Goal: Task Accomplishment & Management: Complete application form

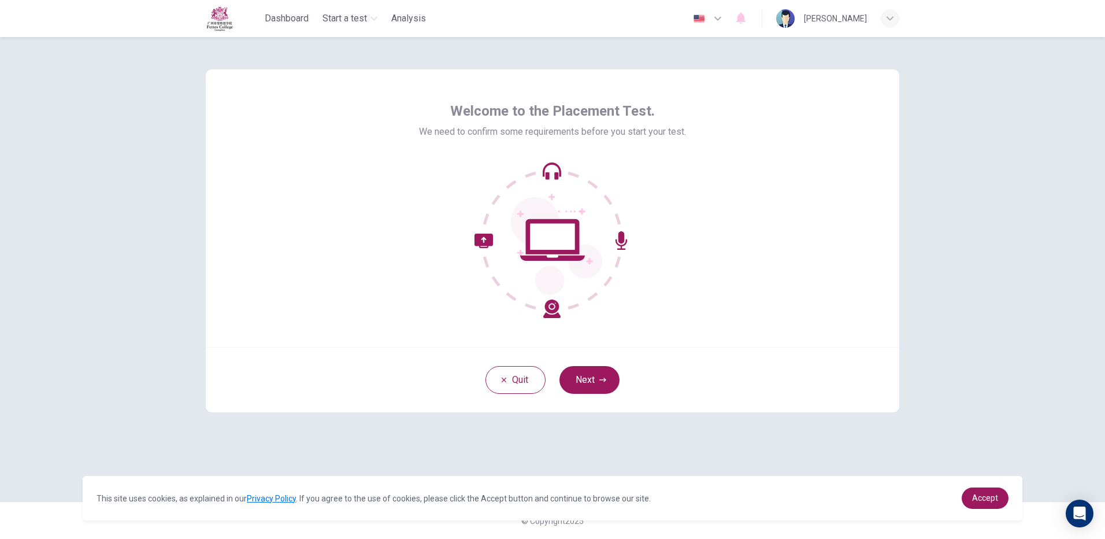
click at [582, 393] on div "Quit Next" at bounding box center [552, 379] width 693 height 65
click at [582, 371] on button "Next" at bounding box center [589, 380] width 60 height 28
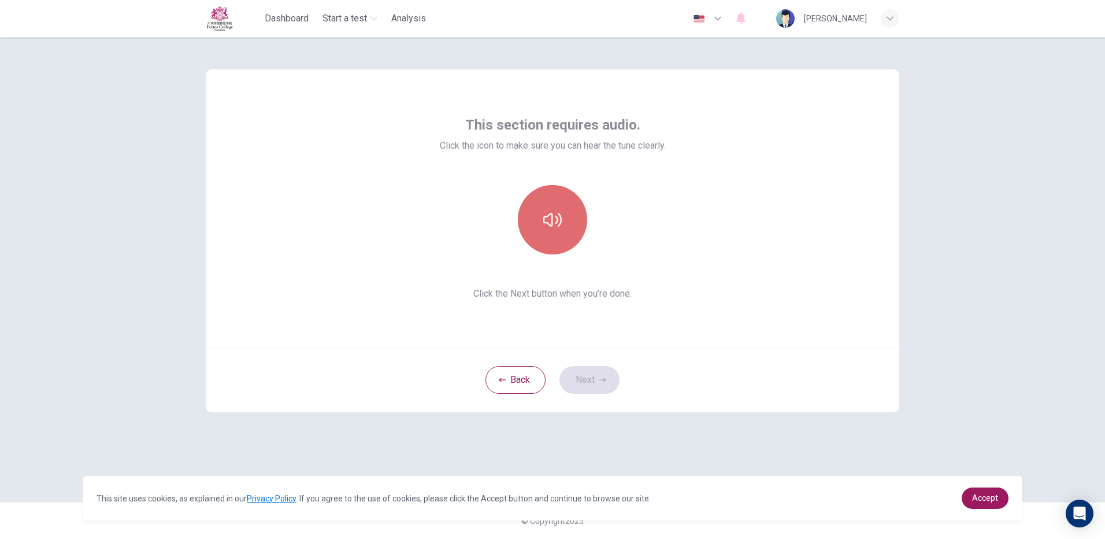
click at [542, 225] on button "button" at bounding box center [552, 219] width 69 height 69
click at [594, 381] on button "Next" at bounding box center [589, 380] width 60 height 28
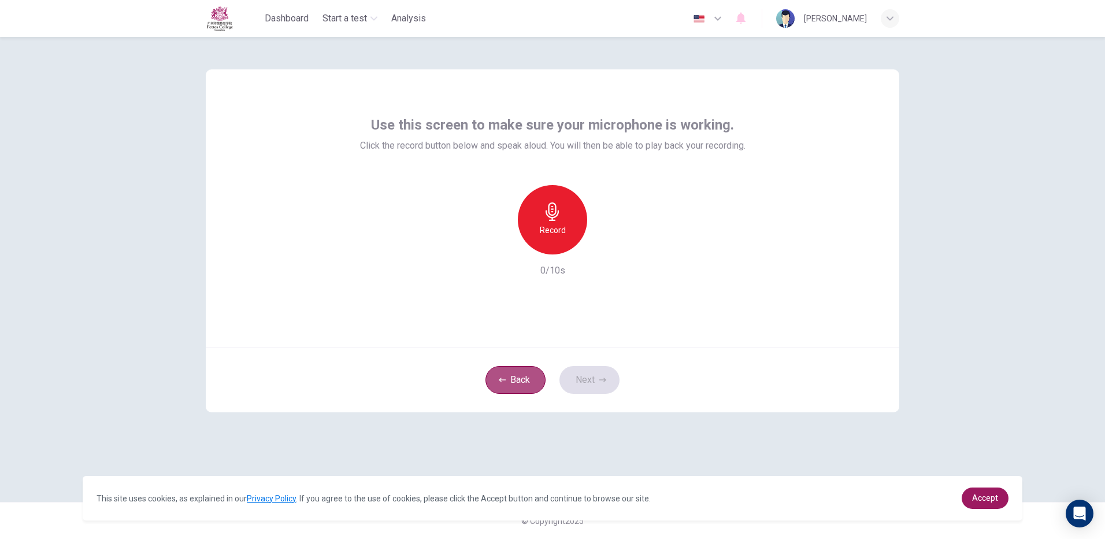
click at [497, 379] on button "Back" at bounding box center [515, 380] width 60 height 28
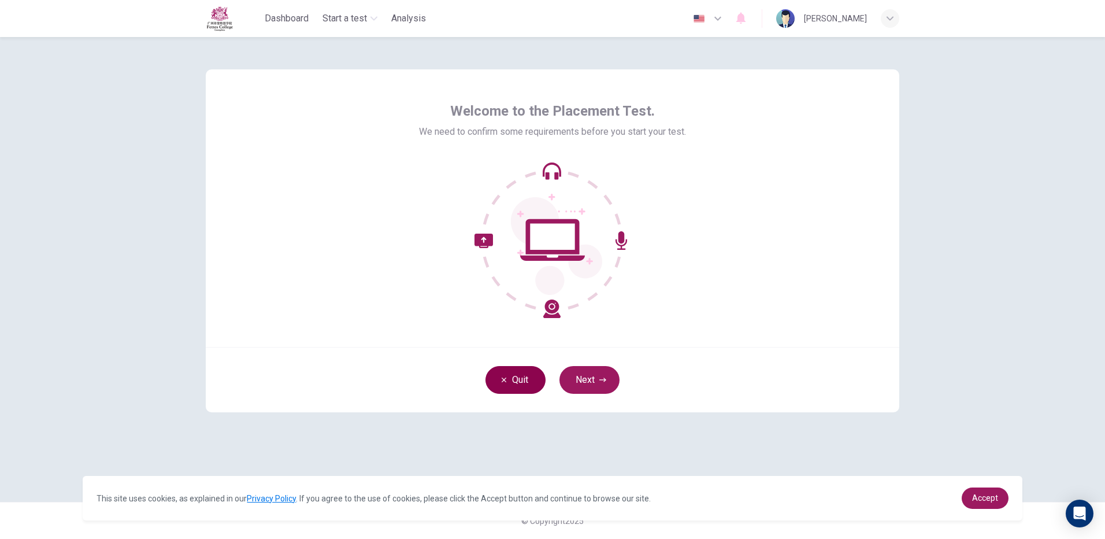
click at [497, 379] on button "Quit" at bounding box center [515, 380] width 60 height 28
click at [584, 385] on button "Next" at bounding box center [589, 380] width 60 height 28
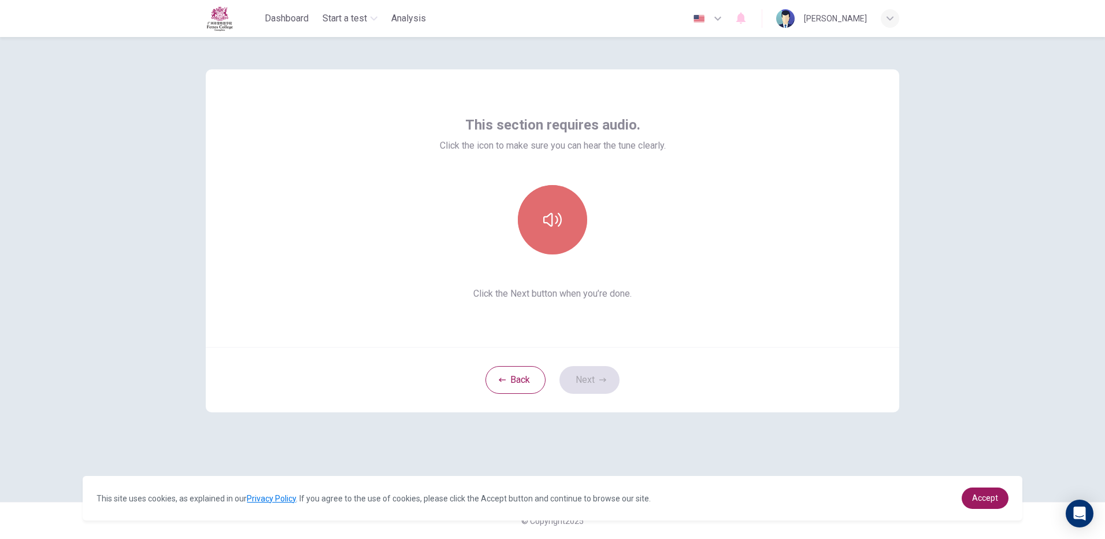
click at [570, 216] on button "button" at bounding box center [552, 219] width 69 height 69
click at [579, 385] on button "Next" at bounding box center [589, 380] width 60 height 28
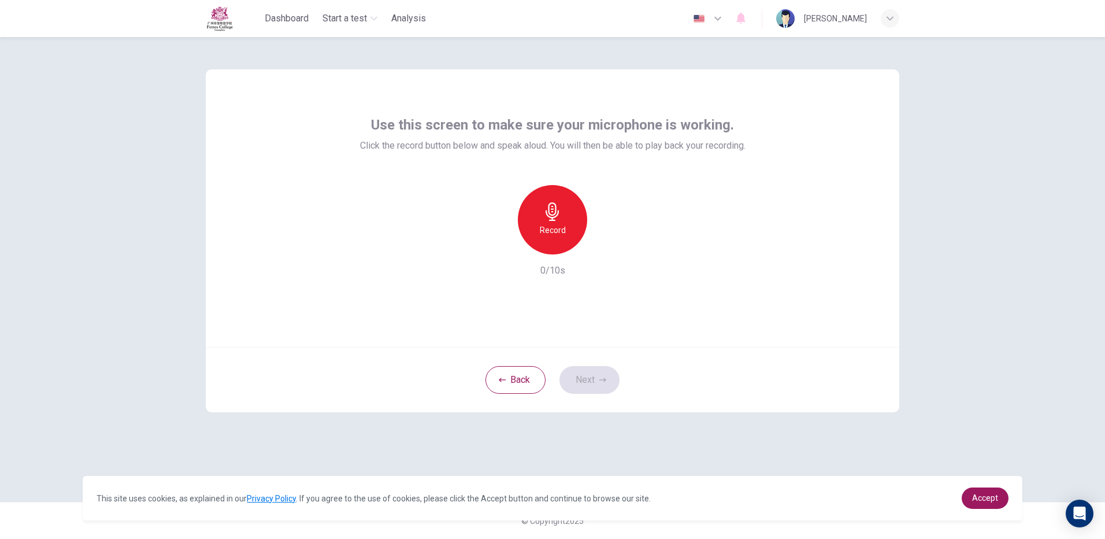
click at [565, 247] on div "Record" at bounding box center [552, 219] width 69 height 69
click at [547, 232] on h6 "Stop" at bounding box center [552, 230] width 17 height 14
click at [597, 248] on div "button" at bounding box center [605, 245] width 18 height 18
click at [609, 381] on button "Next" at bounding box center [589, 380] width 60 height 28
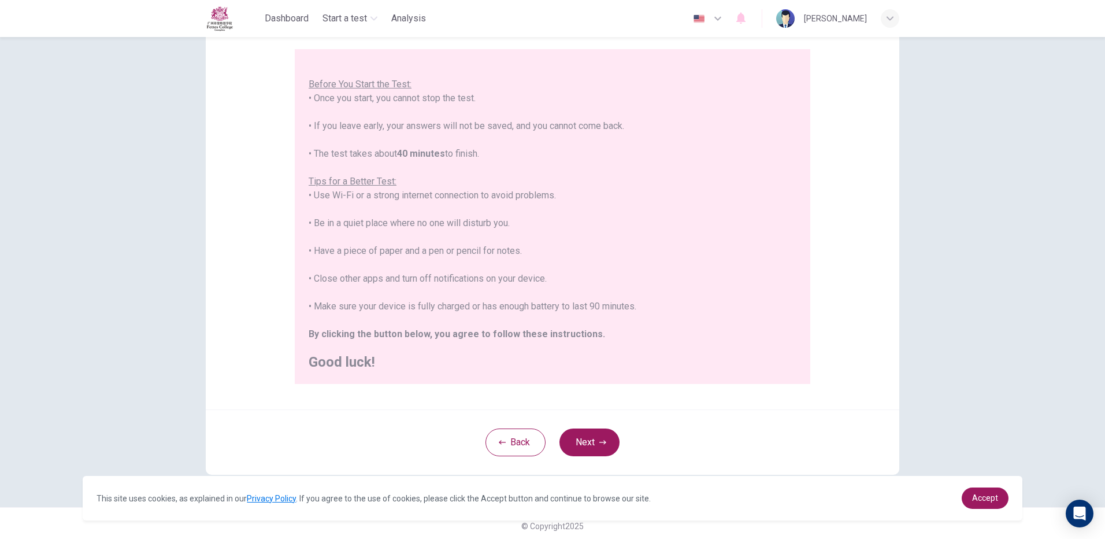
scroll to position [104, 0]
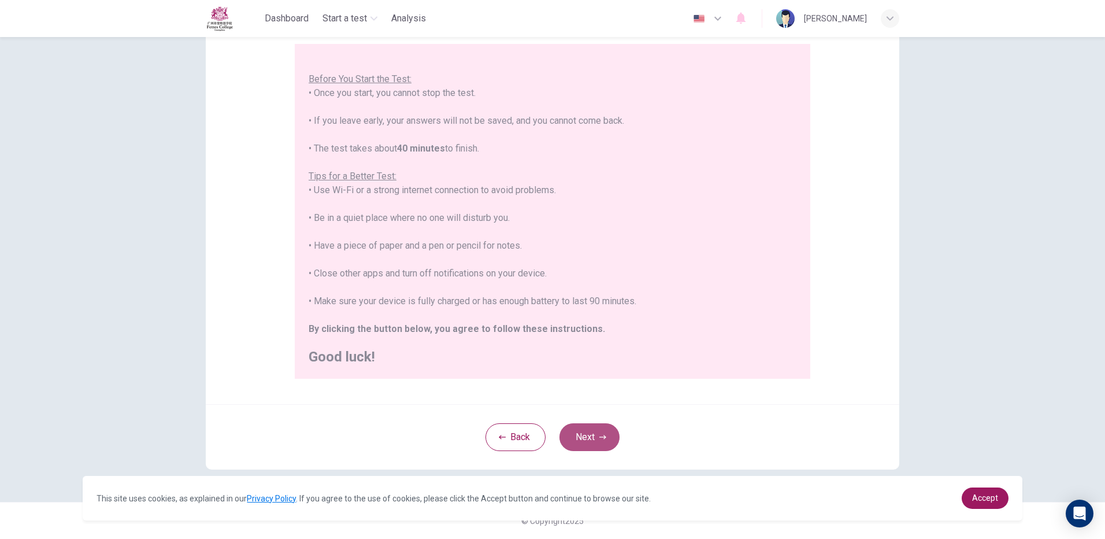
click at [601, 449] on button "Next" at bounding box center [589, 437] width 60 height 28
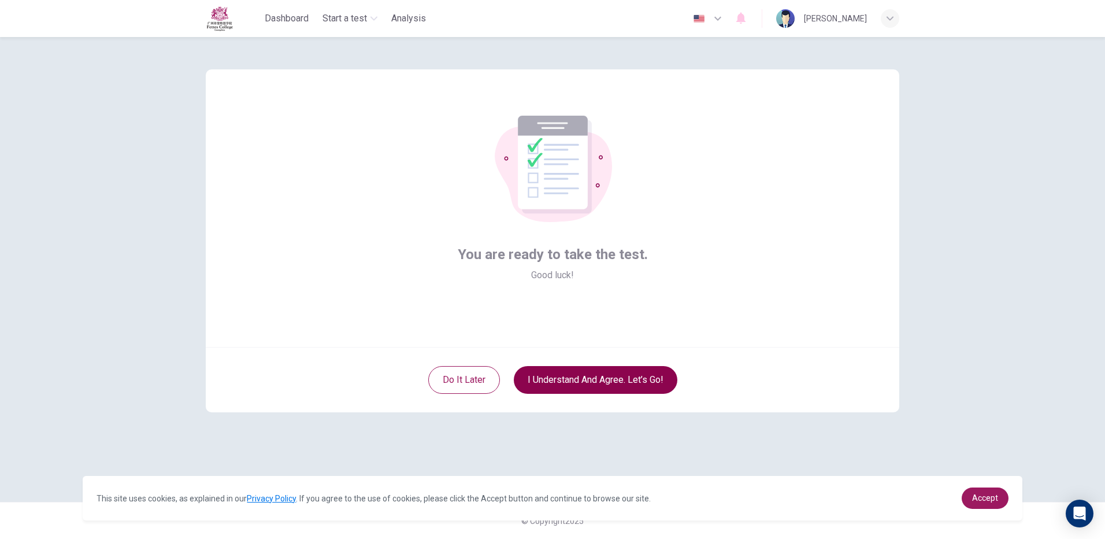
click at [549, 384] on button "I understand and agree. Let’s go!" at bounding box center [596, 380] width 164 height 28
click at [613, 386] on button "I understand and agree. Let’s go!" at bounding box center [596, 380] width 164 height 28
click at [586, 380] on button "I understand and agree. Let’s go!" at bounding box center [596, 380] width 164 height 28
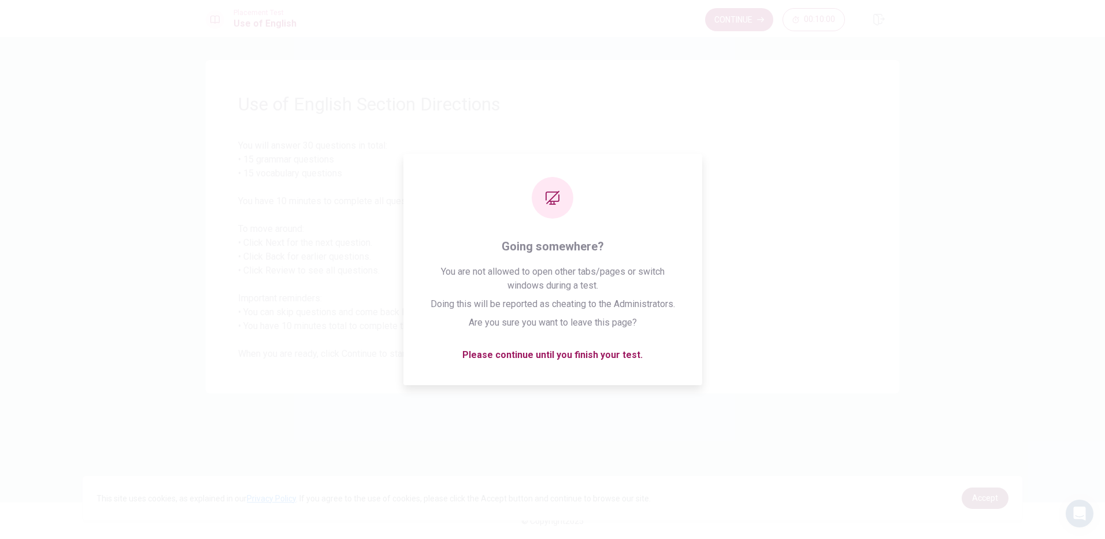
click at [980, 492] on link "Accept" at bounding box center [984, 497] width 47 height 21
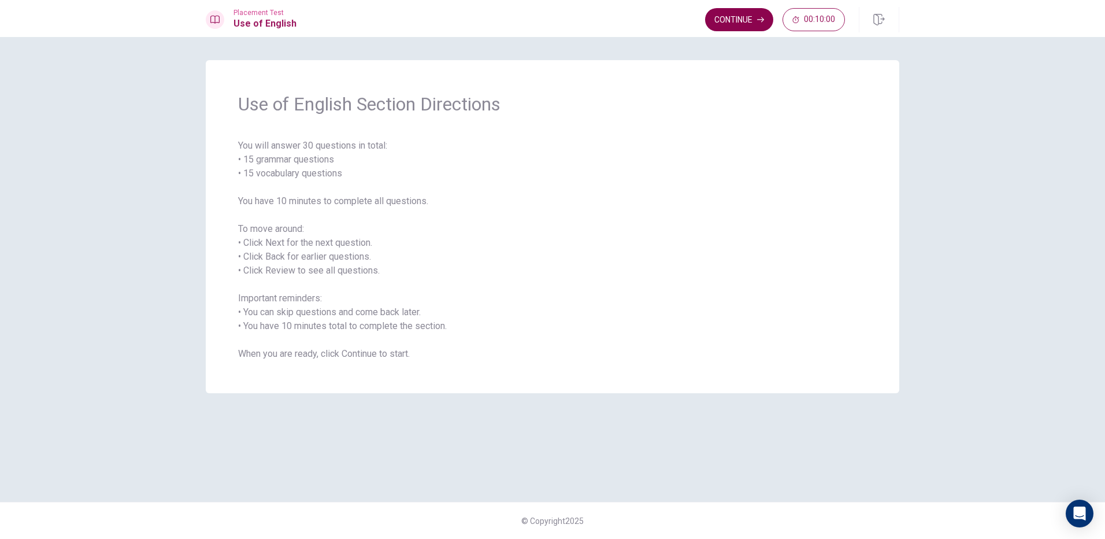
click at [728, 19] on button "Continue" at bounding box center [739, 19] width 68 height 23
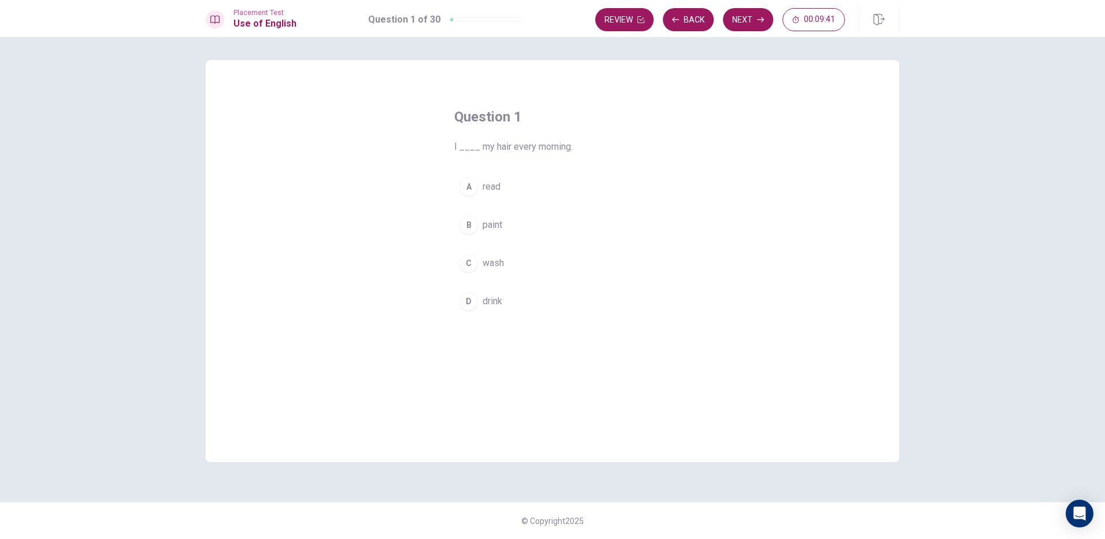
click at [502, 263] on span "wash" at bounding box center [492, 263] width 21 height 14
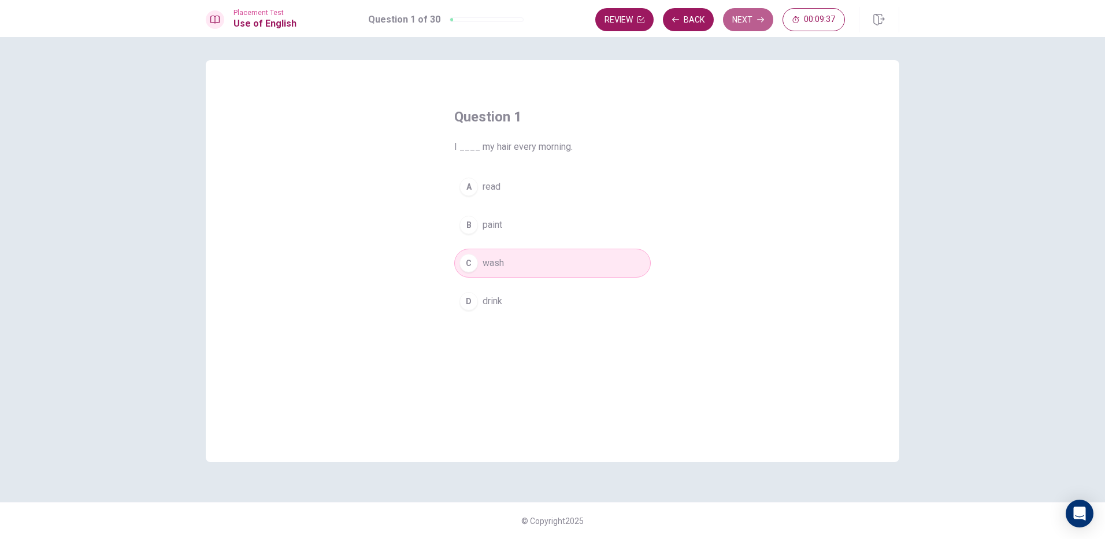
click at [749, 21] on button "Next" at bounding box center [748, 19] width 50 height 23
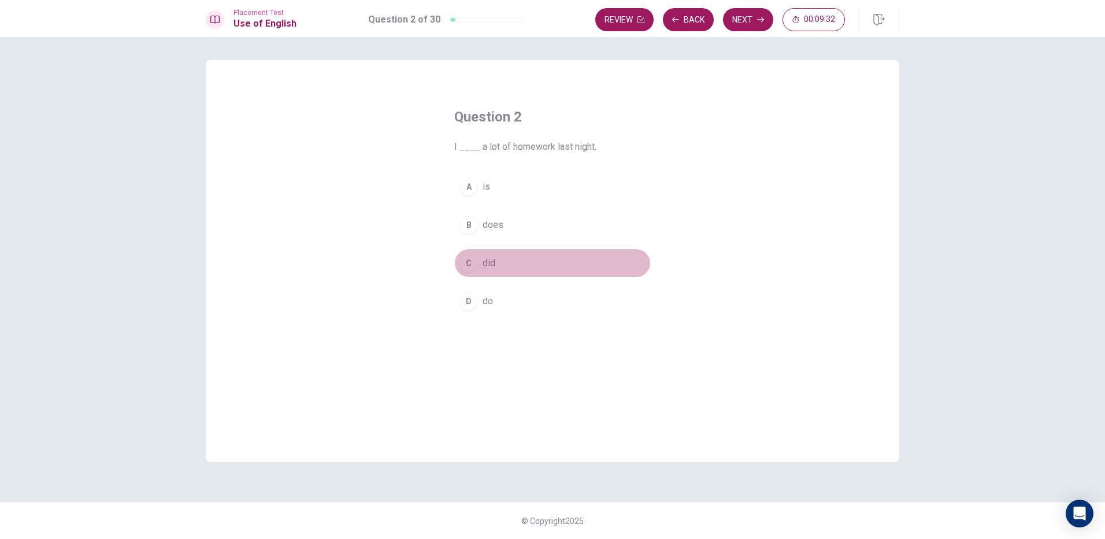
drag, startPoint x: 492, startPoint y: 258, endPoint x: 518, endPoint y: 244, distance: 29.5
click at [492, 257] on span "did" at bounding box center [488, 263] width 13 height 14
click at [745, 13] on button "Next" at bounding box center [748, 19] width 50 height 23
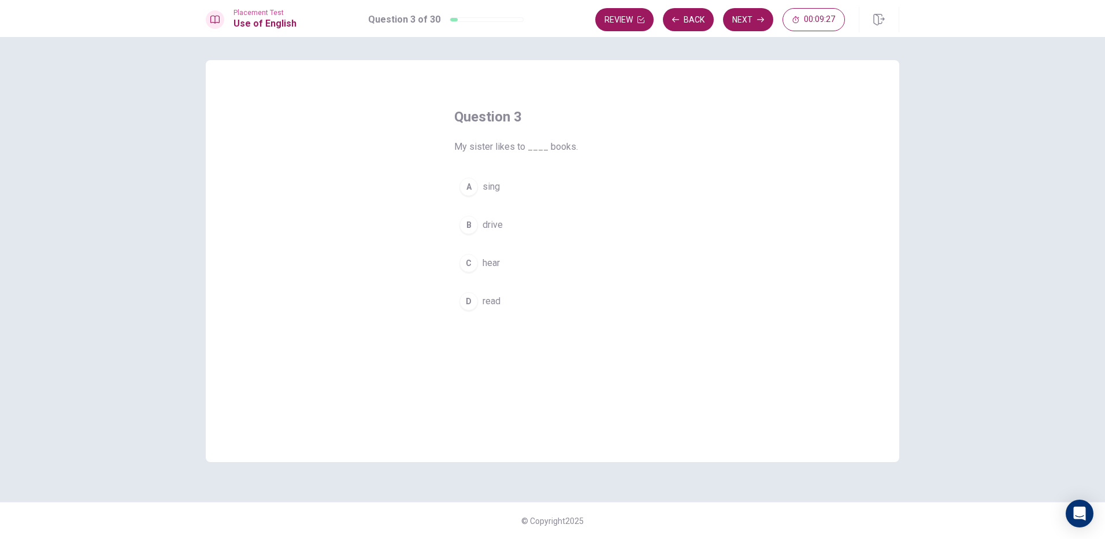
click at [495, 305] on span "read" at bounding box center [491, 301] width 18 height 14
click at [737, 20] on button "Next" at bounding box center [748, 19] width 50 height 23
click at [675, 22] on icon "button" at bounding box center [675, 19] width 7 height 5
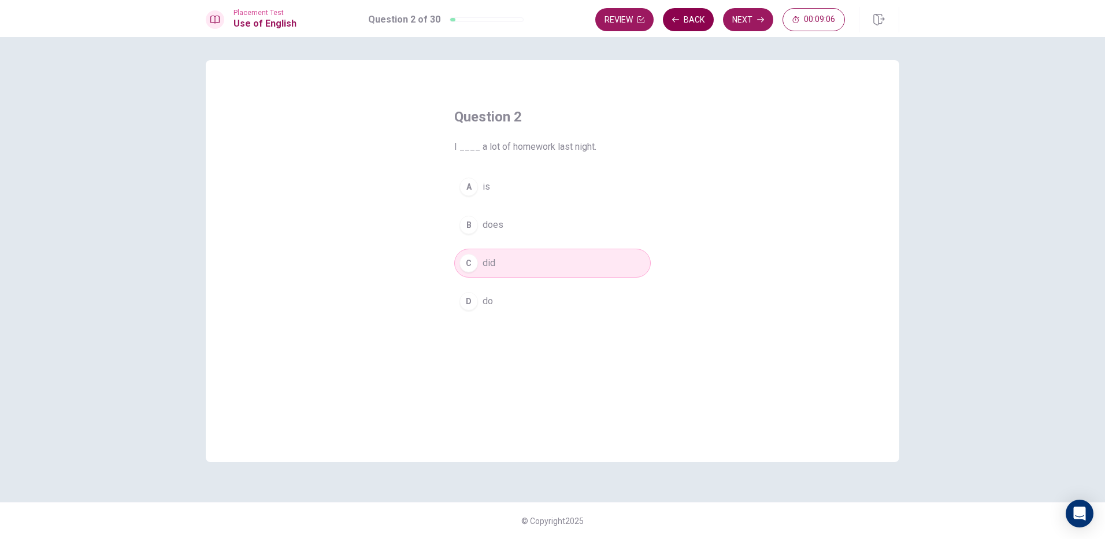
click at [675, 22] on icon "button" at bounding box center [675, 19] width 7 height 5
click at [739, 26] on button "Next" at bounding box center [748, 19] width 50 height 23
click at [619, 23] on button "Review" at bounding box center [624, 19] width 58 height 23
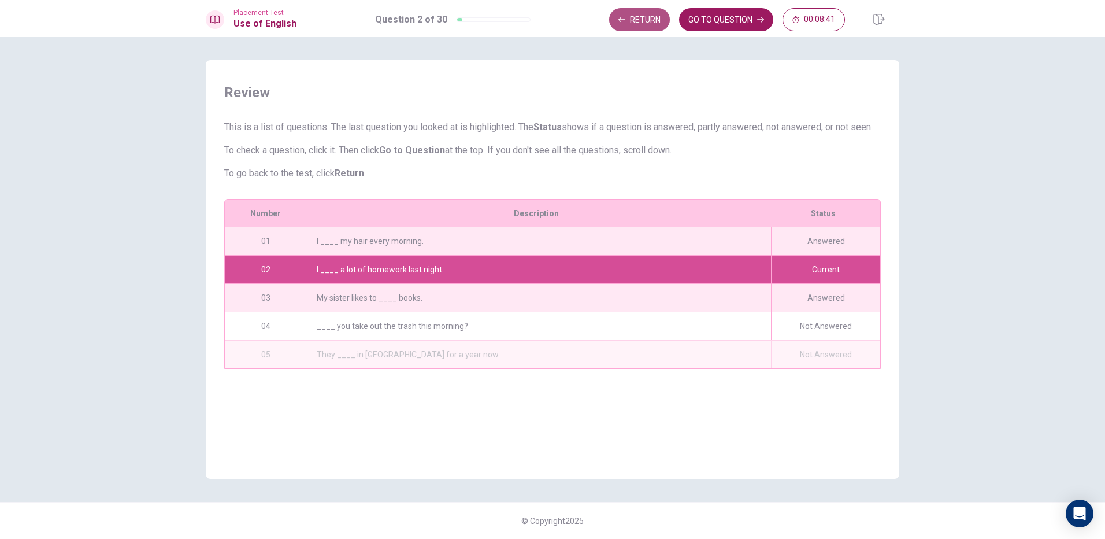
click at [655, 23] on button "Return" at bounding box center [639, 19] width 61 height 23
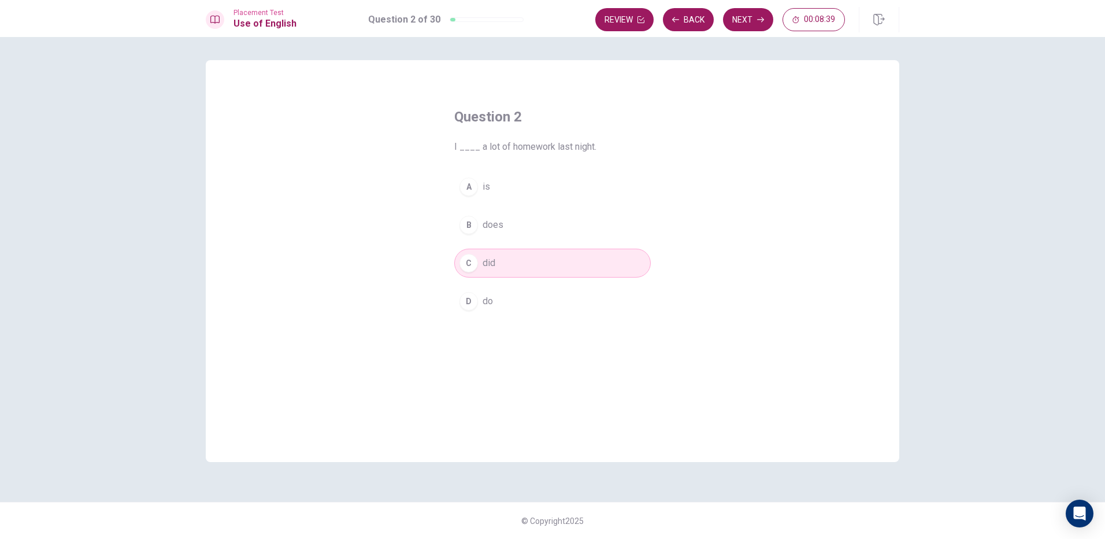
click at [611, 6] on div "Placement Test Use of English Question 2 of 30 Review Back Next 00:08:39" at bounding box center [552, 18] width 1105 height 37
click at [612, 18] on button "Review" at bounding box center [624, 19] width 58 height 23
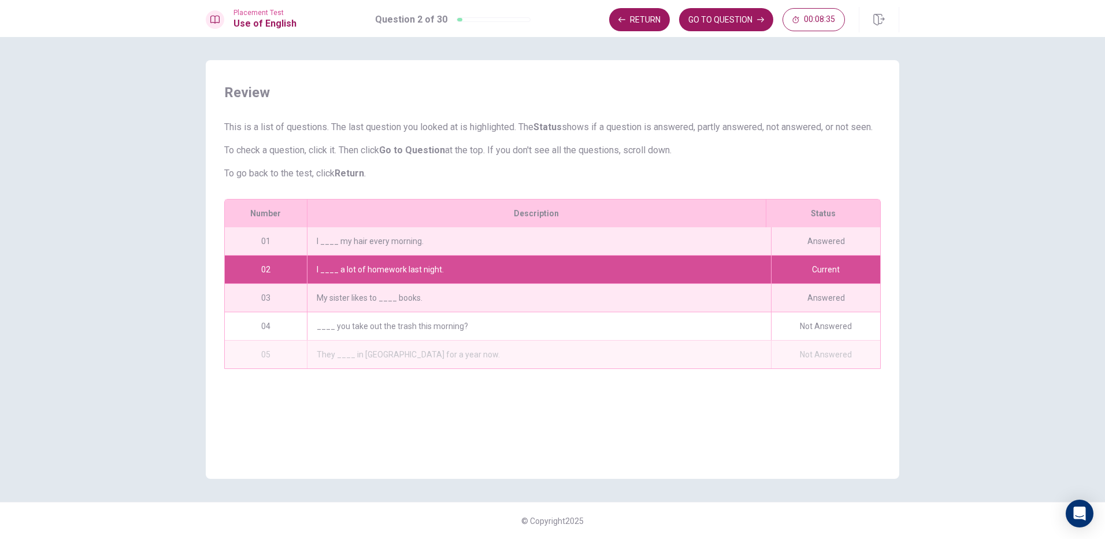
click at [797, 255] on div "Answered" at bounding box center [825, 241] width 109 height 28
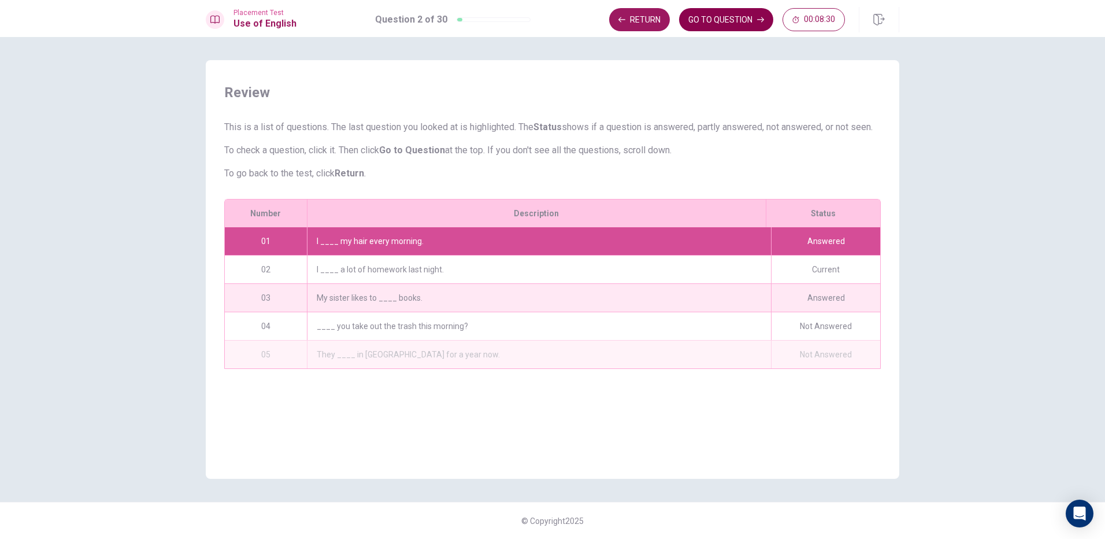
click at [708, 19] on button "GO TO QUESTION" at bounding box center [726, 19] width 94 height 23
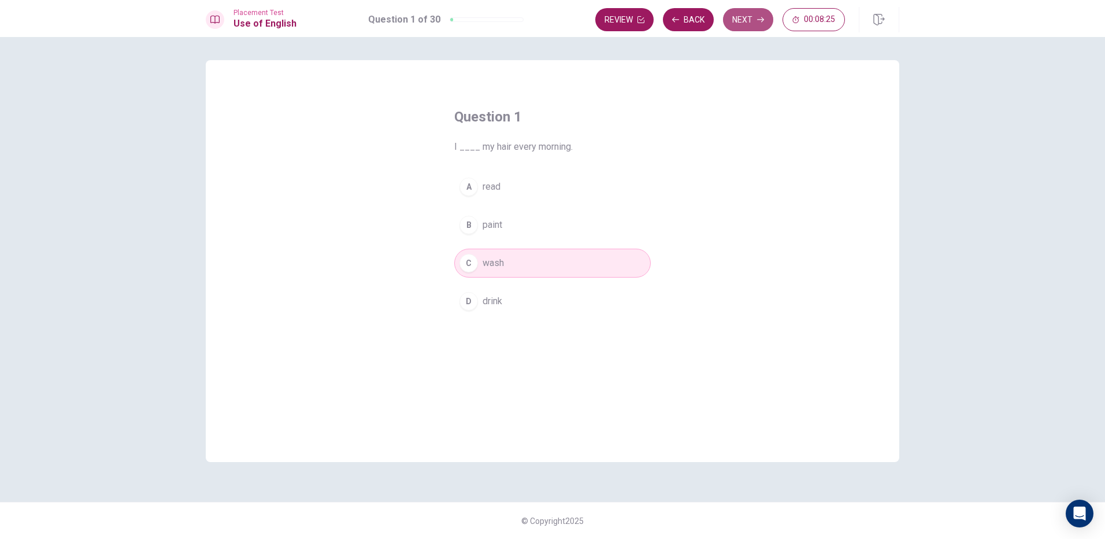
click at [744, 25] on button "Next" at bounding box center [748, 19] width 50 height 23
click at [730, 24] on button "Next" at bounding box center [748, 19] width 50 height 23
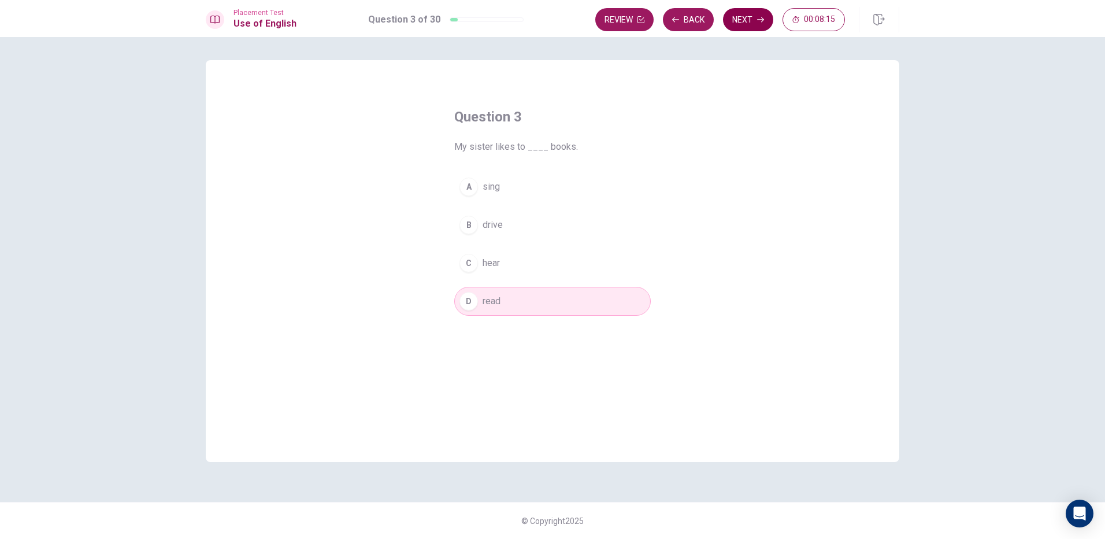
click at [730, 24] on button "Next" at bounding box center [748, 19] width 50 height 23
drag, startPoint x: 500, startPoint y: 188, endPoint x: 537, endPoint y: 176, distance: 39.6
click at [500, 188] on button "A Do" at bounding box center [552, 186] width 196 height 29
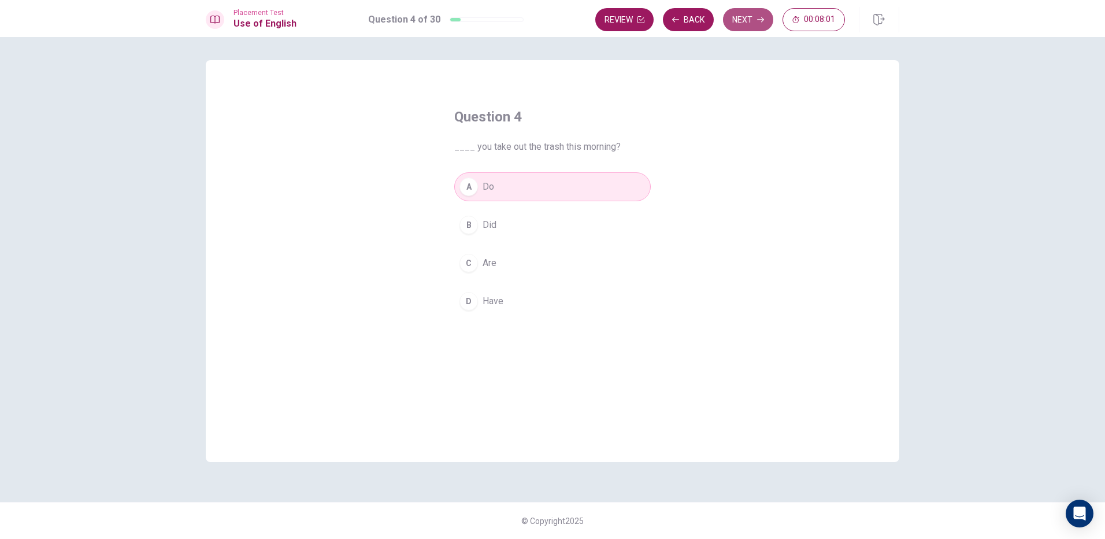
click at [737, 22] on button "Next" at bounding box center [748, 19] width 50 height 23
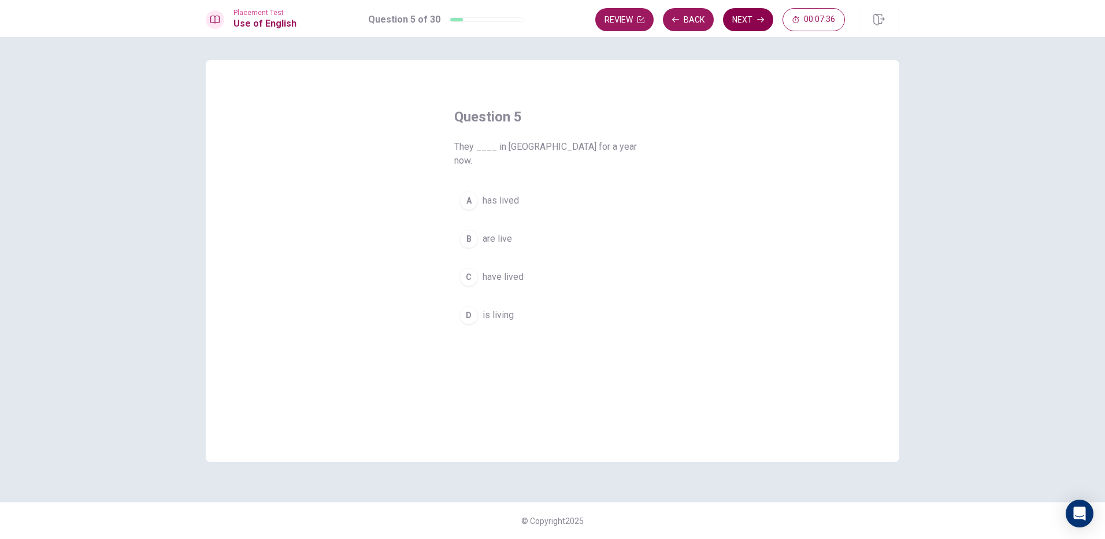
click at [737, 18] on button "Next" at bounding box center [748, 19] width 50 height 23
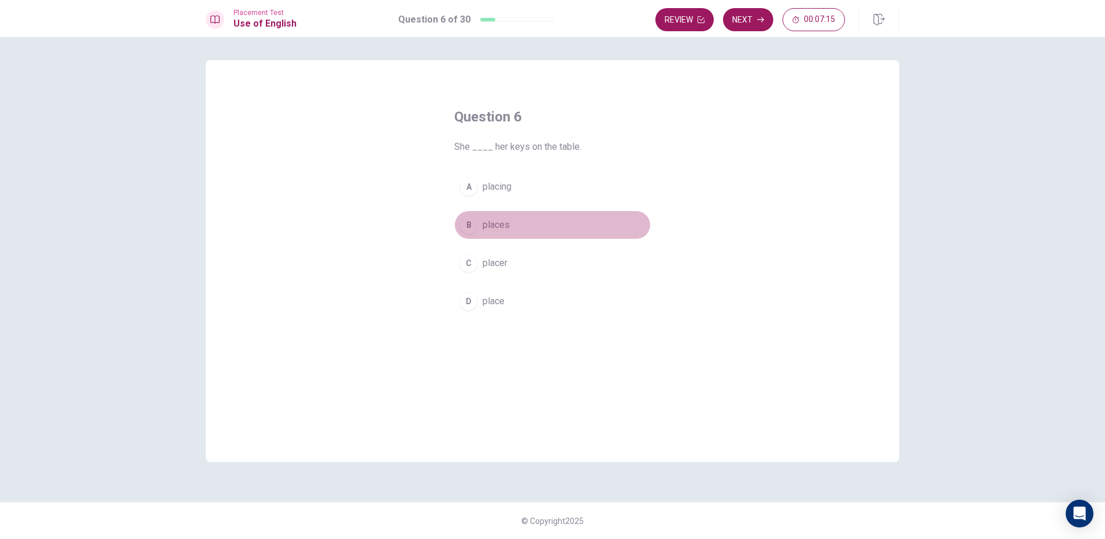
click at [510, 231] on button "B places" at bounding box center [552, 224] width 196 height 29
click at [740, 18] on button "Next" at bounding box center [748, 19] width 50 height 23
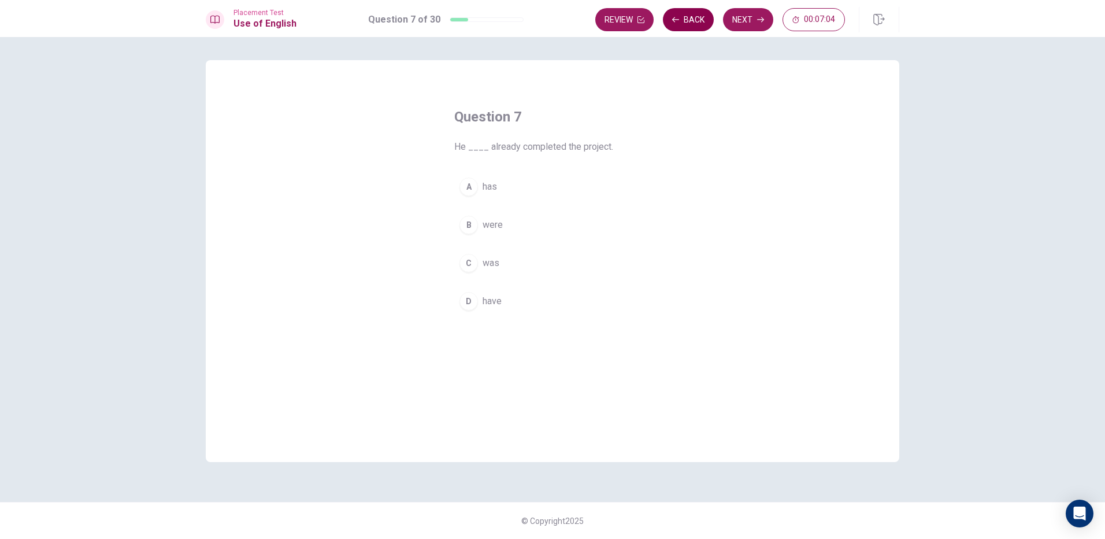
click at [682, 26] on button "Back" at bounding box center [688, 19] width 51 height 23
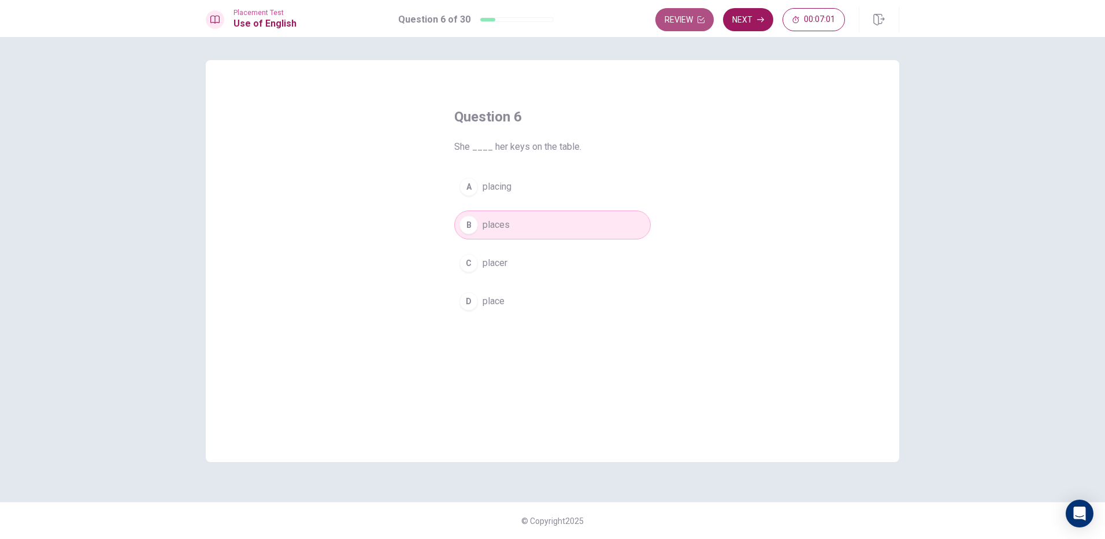
click at [682, 25] on button "Review" at bounding box center [684, 19] width 58 height 23
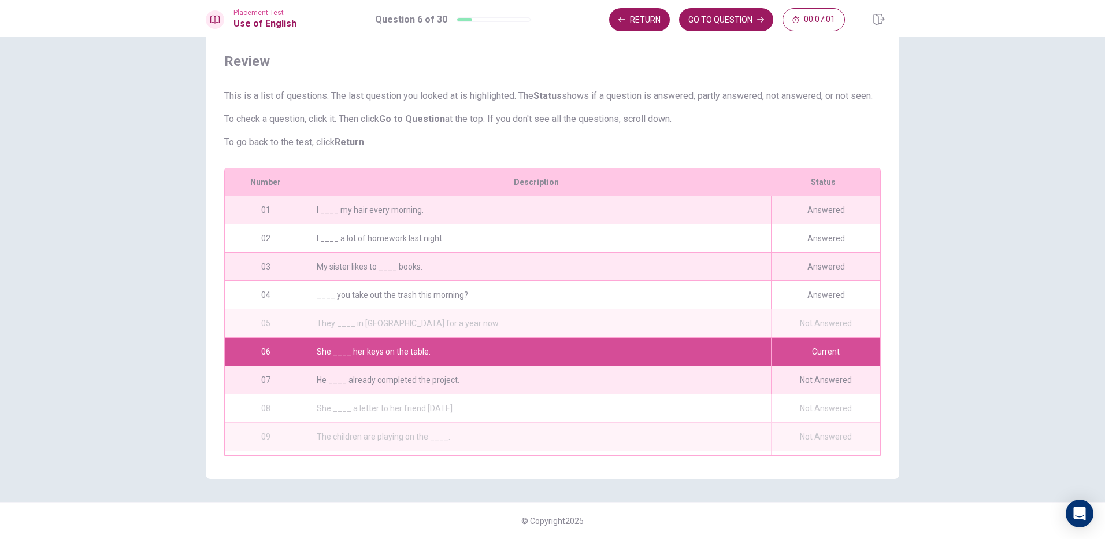
scroll to position [29, 0]
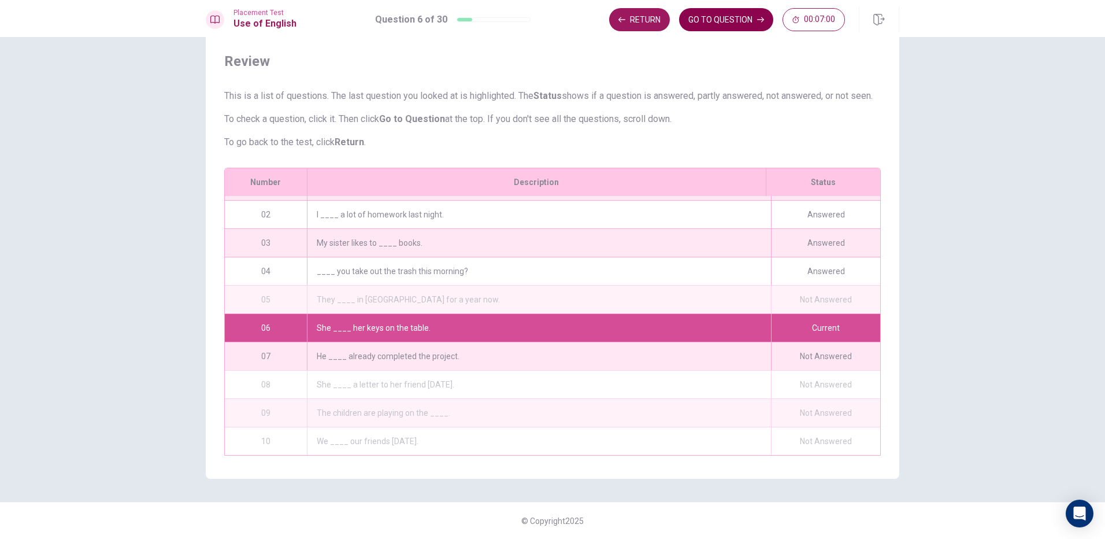
click at [709, 21] on button "GO TO QUESTION" at bounding box center [726, 19] width 94 height 23
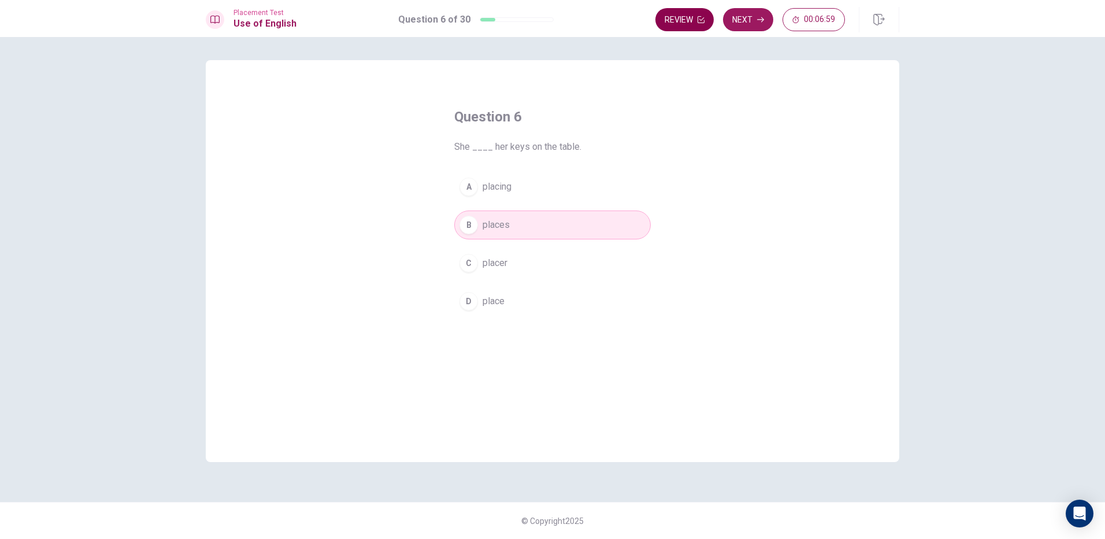
scroll to position [0, 0]
click at [754, 17] on button "Next" at bounding box center [748, 19] width 50 height 23
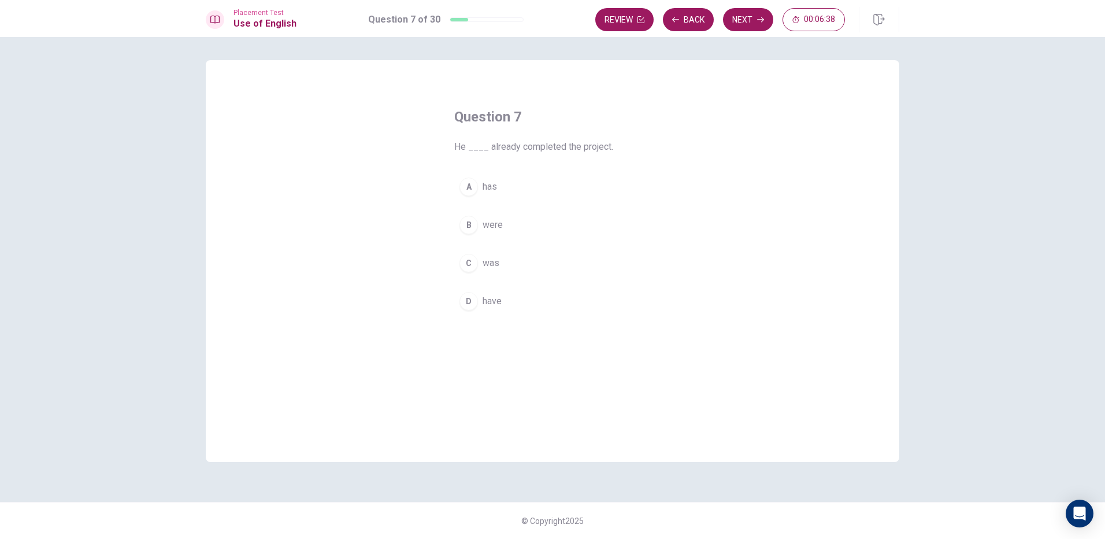
click at [508, 191] on button "A has" at bounding box center [552, 186] width 196 height 29
click at [753, 19] on button "Next" at bounding box center [748, 19] width 50 height 23
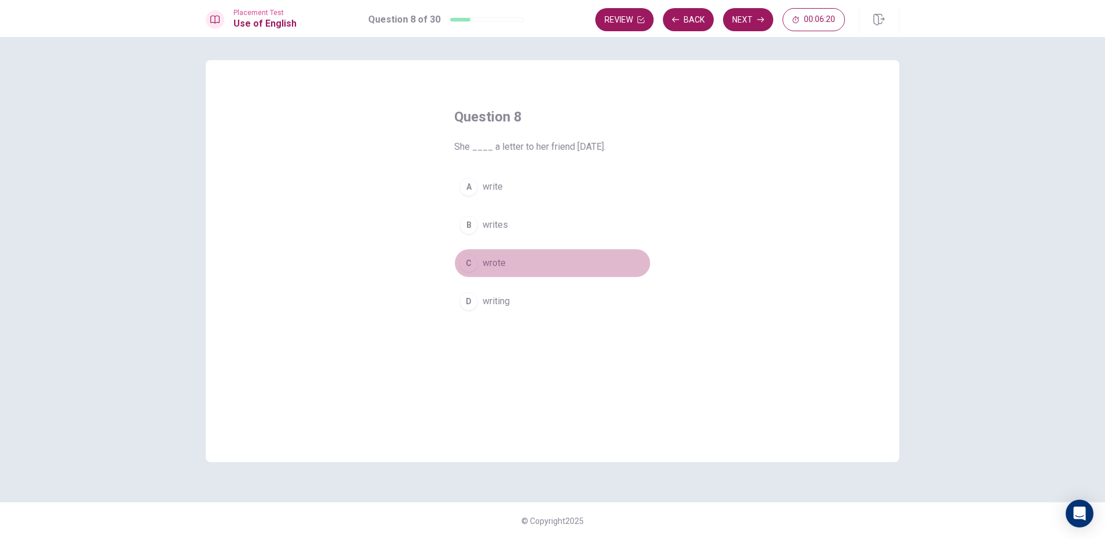
click at [511, 262] on button "C wrote" at bounding box center [552, 262] width 196 height 29
click at [737, 17] on button "Next" at bounding box center [748, 19] width 50 height 23
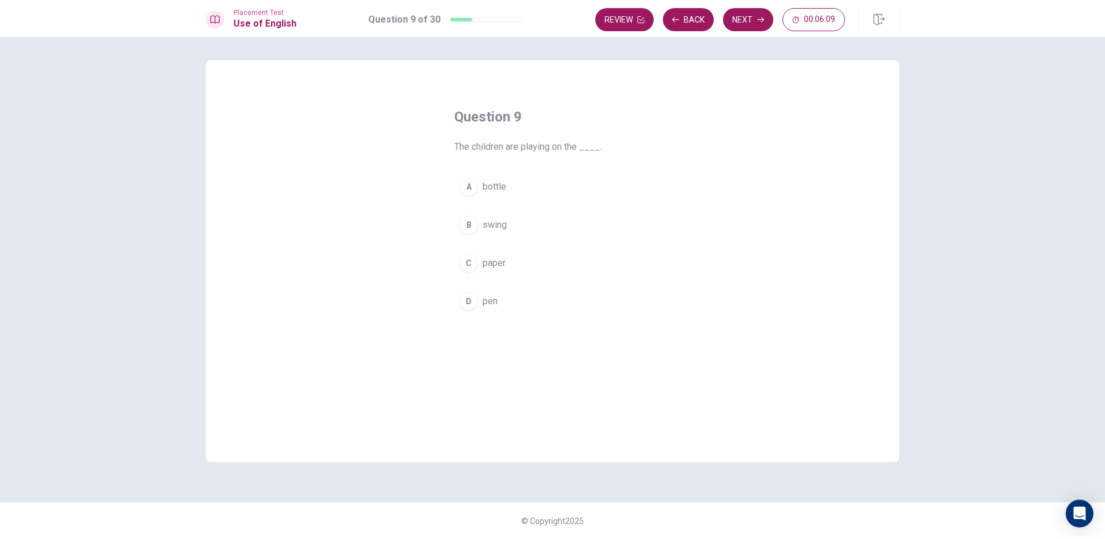
click at [503, 230] on span "swing" at bounding box center [494, 225] width 24 height 14
click at [736, 22] on button "Next" at bounding box center [748, 19] width 50 height 23
click at [530, 192] on span "will meeting" at bounding box center [506, 187] width 49 height 14
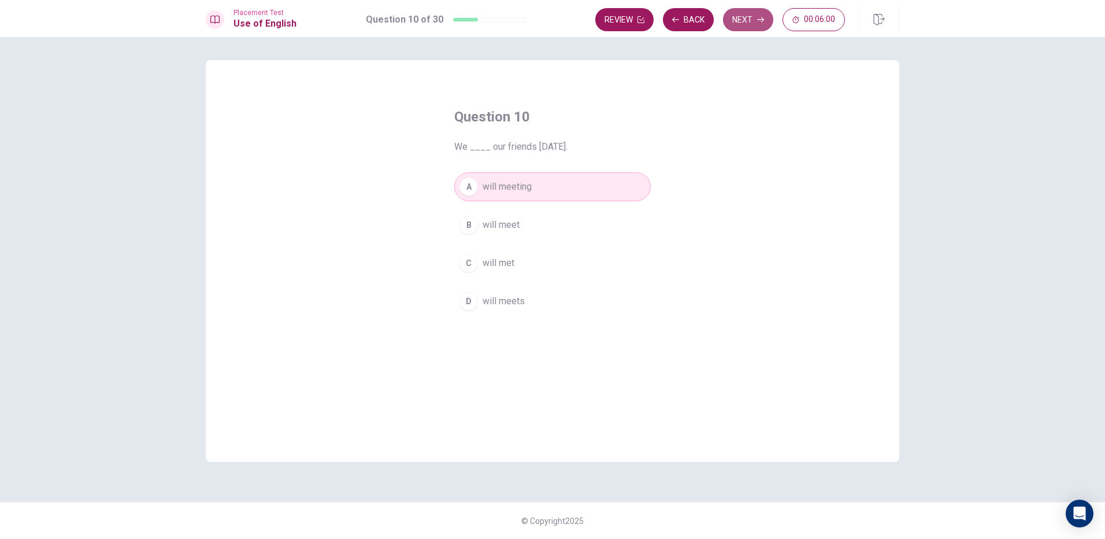
click at [744, 24] on button "Next" at bounding box center [748, 19] width 50 height 23
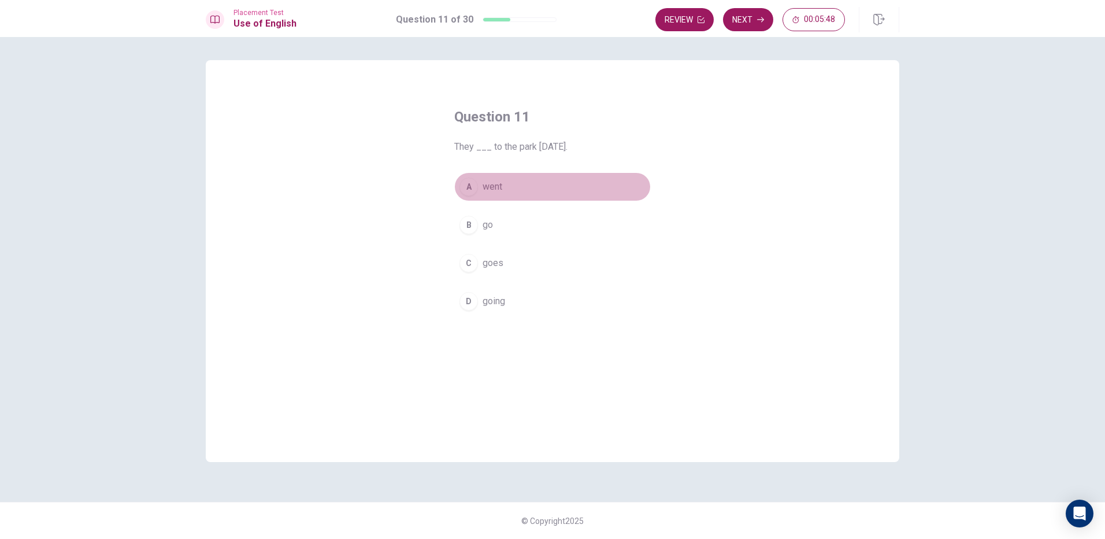
click at [514, 191] on button "A went" at bounding box center [552, 186] width 196 height 29
click at [742, 20] on button "Next" at bounding box center [748, 19] width 50 height 23
click at [506, 188] on button "A clock" at bounding box center [552, 186] width 196 height 29
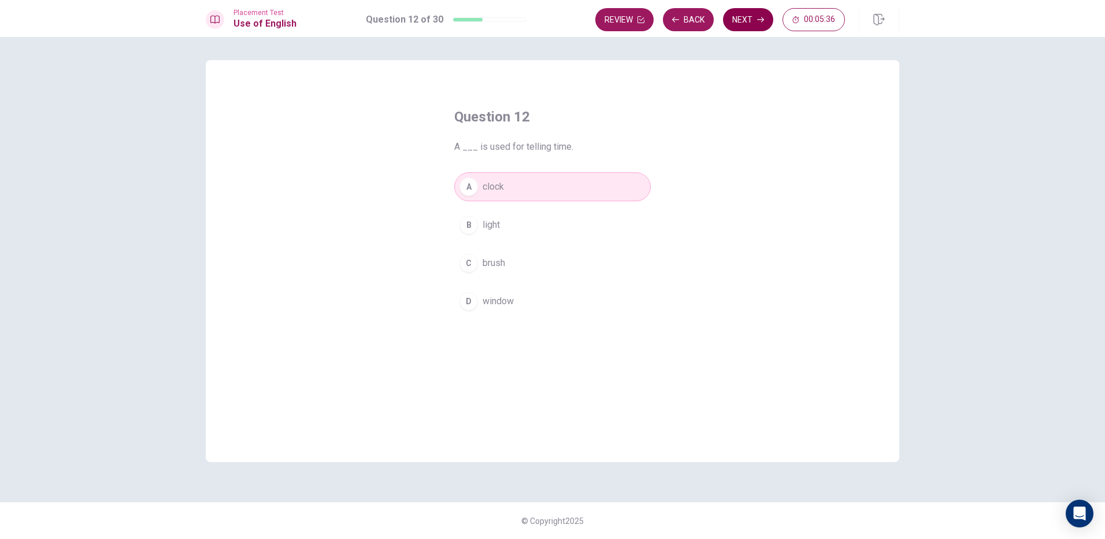
click at [733, 26] on button "Next" at bounding box center [748, 19] width 50 height 23
click at [514, 187] on button "A bowl" at bounding box center [552, 186] width 196 height 29
drag, startPoint x: 751, startPoint y: 22, endPoint x: 742, endPoint y: 25, distance: 9.1
click at [747, 22] on button "Next" at bounding box center [748, 19] width 50 height 23
click at [513, 304] on button "D sent" at bounding box center [552, 301] width 196 height 29
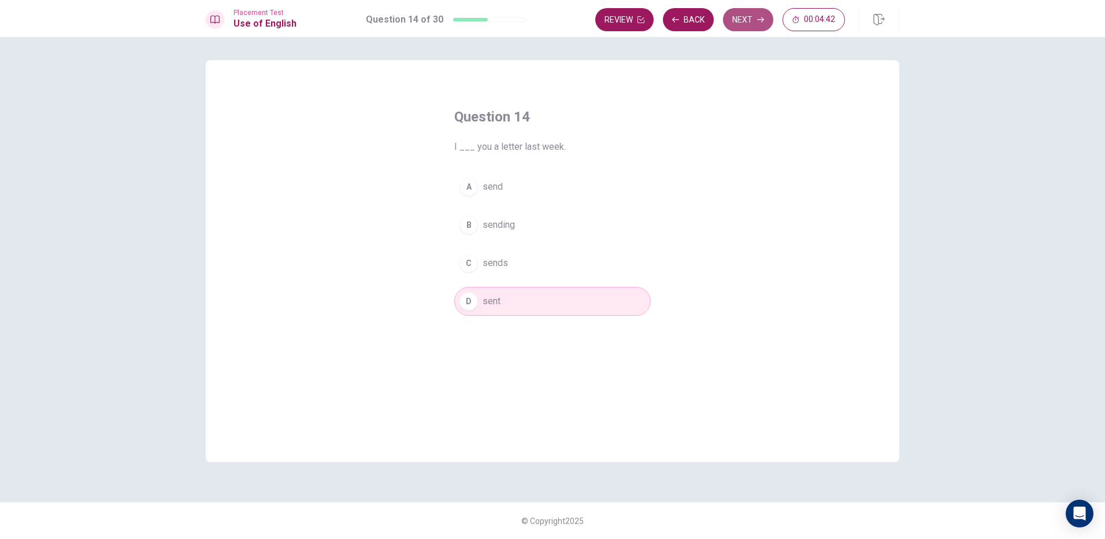
click at [744, 29] on button "Next" at bounding box center [748, 19] width 50 height 23
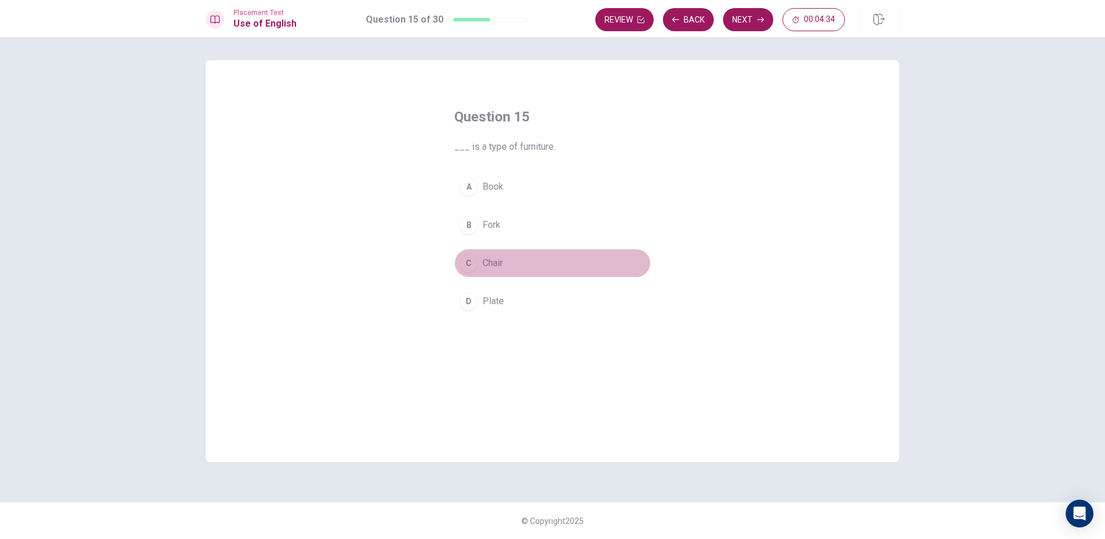
click at [502, 262] on span "Chair" at bounding box center [492, 263] width 20 height 14
click at [757, 13] on button "Next" at bounding box center [748, 19] width 50 height 23
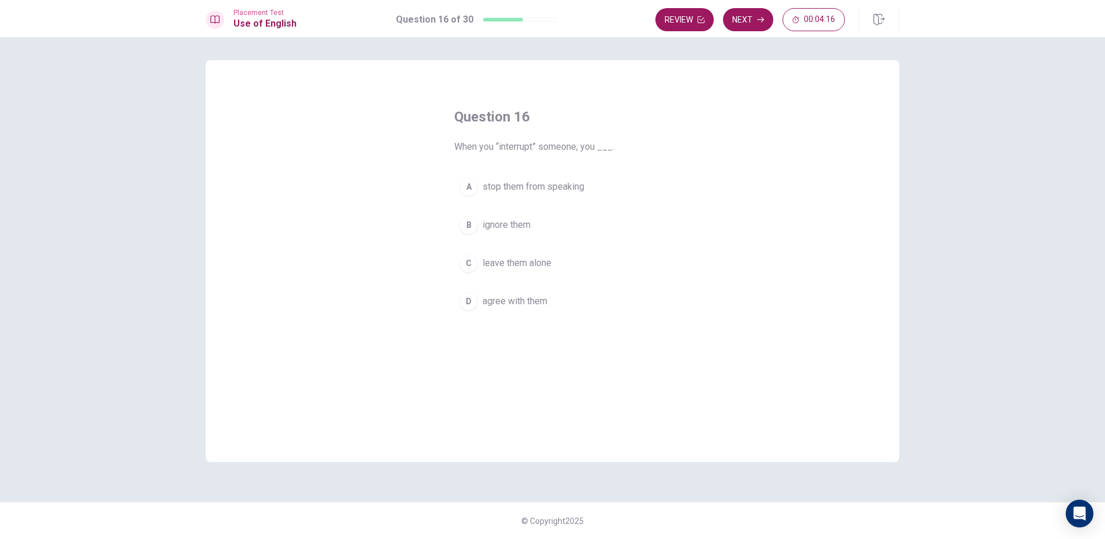
drag, startPoint x: 500, startPoint y: 146, endPoint x: 529, endPoint y: 146, distance: 29.5
click at [529, 146] on span "When you “interrupt” someone, you ___." at bounding box center [552, 147] width 196 height 14
click at [557, 187] on span "stop them from speaking" at bounding box center [533, 187] width 102 height 14
click at [542, 222] on button "B ignore them" at bounding box center [552, 224] width 196 height 29
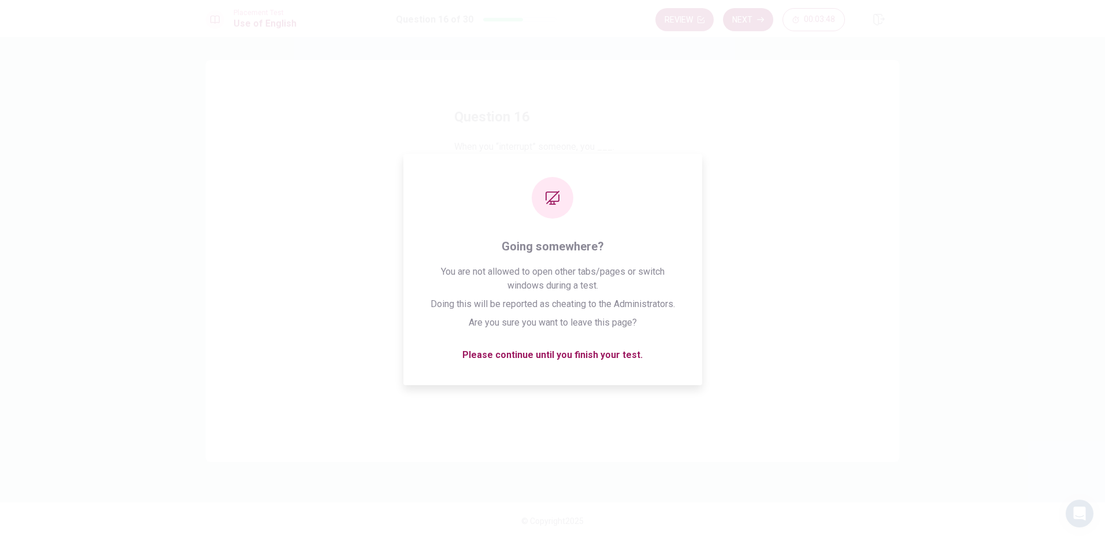
click at [760, 18] on icon "button" at bounding box center [760, 19] width 7 height 7
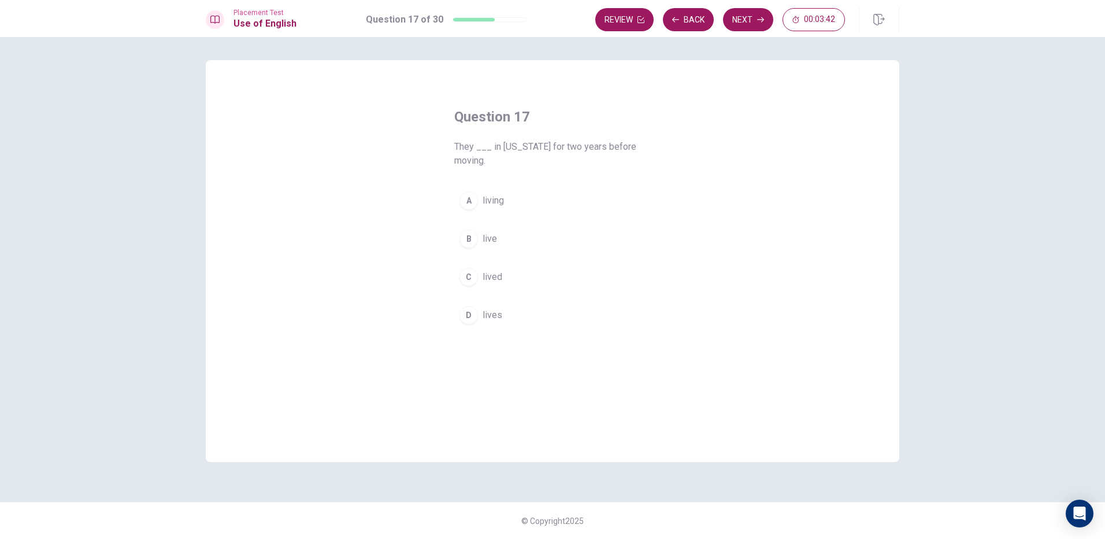
click at [506, 274] on button "C lived" at bounding box center [552, 276] width 196 height 29
click at [739, 27] on button "Next" at bounding box center [748, 19] width 50 height 23
click at [511, 262] on span "mustn’t" at bounding box center [496, 263] width 29 height 14
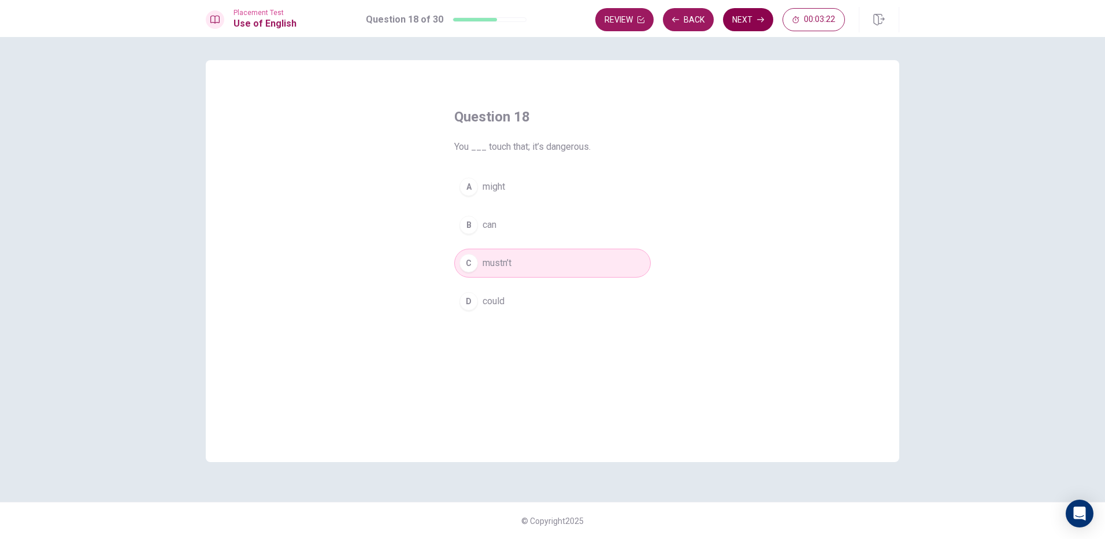
click at [757, 21] on icon "button" at bounding box center [760, 19] width 7 height 7
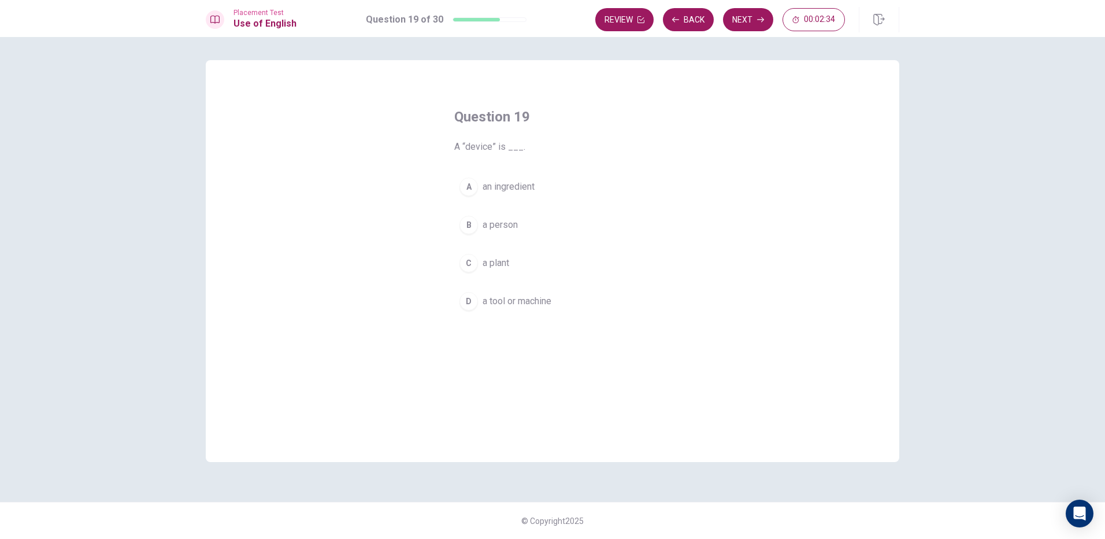
click at [556, 297] on button "D a tool or machine" at bounding box center [552, 301] width 196 height 29
click at [762, 23] on button "Next" at bounding box center [748, 19] width 50 height 23
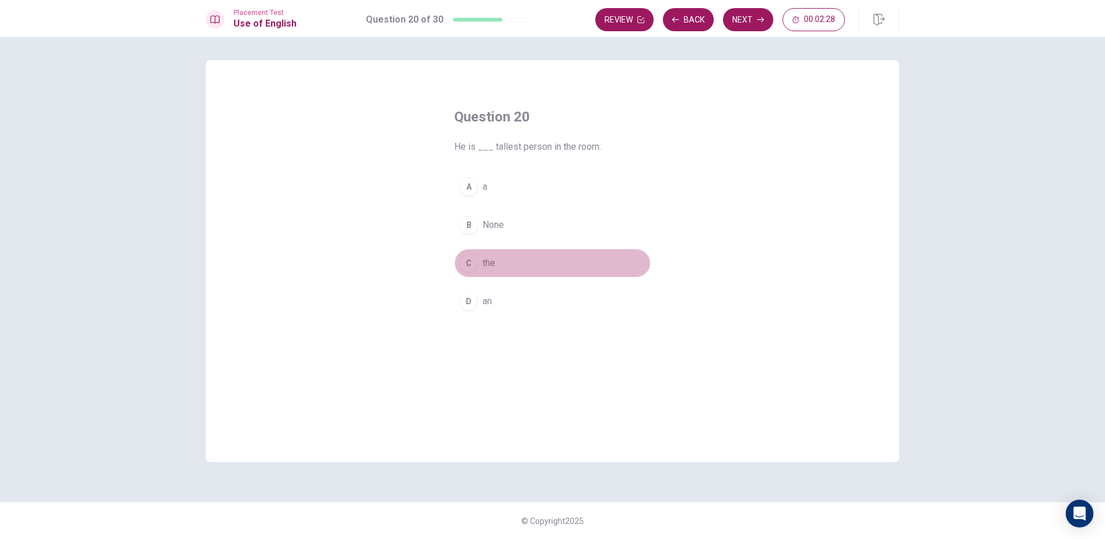
click at [540, 267] on button "C the" at bounding box center [552, 262] width 196 height 29
click at [552, 189] on button "A a" at bounding box center [552, 186] width 196 height 29
click at [572, 262] on button "C the" at bounding box center [552, 262] width 196 height 29
click at [751, 20] on button "Next" at bounding box center [748, 19] width 50 height 23
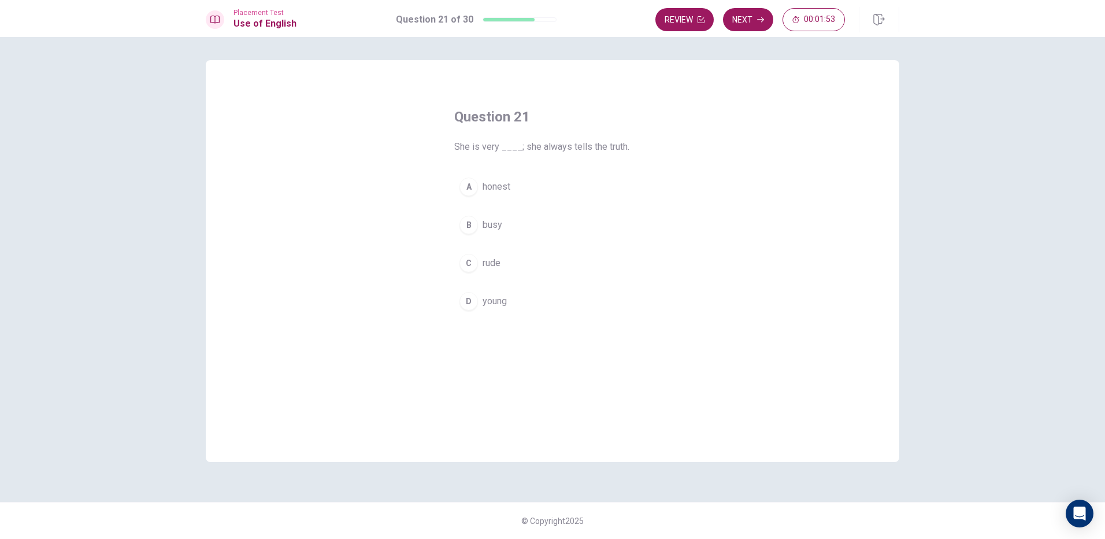
click at [534, 191] on button "A honest" at bounding box center [552, 186] width 196 height 29
click at [748, 15] on button "Next" at bounding box center [748, 19] width 50 height 23
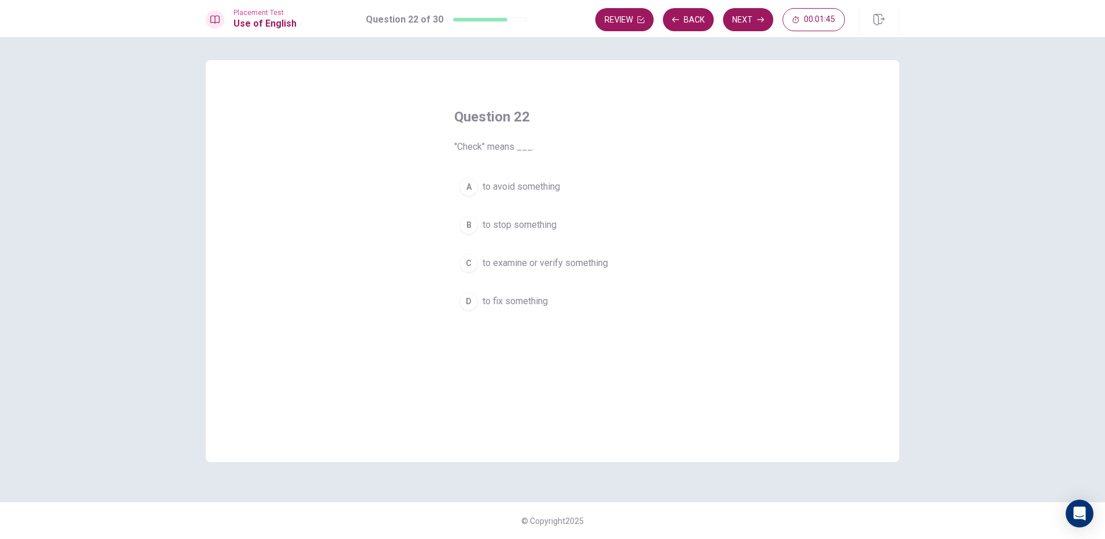
click at [581, 302] on button "D to fix something" at bounding box center [552, 301] width 196 height 29
click at [751, 23] on button "Next" at bounding box center [748, 19] width 50 height 23
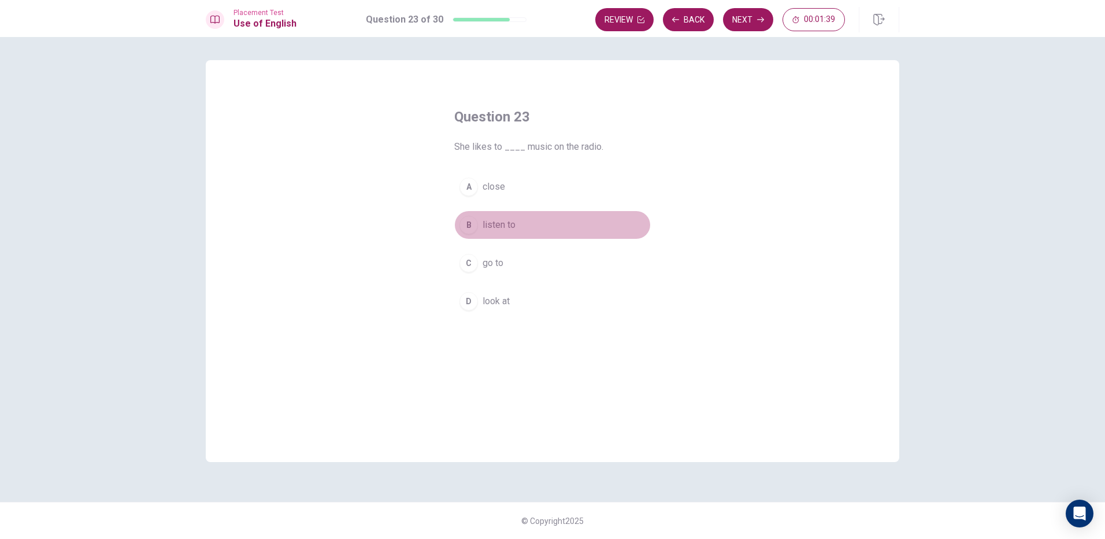
click at [547, 228] on button "B listen to" at bounding box center [552, 224] width 196 height 29
click at [738, 24] on button "Next" at bounding box center [748, 19] width 50 height 23
click at [530, 256] on button "C towny" at bounding box center [552, 262] width 196 height 29
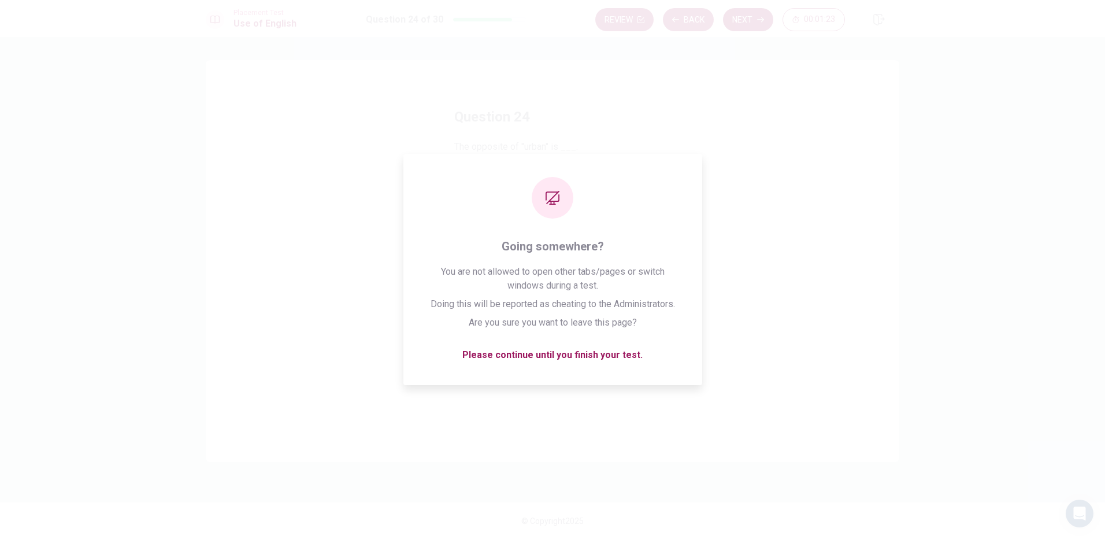
click at [742, 18] on button "Next" at bounding box center [748, 19] width 50 height 23
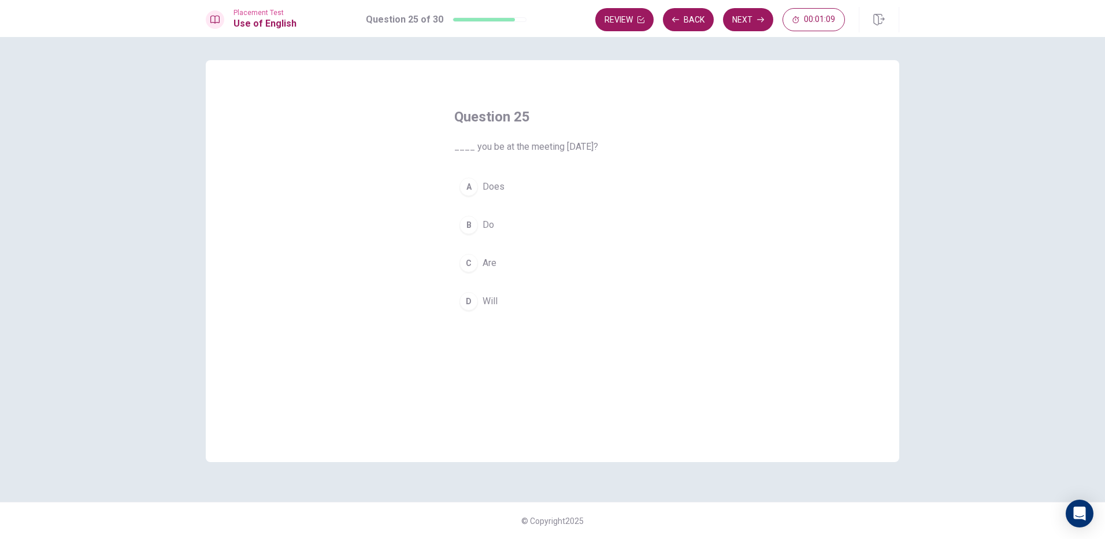
click at [535, 224] on button "B Do" at bounding box center [552, 224] width 196 height 29
click at [734, 21] on button "Next" at bounding box center [748, 19] width 50 height 23
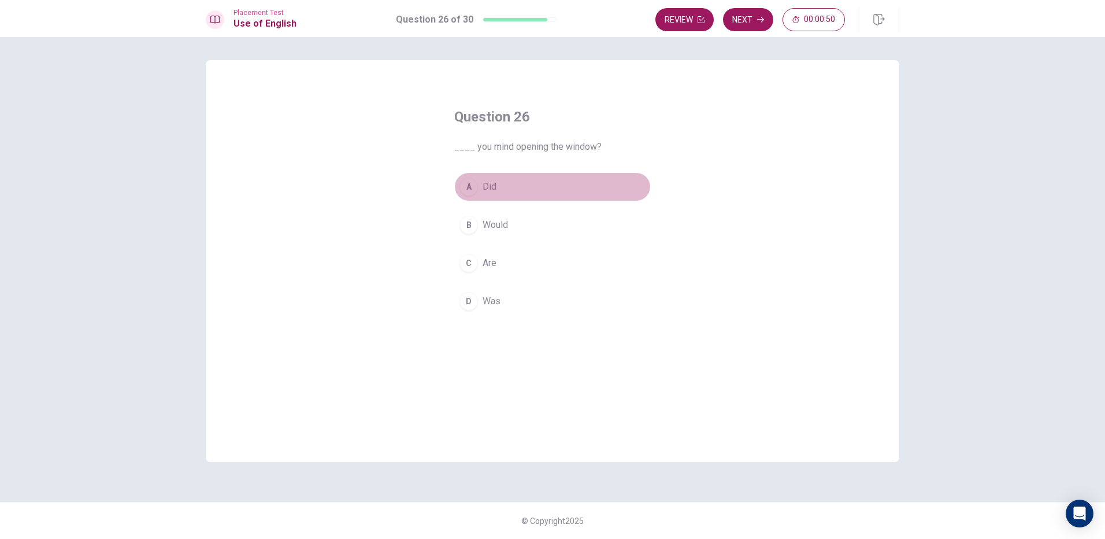
click at [532, 186] on button "A Did" at bounding box center [552, 186] width 196 height 29
click at [741, 18] on button "Next" at bounding box center [748, 19] width 50 height 23
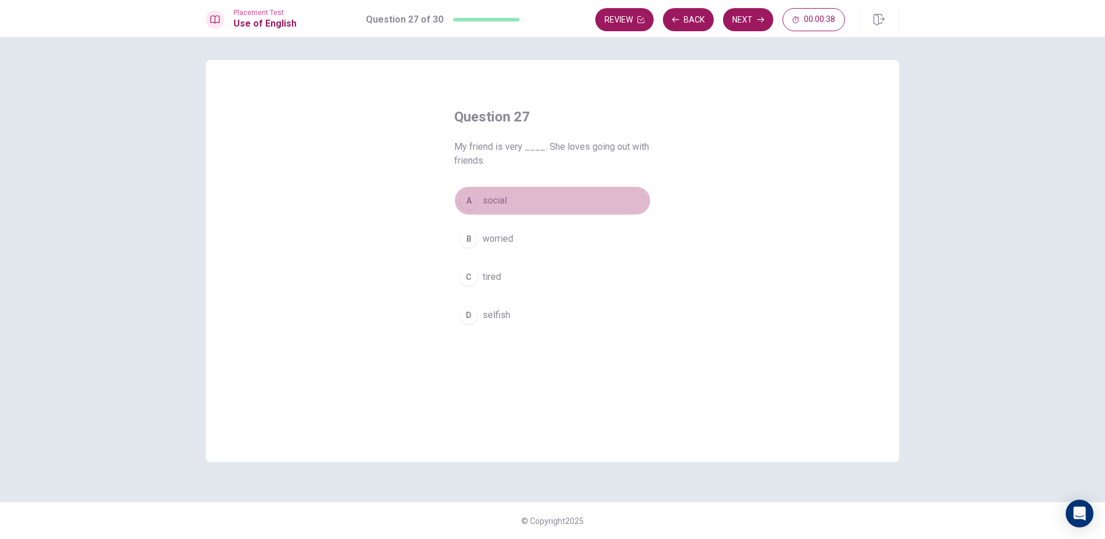
click at [536, 200] on button "A social" at bounding box center [552, 200] width 196 height 29
click at [739, 12] on button "Next" at bounding box center [748, 19] width 50 height 23
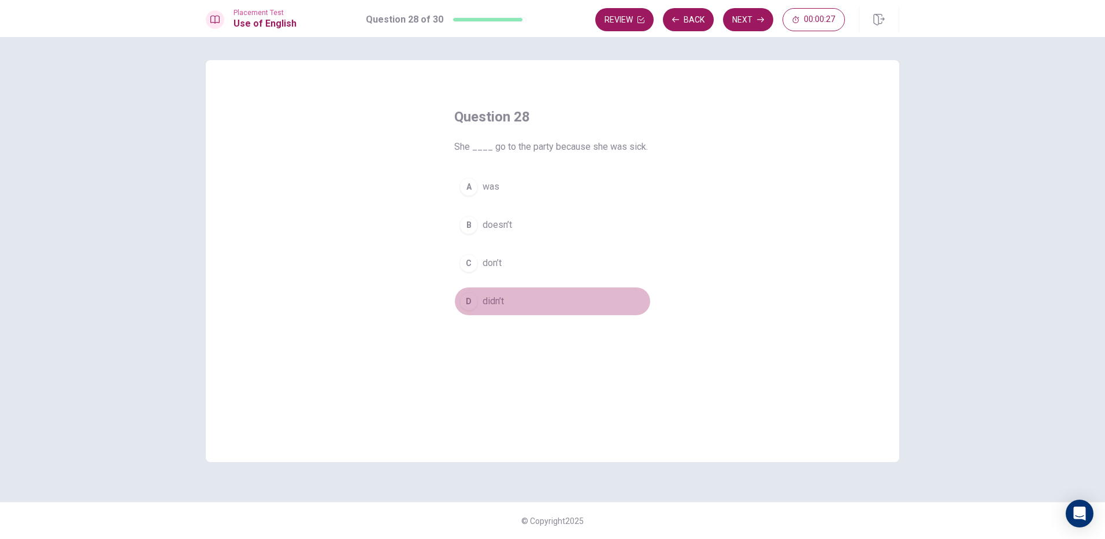
click at [531, 305] on button "D didn’t" at bounding box center [552, 301] width 196 height 29
click at [751, 23] on button "Next" at bounding box center [748, 19] width 50 height 23
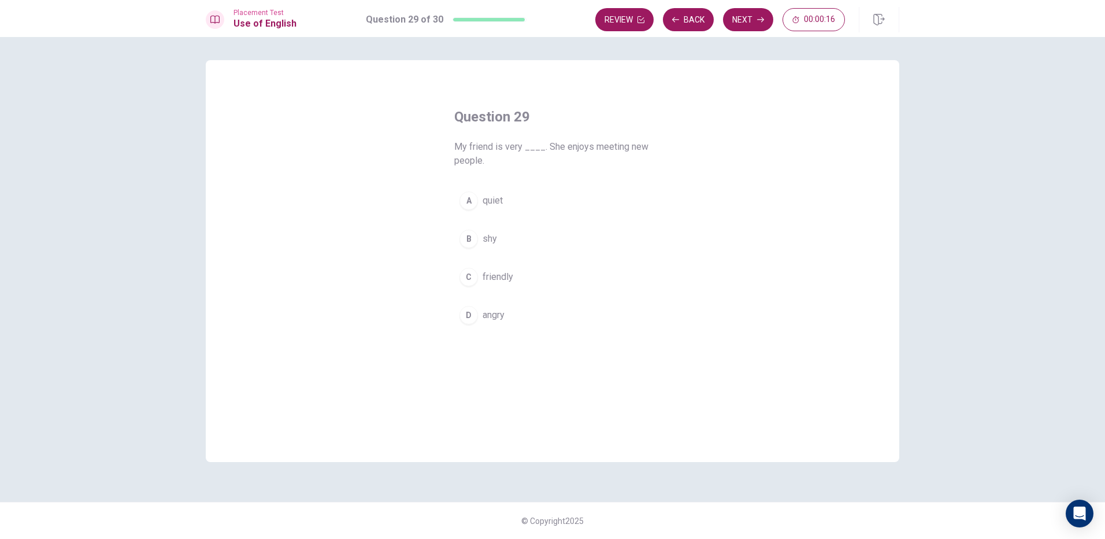
click at [535, 277] on button "C friendly" at bounding box center [552, 276] width 196 height 29
click at [743, 26] on button "Next" at bounding box center [748, 19] width 50 height 23
click at [551, 259] on button "C had arrived" at bounding box center [552, 262] width 196 height 29
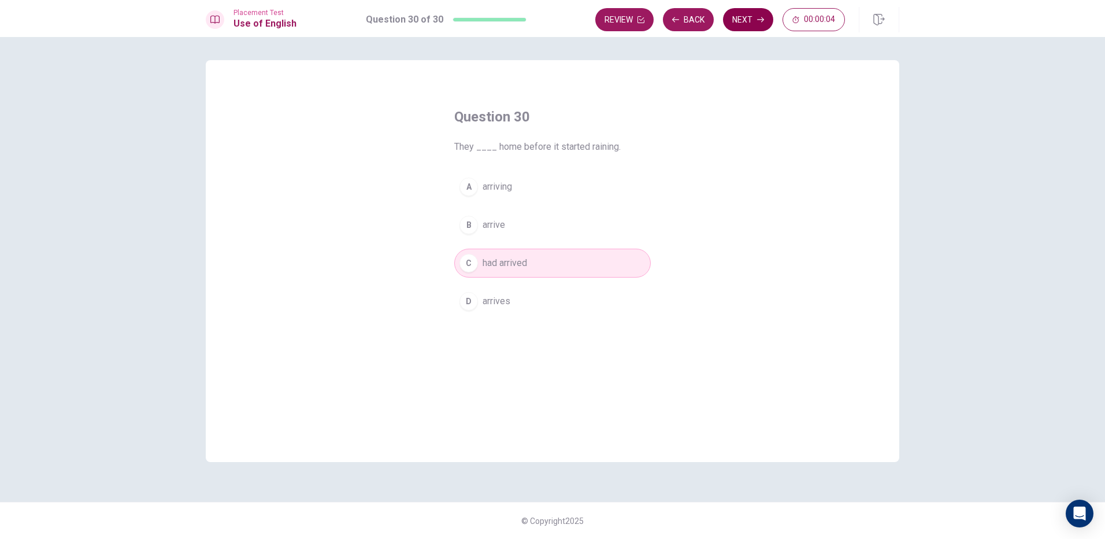
click at [737, 17] on button "Next" at bounding box center [748, 19] width 50 height 23
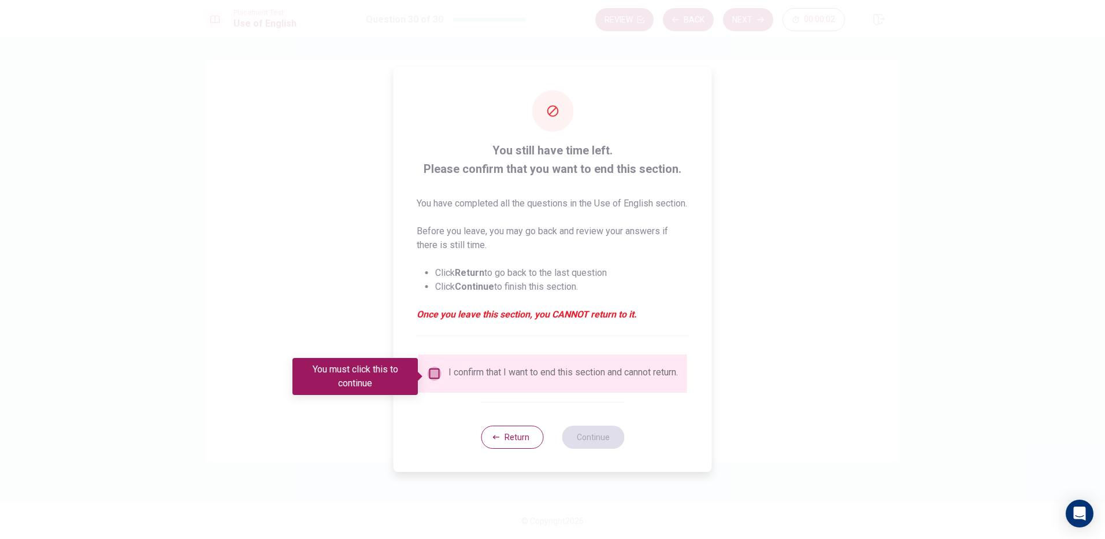
click at [430, 373] on input "You must click this to continue" at bounding box center [435, 373] width 14 height 14
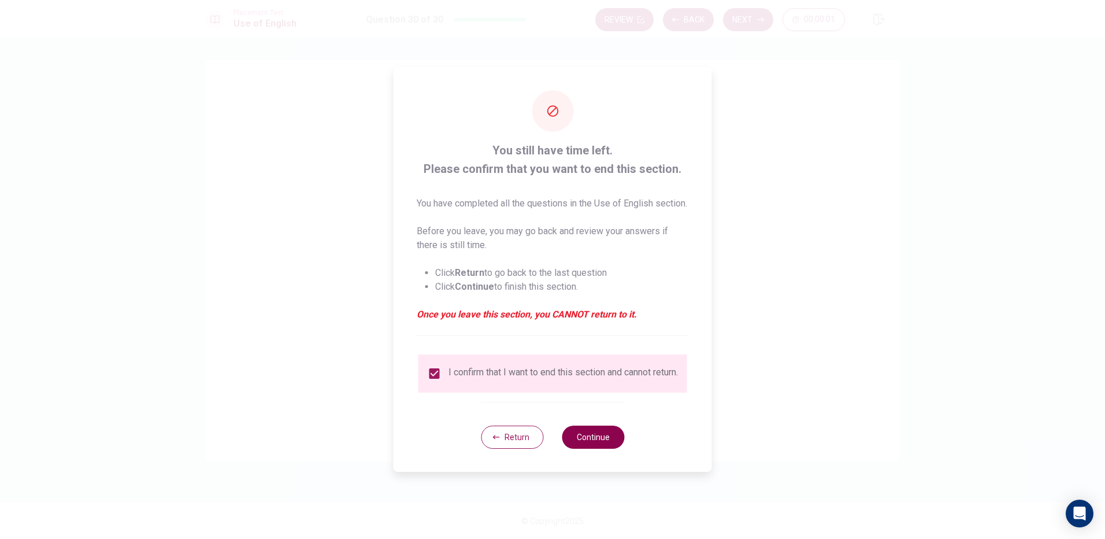
click at [597, 443] on button "Continue" at bounding box center [593, 436] width 62 height 23
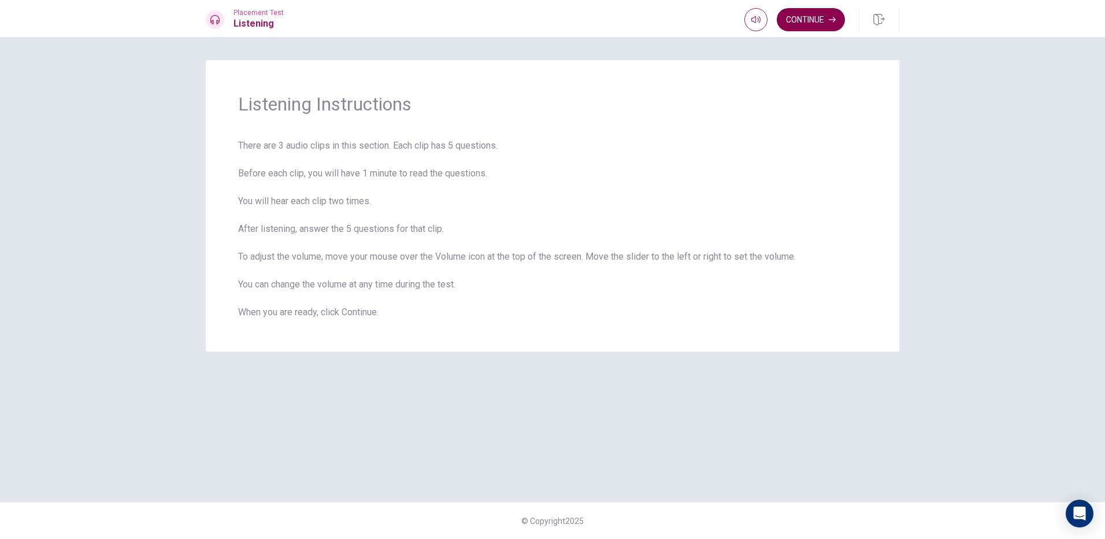
click at [814, 26] on button "Continue" at bounding box center [811, 19] width 68 height 23
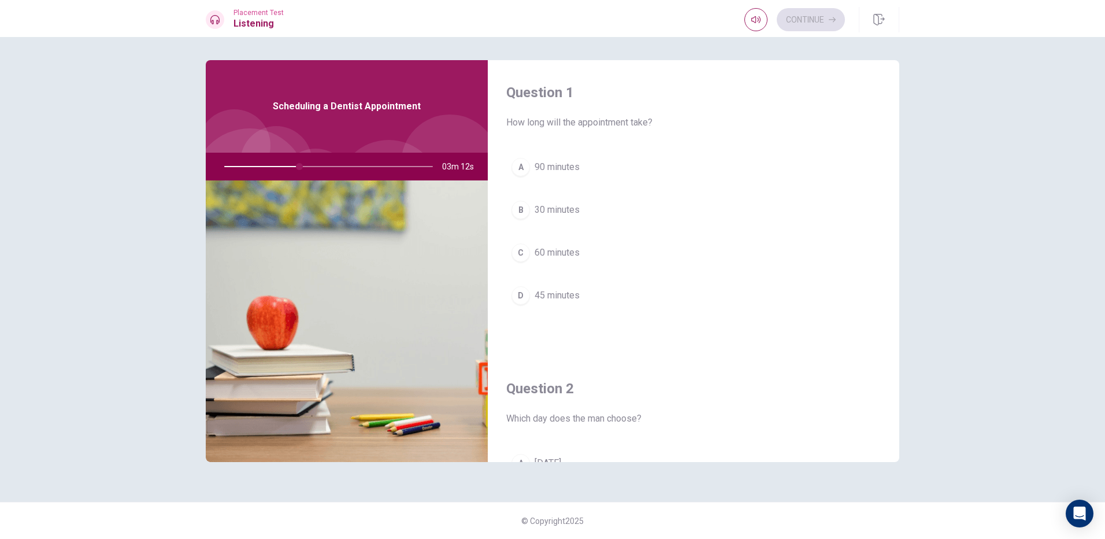
click at [563, 294] on span "45 minutes" at bounding box center [556, 295] width 45 height 14
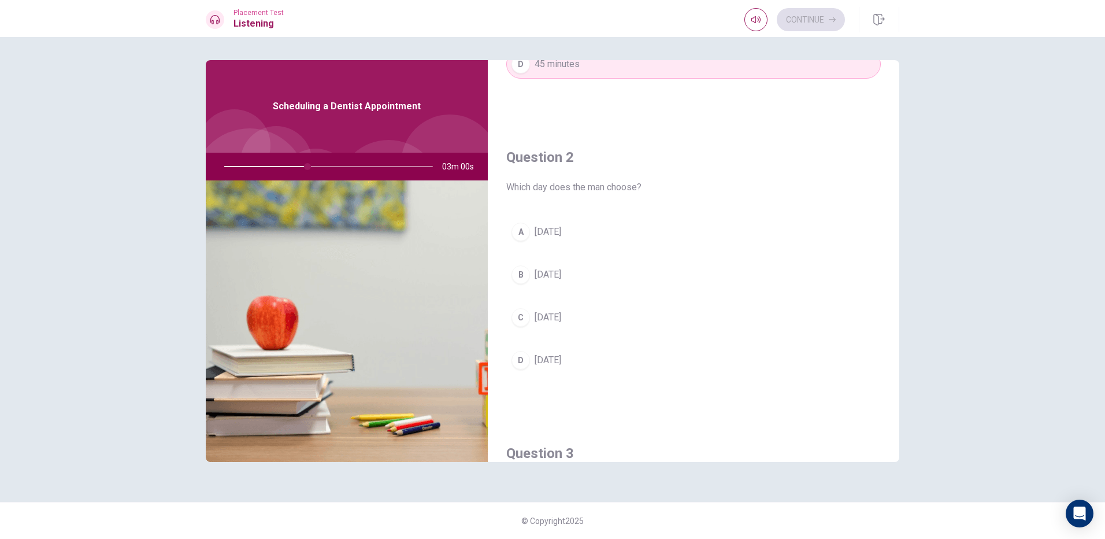
scroll to position [289, 0]
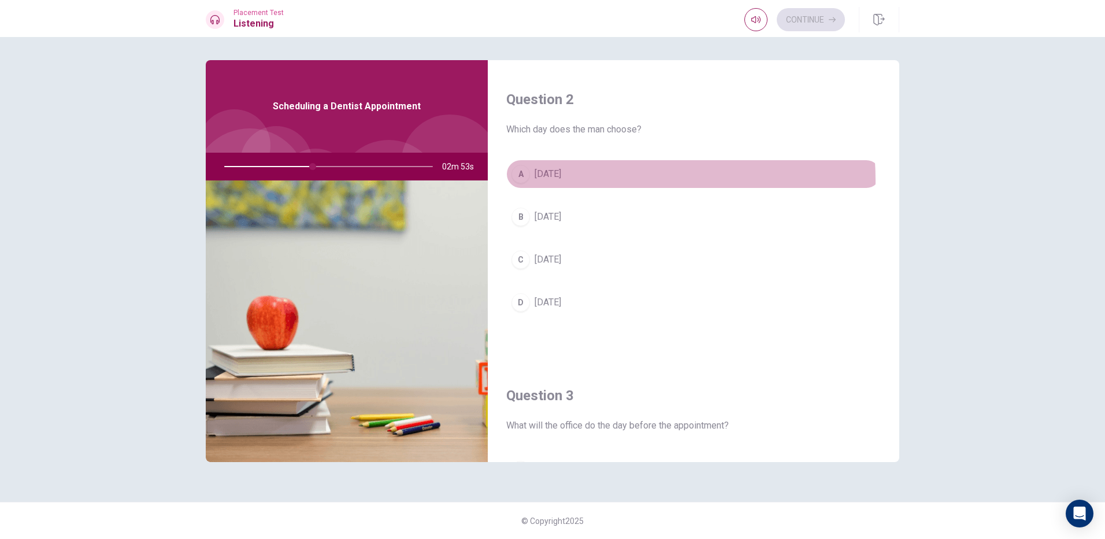
click at [566, 180] on button "A [DATE]" at bounding box center [693, 173] width 374 height 29
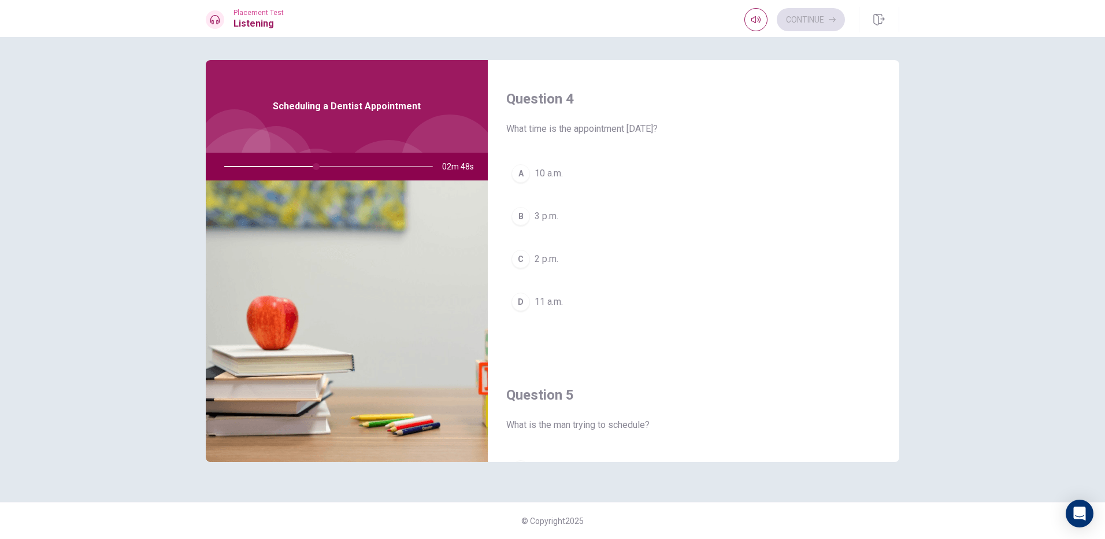
scroll to position [751, 0]
click at [563, 308] on span "10 a.m." at bounding box center [548, 303] width 28 height 14
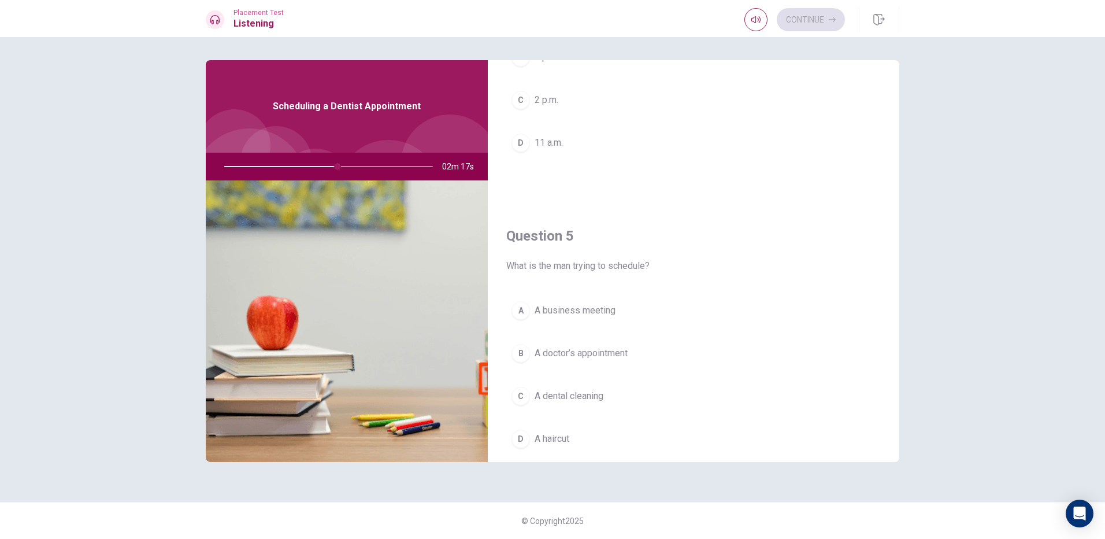
scroll to position [1078, 0]
drag, startPoint x: 336, startPoint y: 164, endPoint x: 315, endPoint y: 166, distance: 20.4
click at [315, 166] on div at bounding box center [326, 167] width 232 height 28
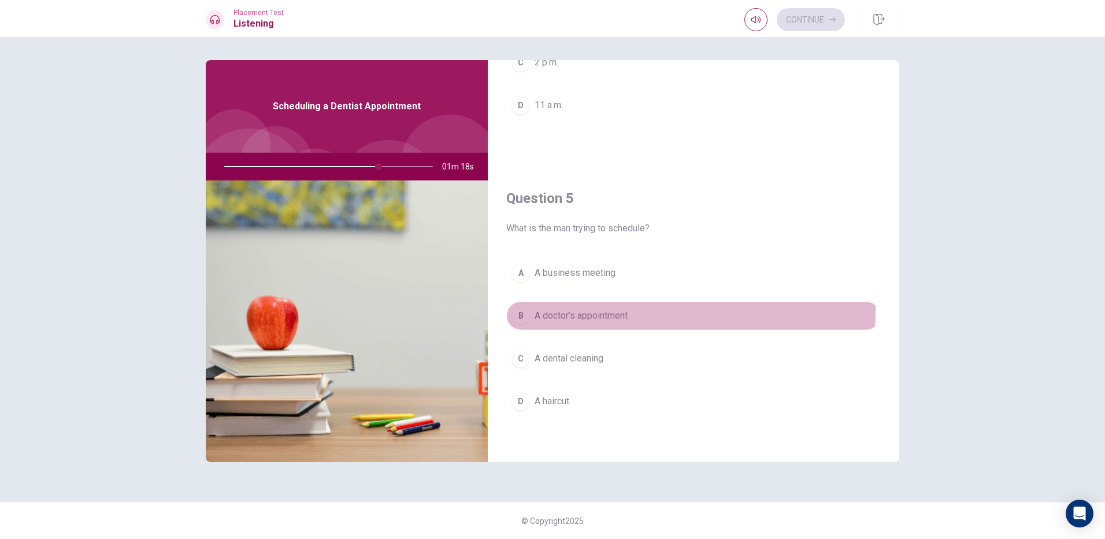
click at [597, 310] on span "A doctor’s appointment" at bounding box center [580, 316] width 93 height 14
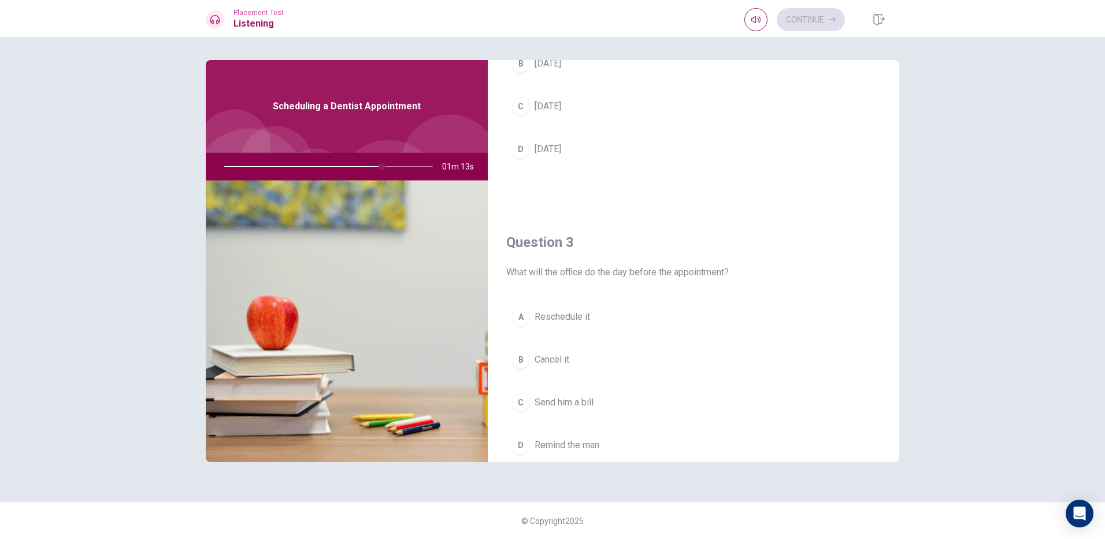
scroll to position [500, 0]
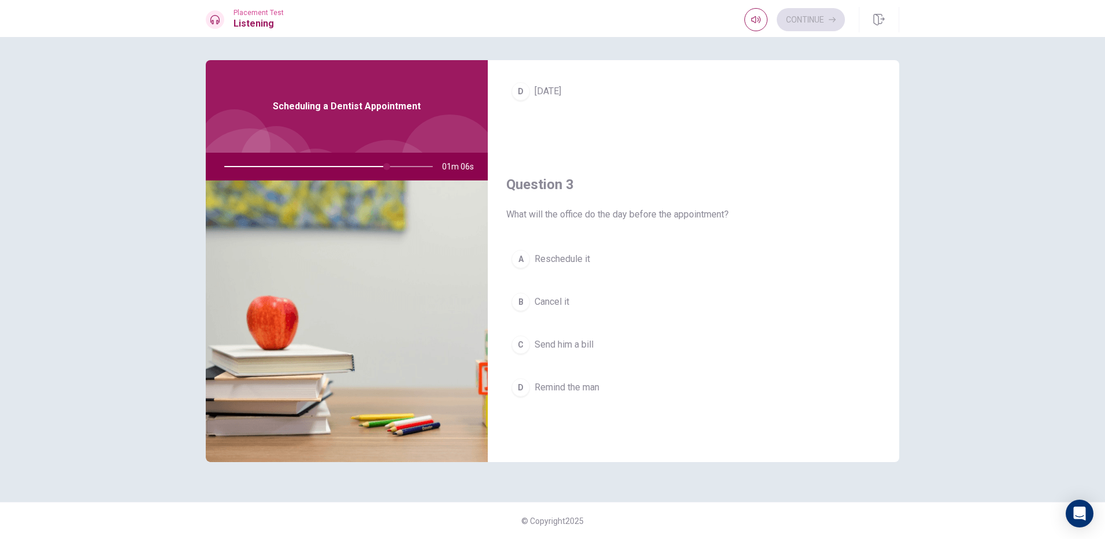
click at [581, 382] on span "Remind the man" at bounding box center [566, 387] width 65 height 14
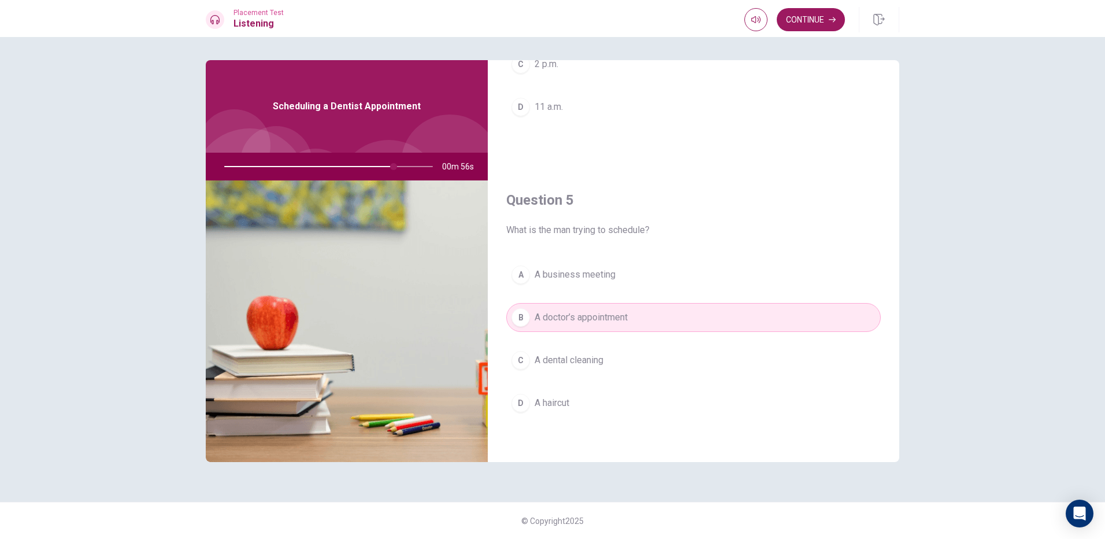
scroll to position [1078, 0]
click at [822, 24] on button "Continue" at bounding box center [811, 19] width 68 height 23
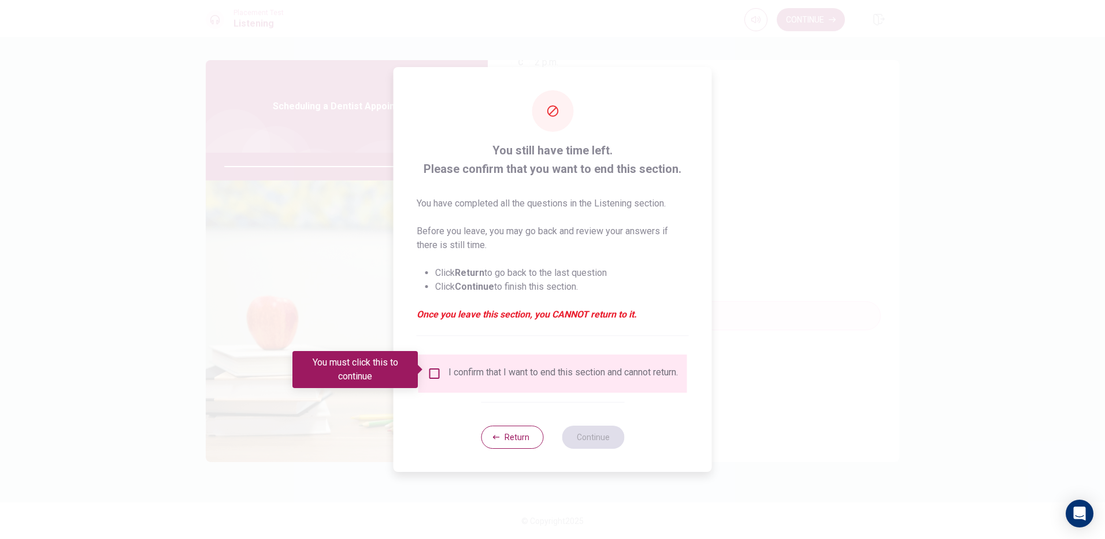
click at [430, 366] on input "You must click this to continue" at bounding box center [435, 373] width 14 height 14
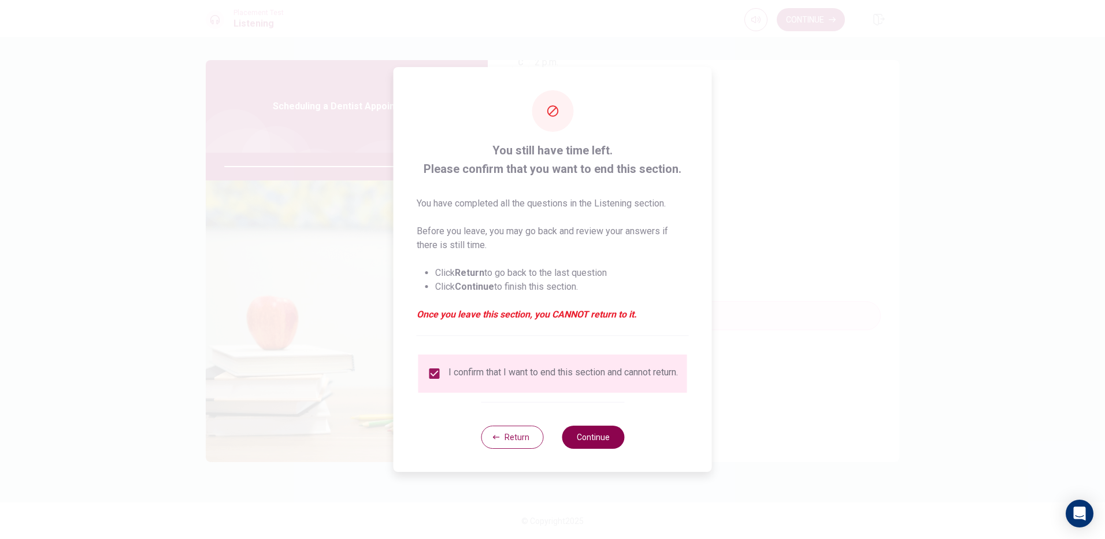
click at [596, 448] on button "Continue" at bounding box center [593, 436] width 62 height 23
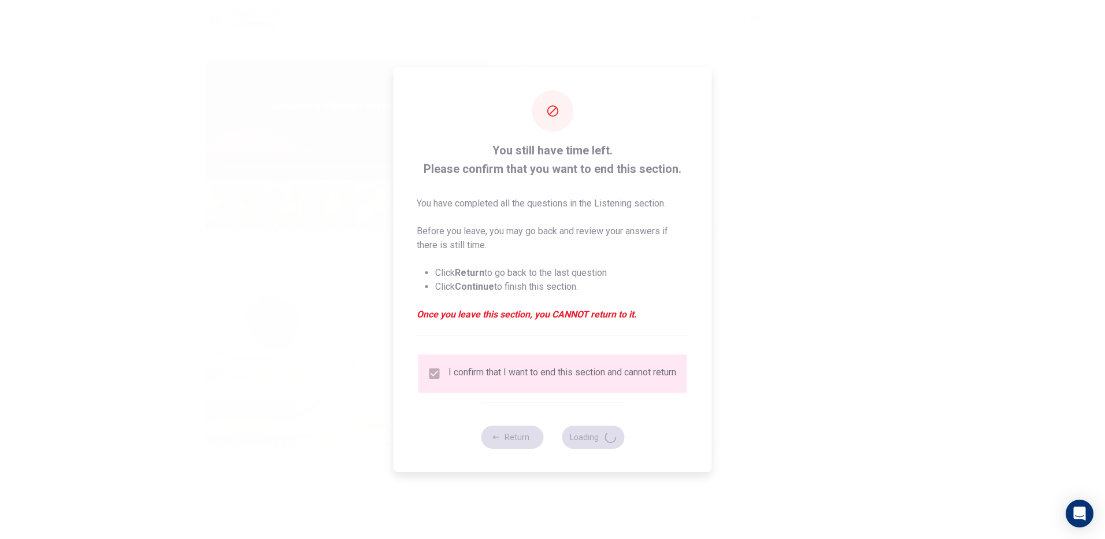
type input "93"
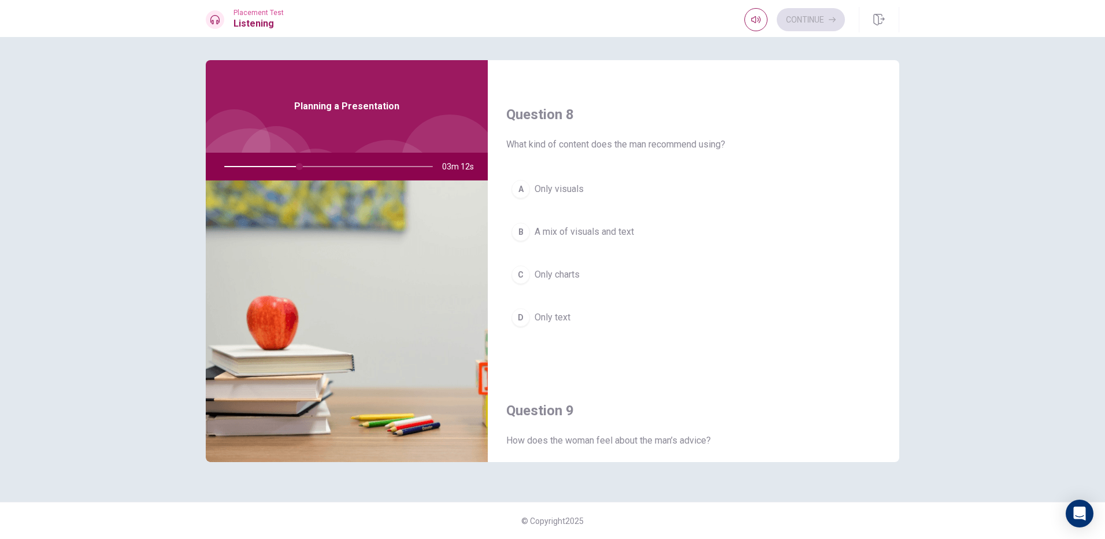
scroll to position [578, 0]
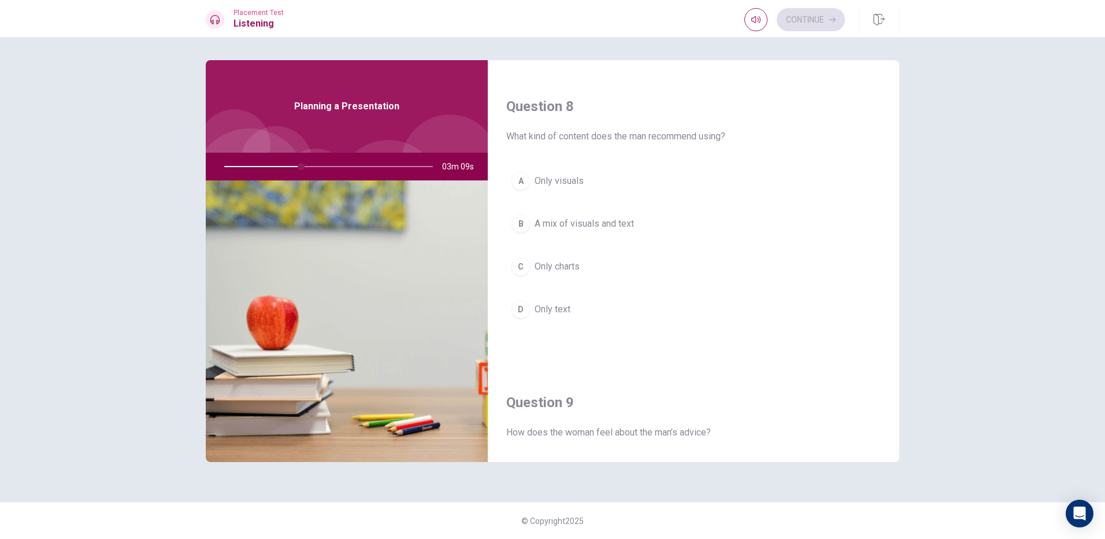
click at [555, 298] on button "D Only text" at bounding box center [693, 309] width 374 height 29
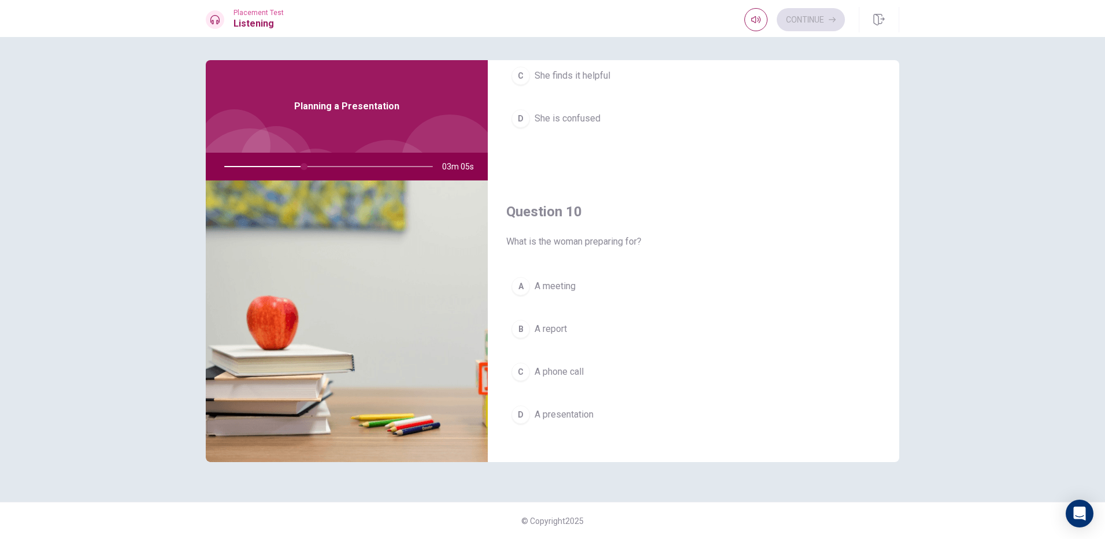
scroll to position [1078, 0]
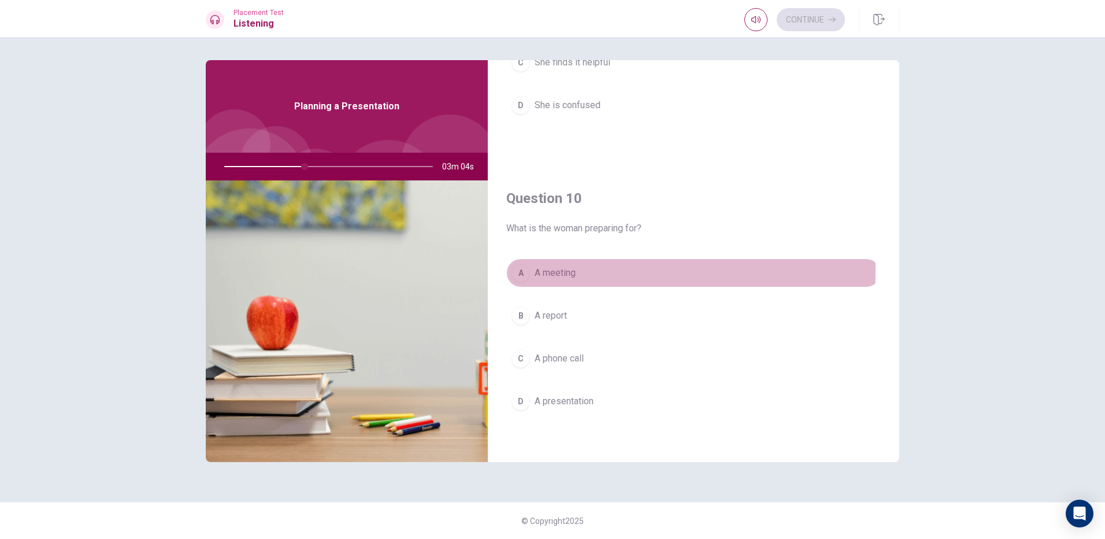
click at [552, 271] on span "A meeting" at bounding box center [554, 273] width 41 height 14
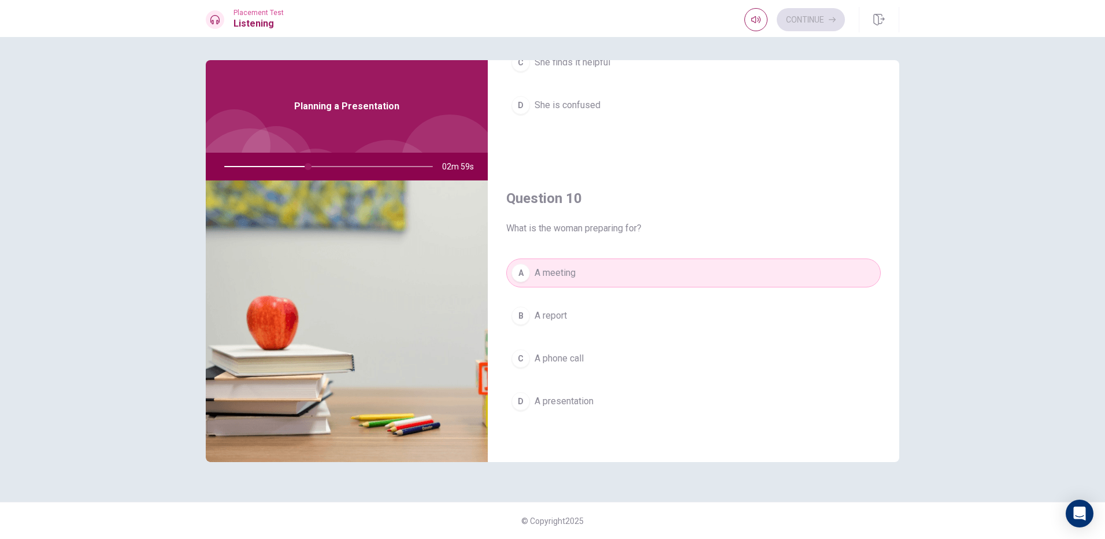
click at [612, 401] on button "D A presentation" at bounding box center [693, 401] width 374 height 29
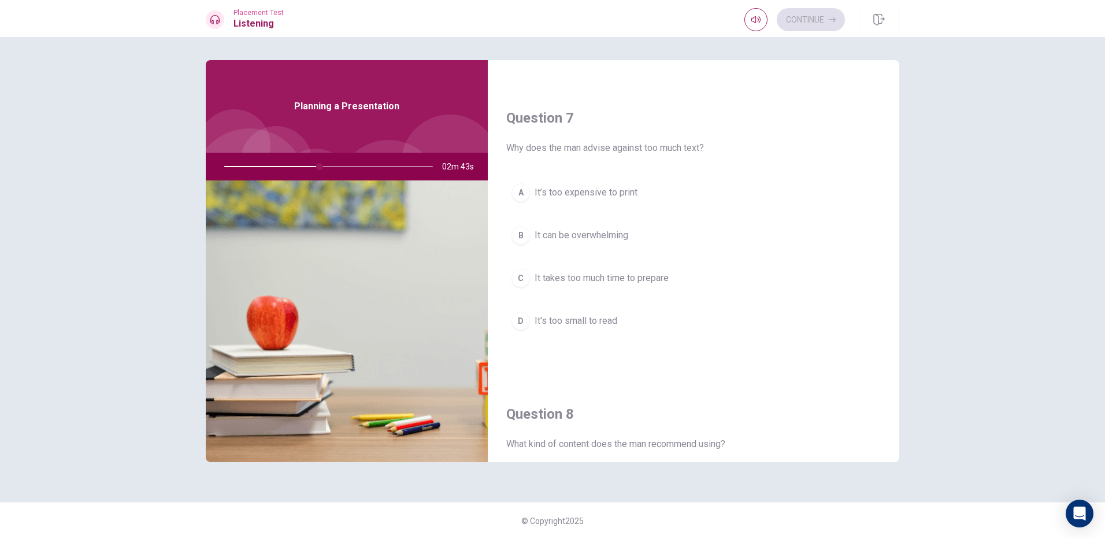
scroll to position [347, 0]
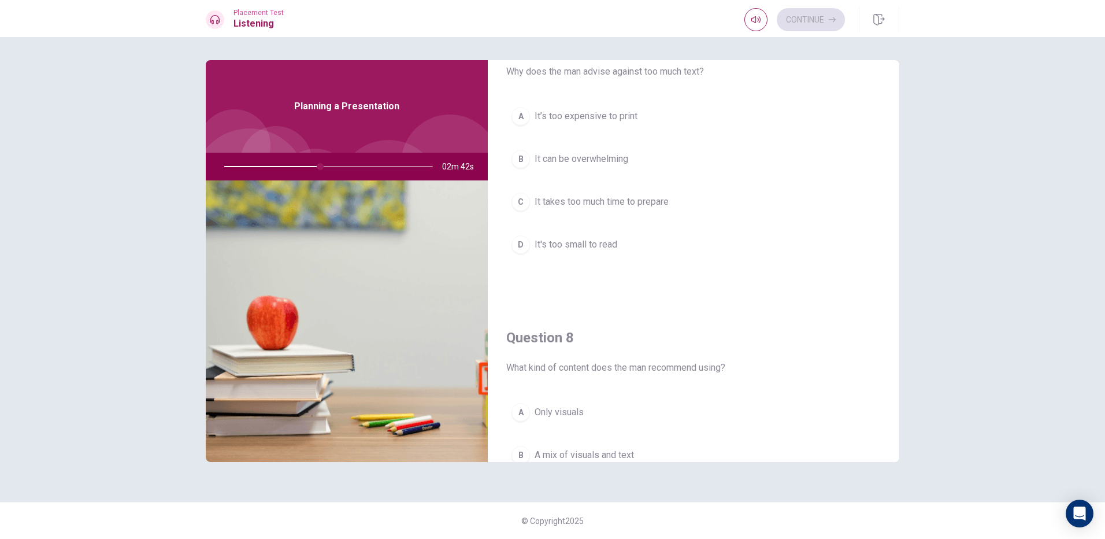
click at [560, 160] on span "It can be overwhelming" at bounding box center [581, 159] width 94 height 14
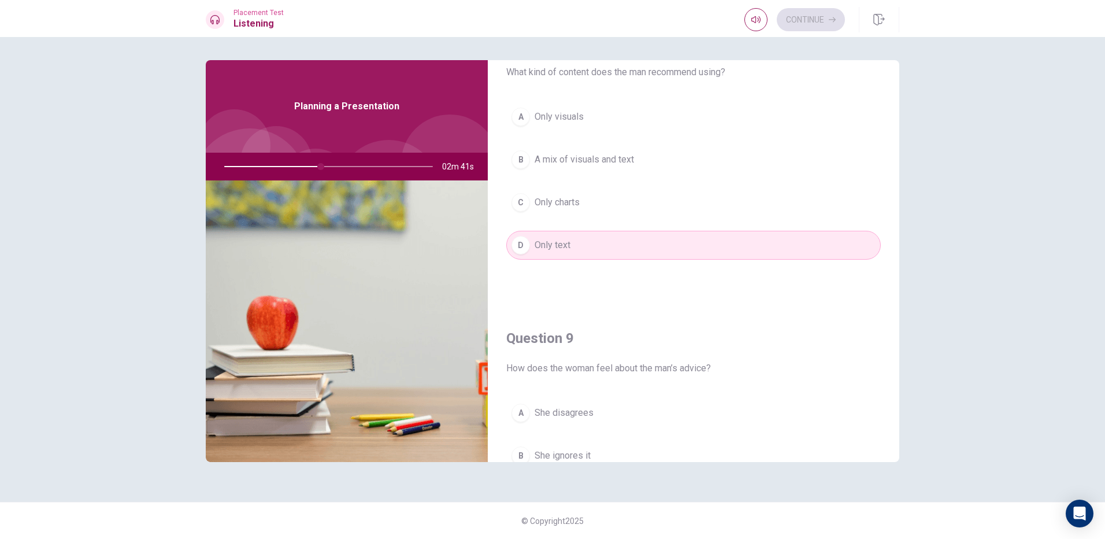
scroll to position [867, 0]
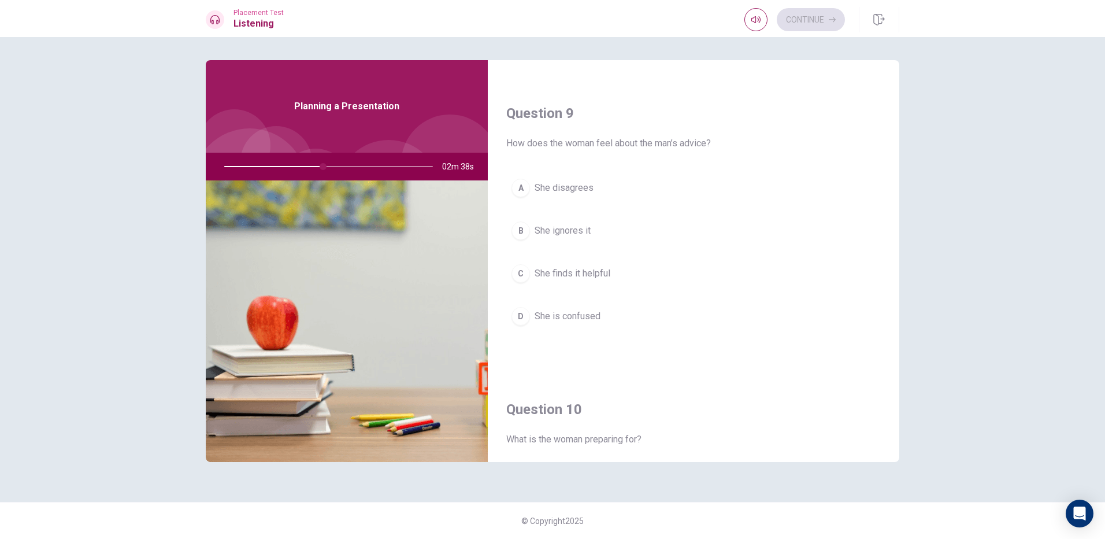
click at [591, 274] on span "She finds it helpful" at bounding box center [572, 273] width 76 height 14
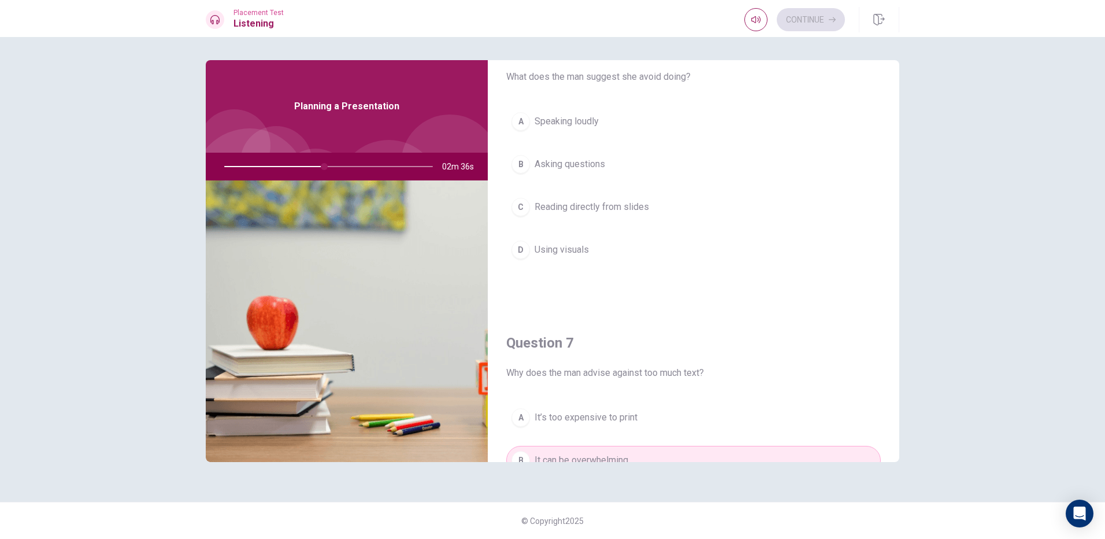
scroll to position [0, 0]
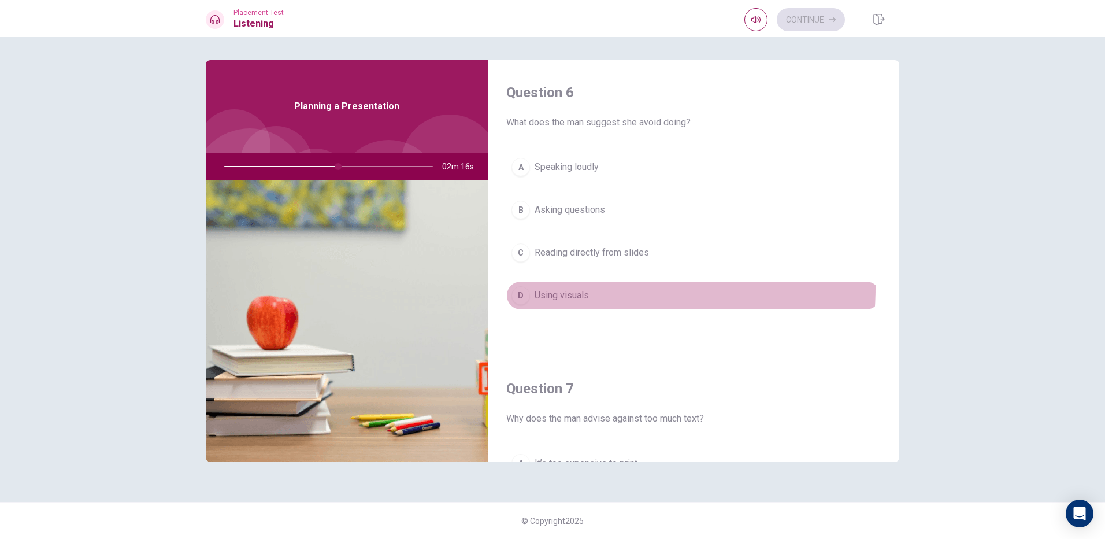
click at [570, 289] on button "D Using visuals" at bounding box center [693, 295] width 374 height 29
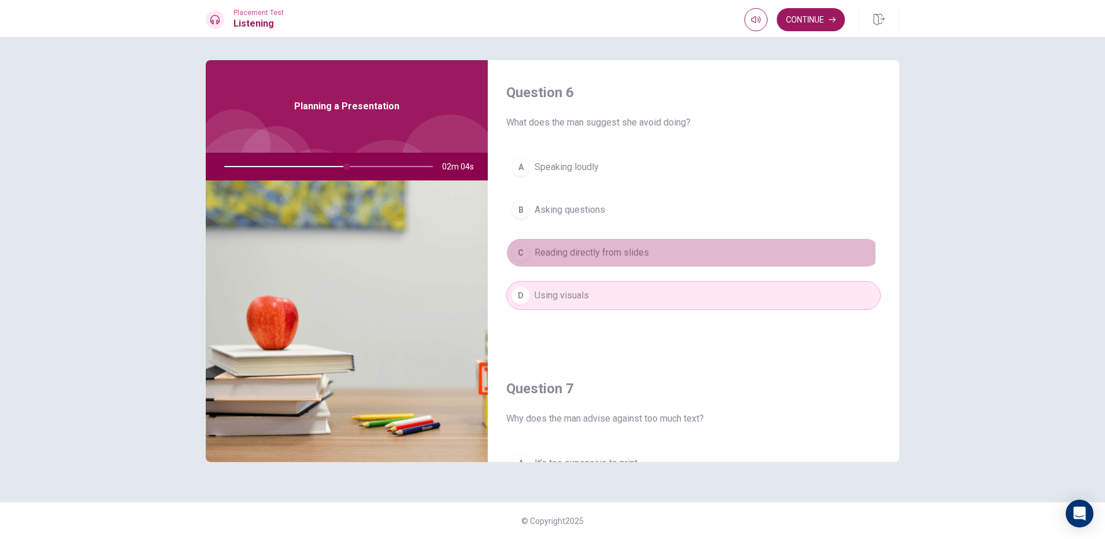
click at [602, 252] on span "Reading directly from slides" at bounding box center [591, 253] width 114 height 14
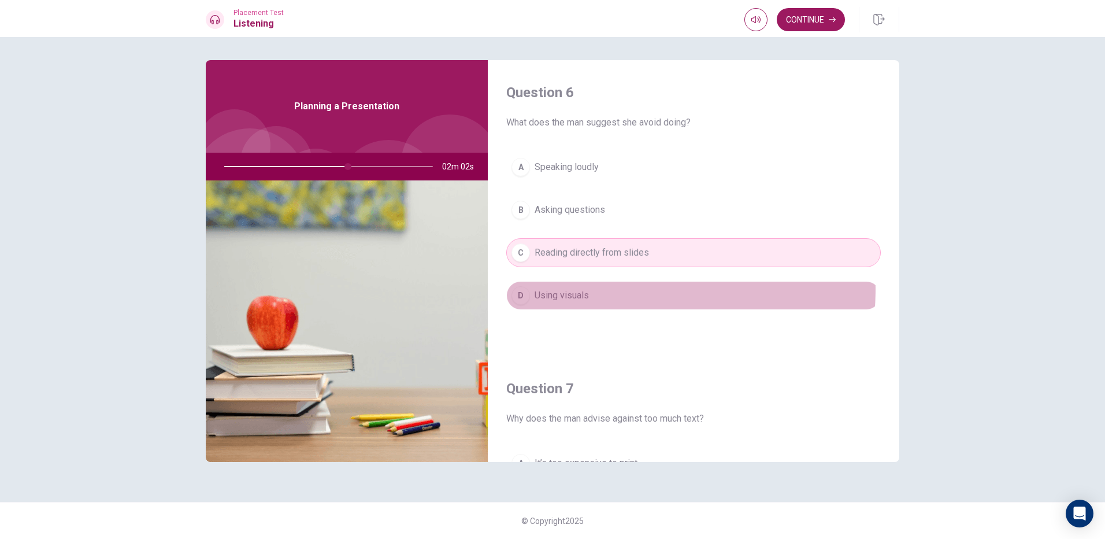
click at [597, 289] on button "D Using visuals" at bounding box center [693, 295] width 374 height 29
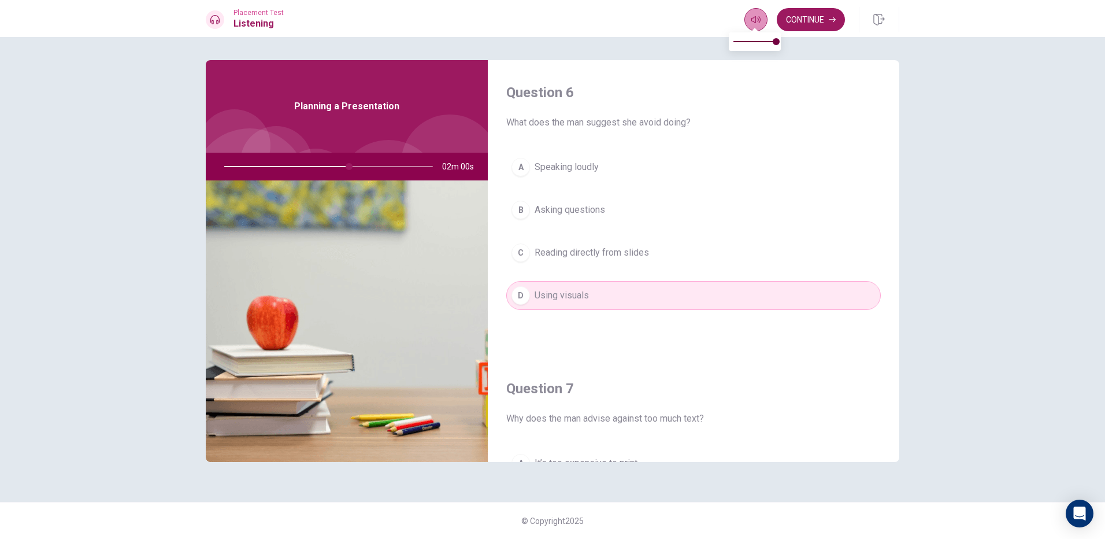
click at [751, 19] on icon "button" at bounding box center [755, 19] width 9 height 9
click at [628, 252] on span "Reading directly from slides" at bounding box center [591, 253] width 114 height 14
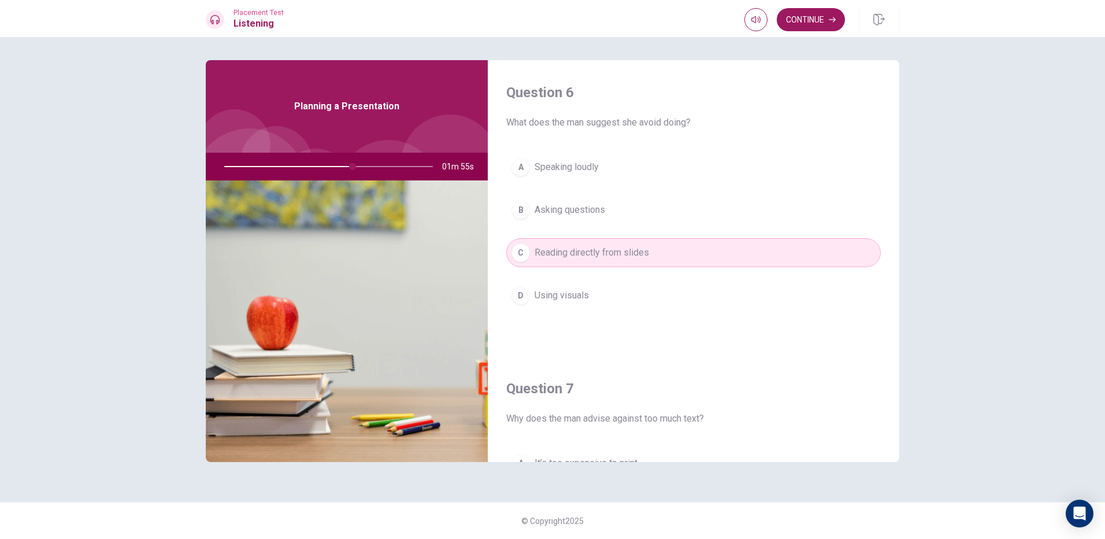
click at [615, 300] on button "D Using visuals" at bounding box center [693, 295] width 374 height 29
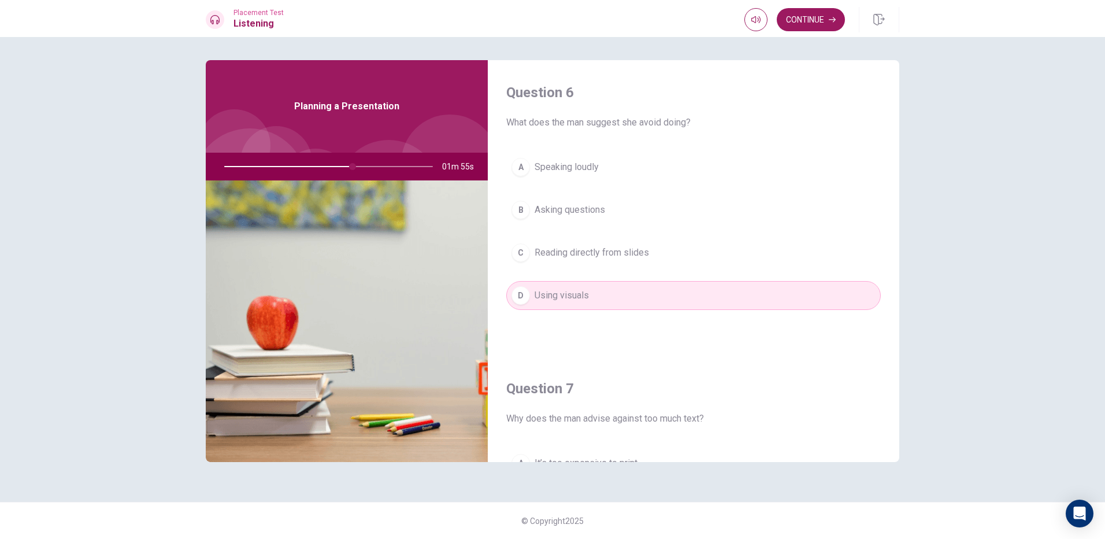
click at [633, 255] on span "Reading directly from slides" at bounding box center [591, 253] width 114 height 14
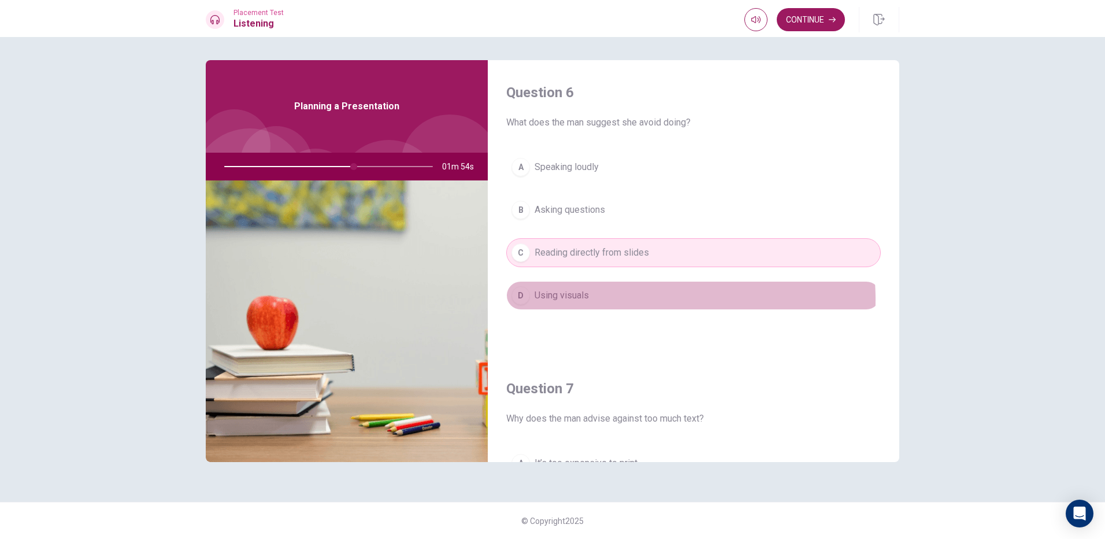
click at [623, 299] on button "D Using visuals" at bounding box center [693, 295] width 374 height 29
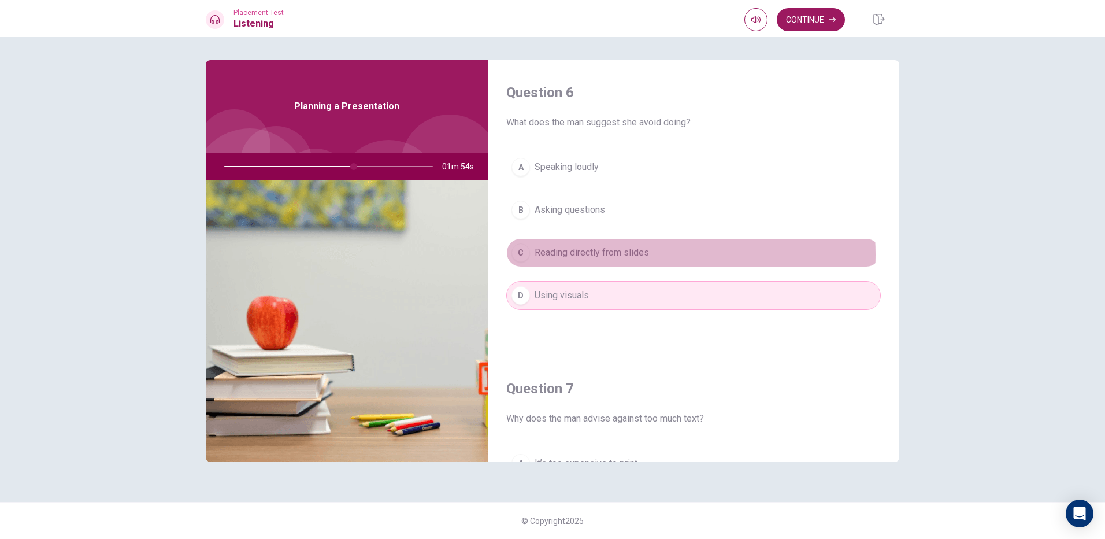
click at [630, 254] on span "Reading directly from slides" at bounding box center [591, 253] width 114 height 14
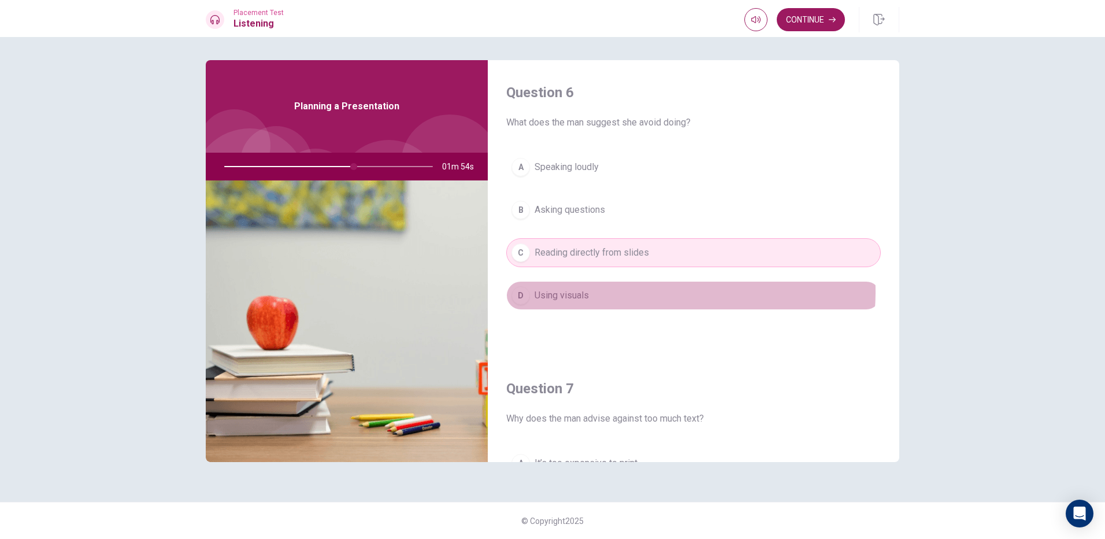
click at [627, 291] on button "D Using visuals" at bounding box center [693, 295] width 374 height 29
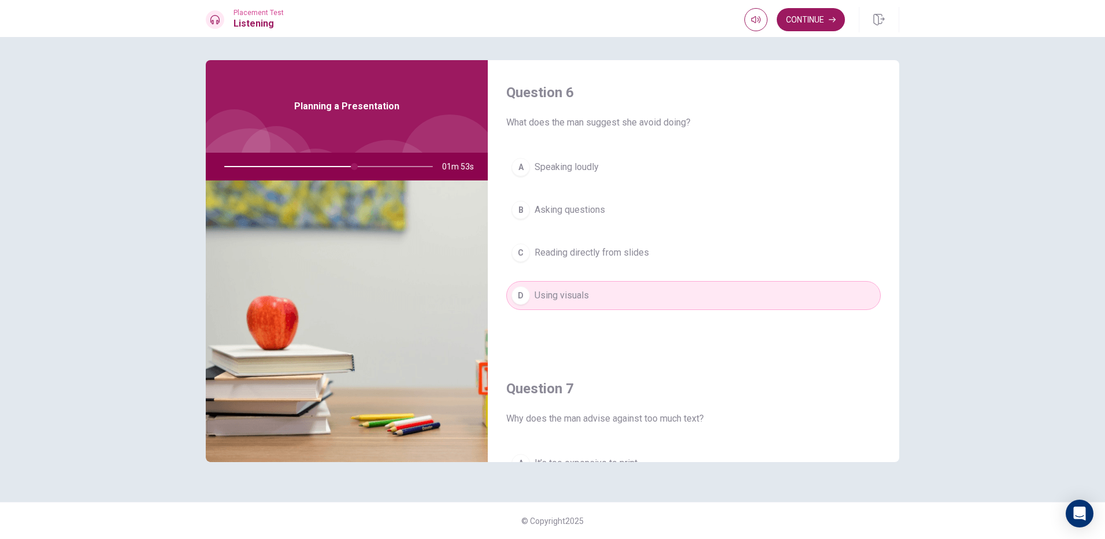
click at [634, 257] on span "Reading directly from slides" at bounding box center [591, 253] width 114 height 14
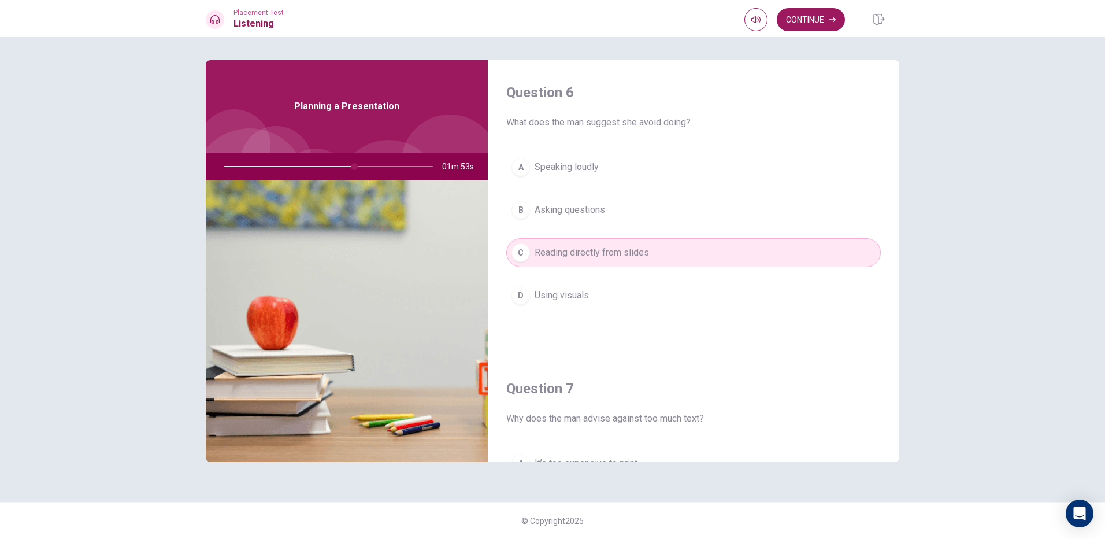
click at [634, 280] on div "A Speaking loudly B Asking questions C Reading directly from slides D Using vis…" at bounding box center [693, 243] width 374 height 180
click at [646, 255] on span "Reading directly from slides" at bounding box center [591, 253] width 114 height 14
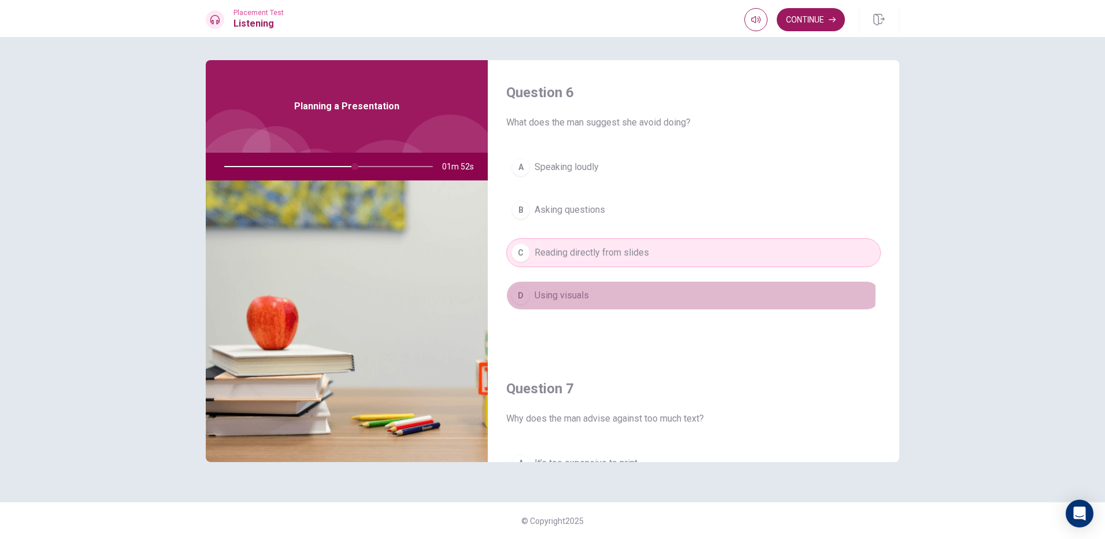
click at [645, 294] on button "D Using visuals" at bounding box center [693, 295] width 374 height 29
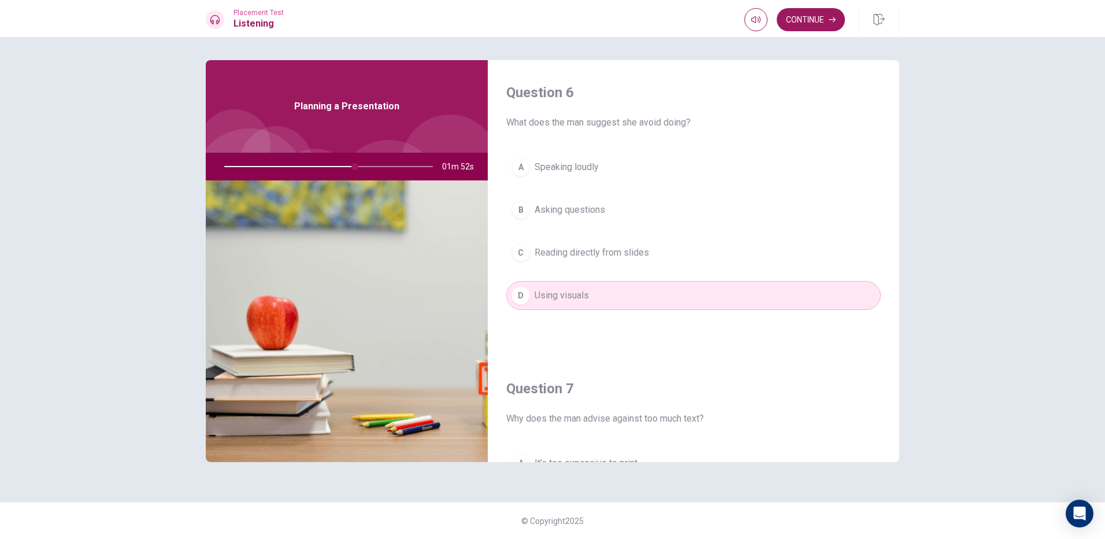
drag, startPoint x: 651, startPoint y: 232, endPoint x: 650, endPoint y: 239, distance: 7.0
click at [651, 232] on div "A Speaking loudly B Asking questions C Reading directly from slides D Using vis…" at bounding box center [693, 243] width 374 height 180
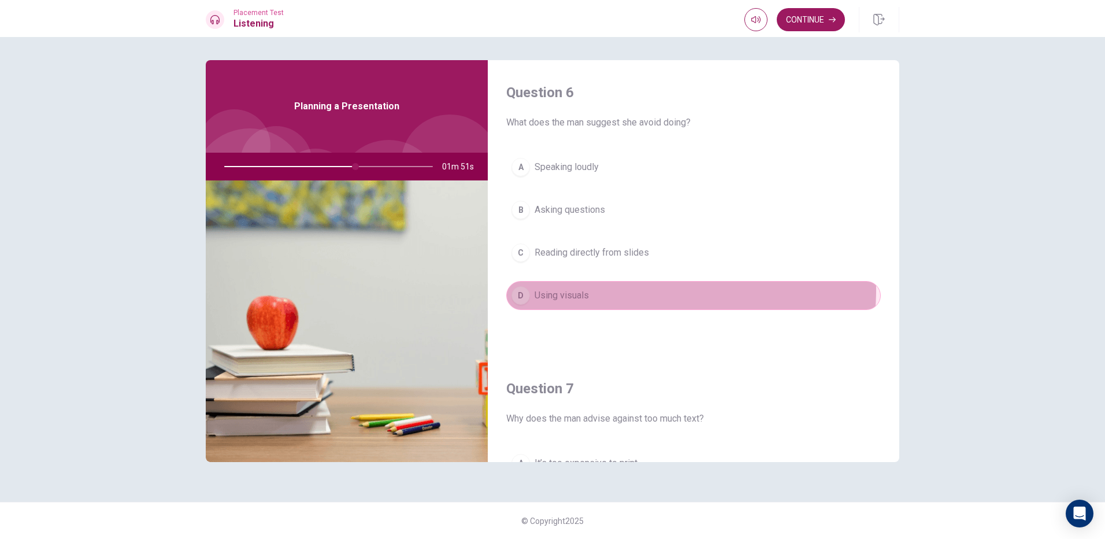
click at [639, 289] on button "D Using visuals" at bounding box center [693, 295] width 374 height 29
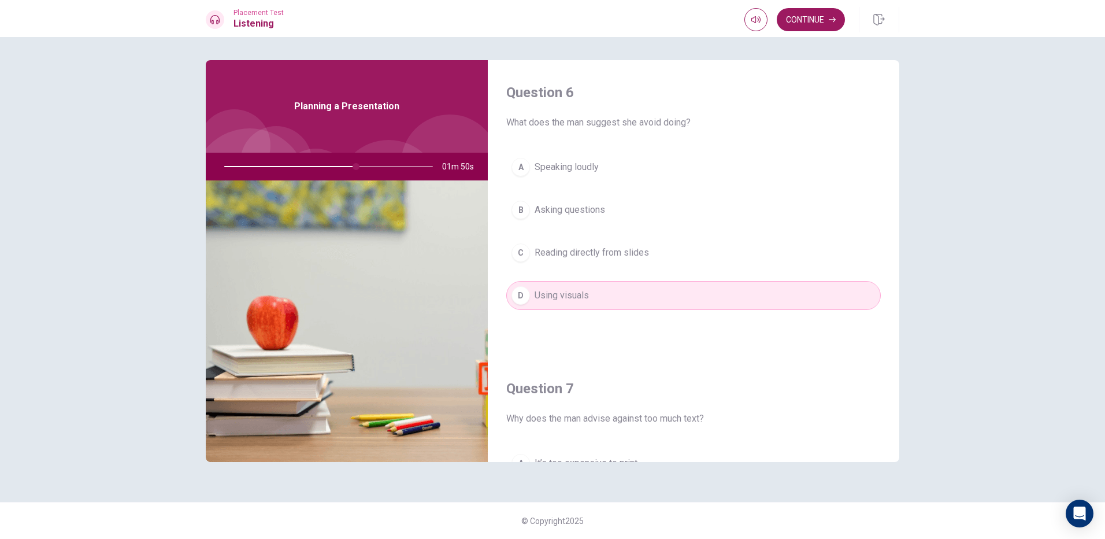
click at [634, 235] on div "A Speaking loudly B Asking questions C Reading directly from slides D Using vis…" at bounding box center [693, 243] width 374 height 180
click at [635, 250] on span "Reading directly from slides" at bounding box center [591, 253] width 114 height 14
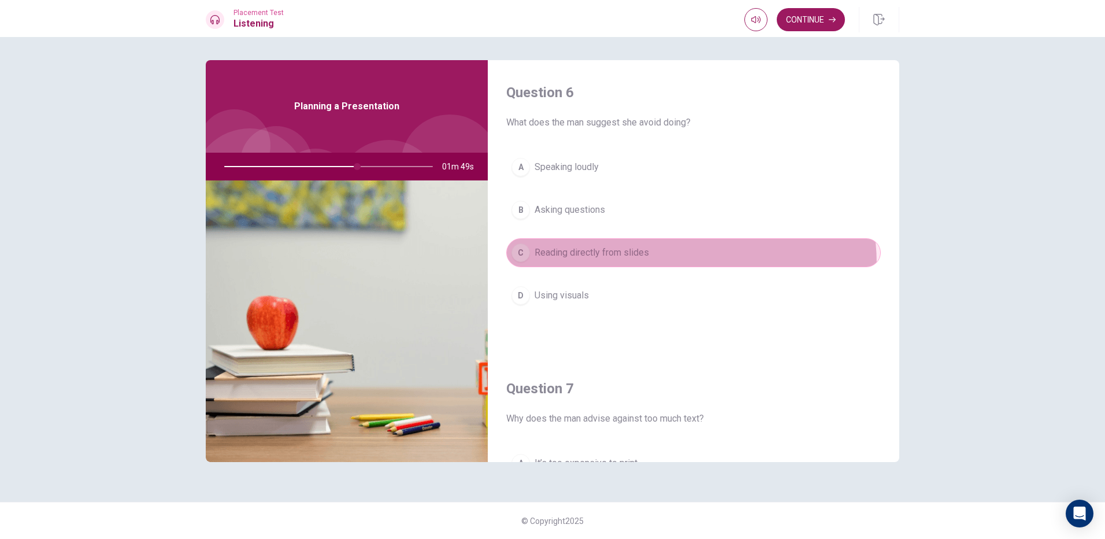
click at [644, 265] on button "C Reading directly from slides" at bounding box center [693, 252] width 374 height 29
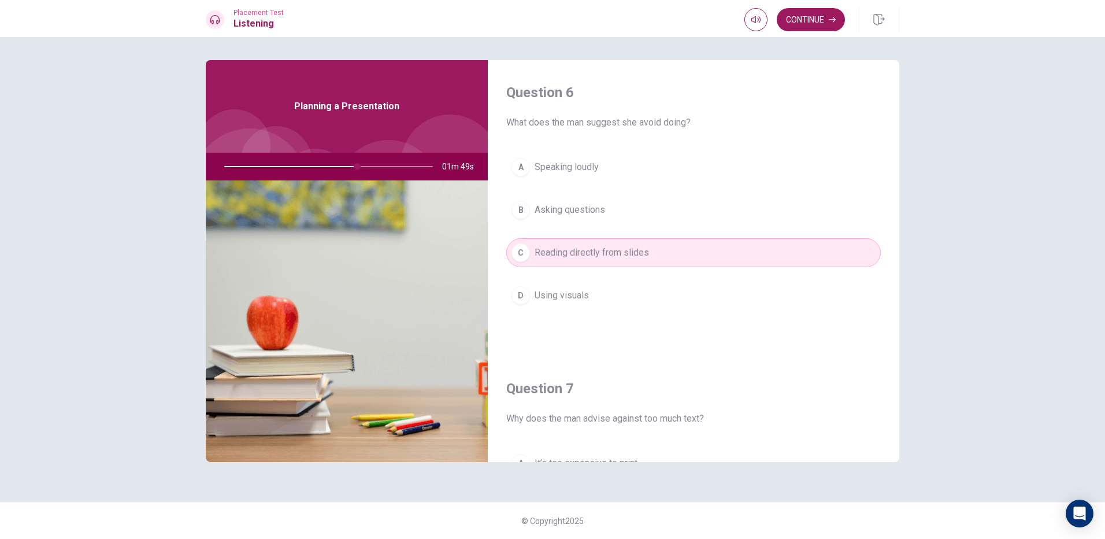
click at [646, 291] on button "D Using visuals" at bounding box center [693, 295] width 374 height 29
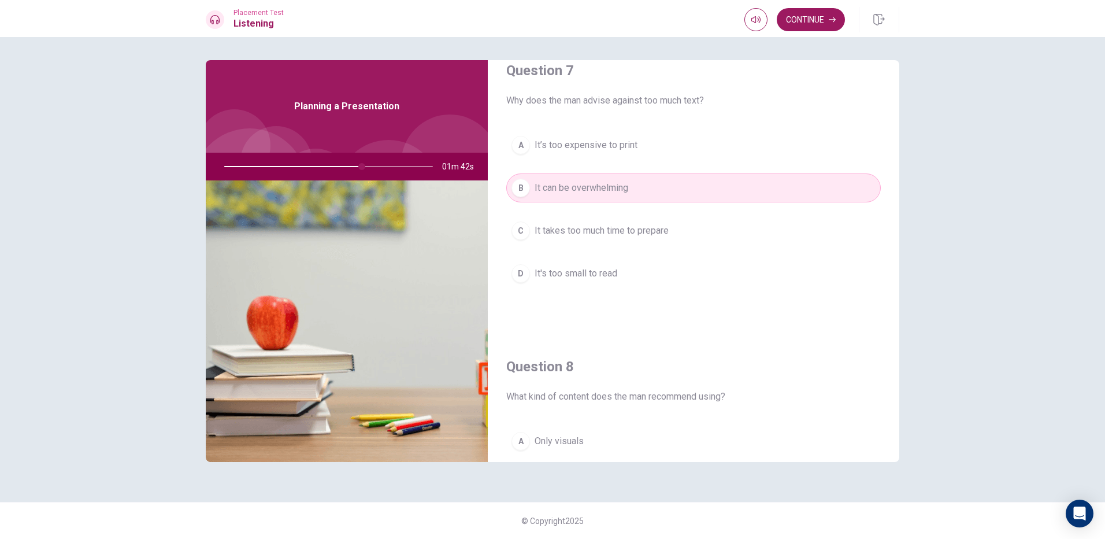
scroll to position [500, 0]
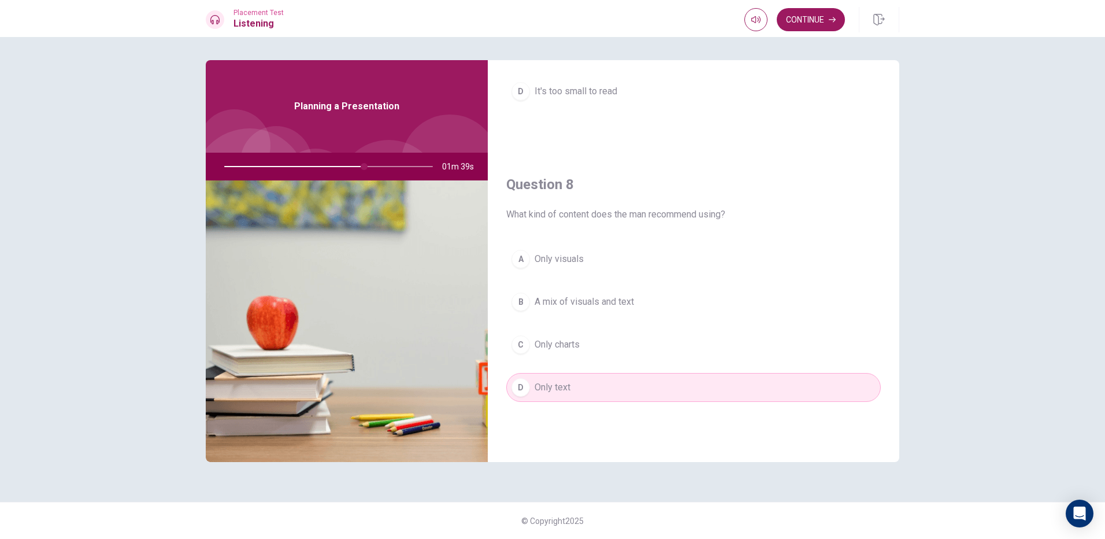
click at [591, 304] on span "A mix of visuals and text" at bounding box center [583, 302] width 99 height 14
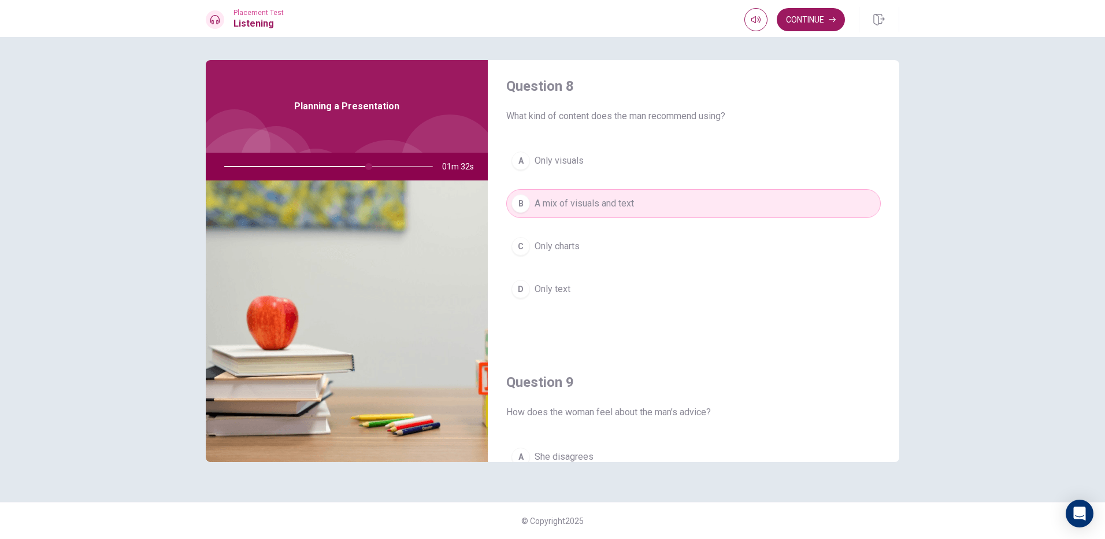
scroll to position [578, 0]
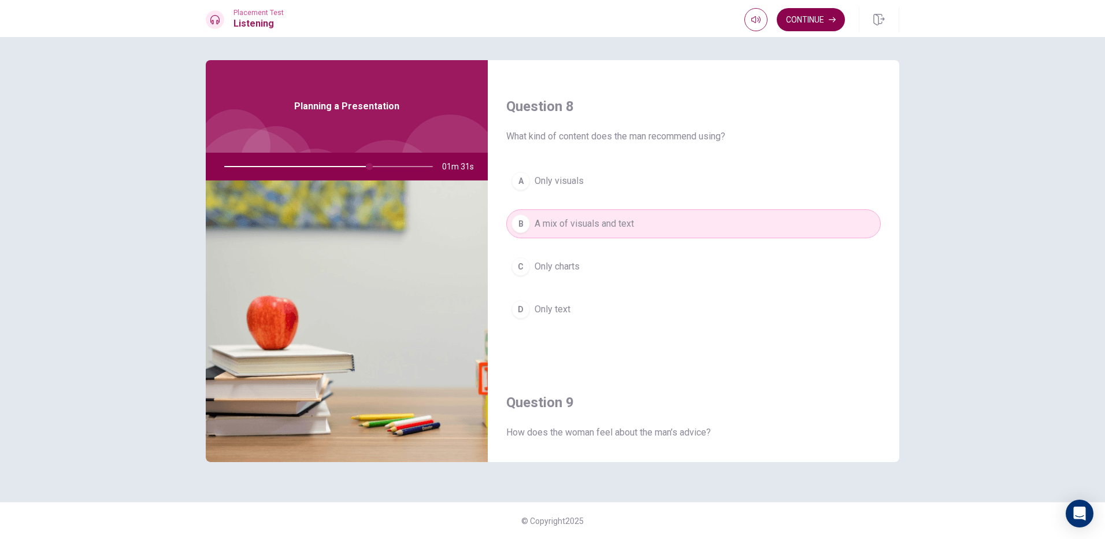
click at [827, 17] on button "Continue" at bounding box center [811, 19] width 68 height 23
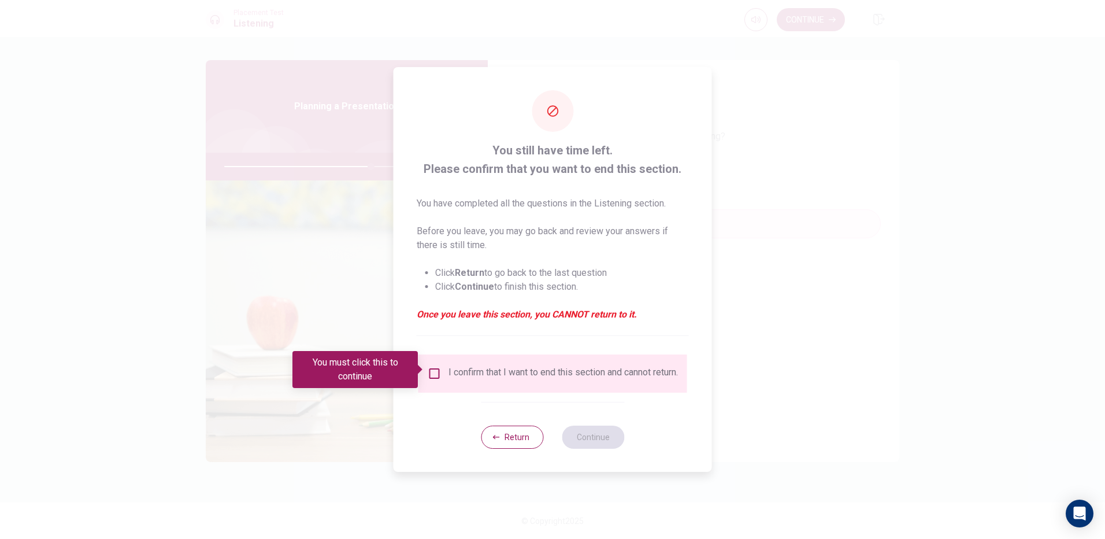
click at [430, 370] on input "You must click this to continue" at bounding box center [435, 373] width 14 height 14
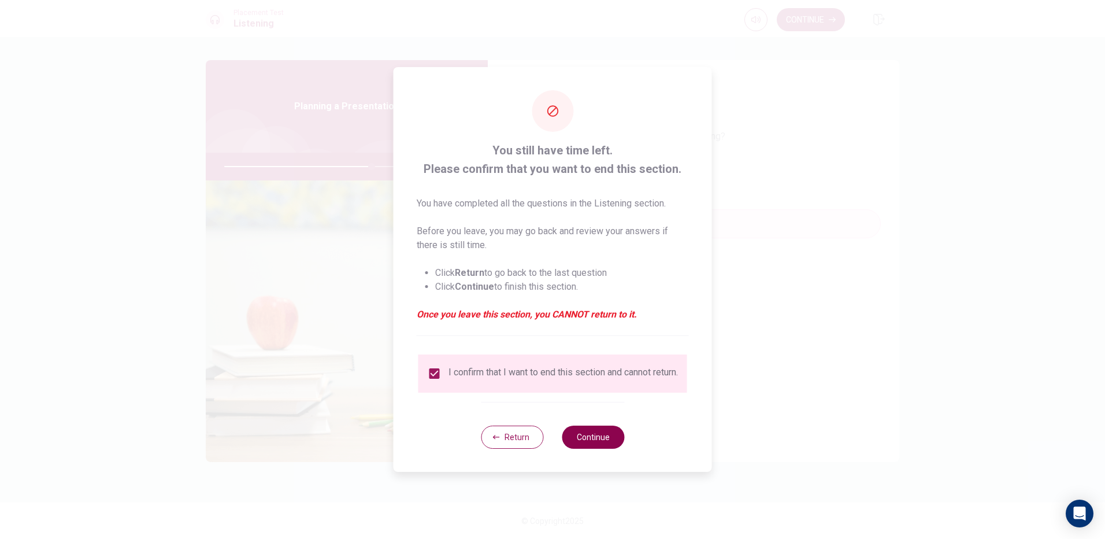
click at [607, 446] on button "Continue" at bounding box center [593, 436] width 62 height 23
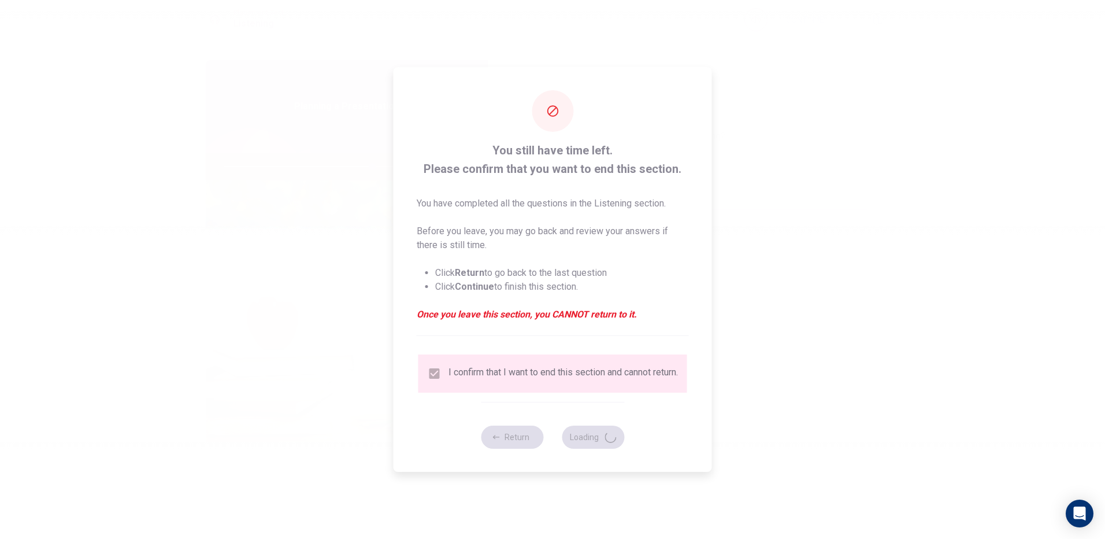
type input "71"
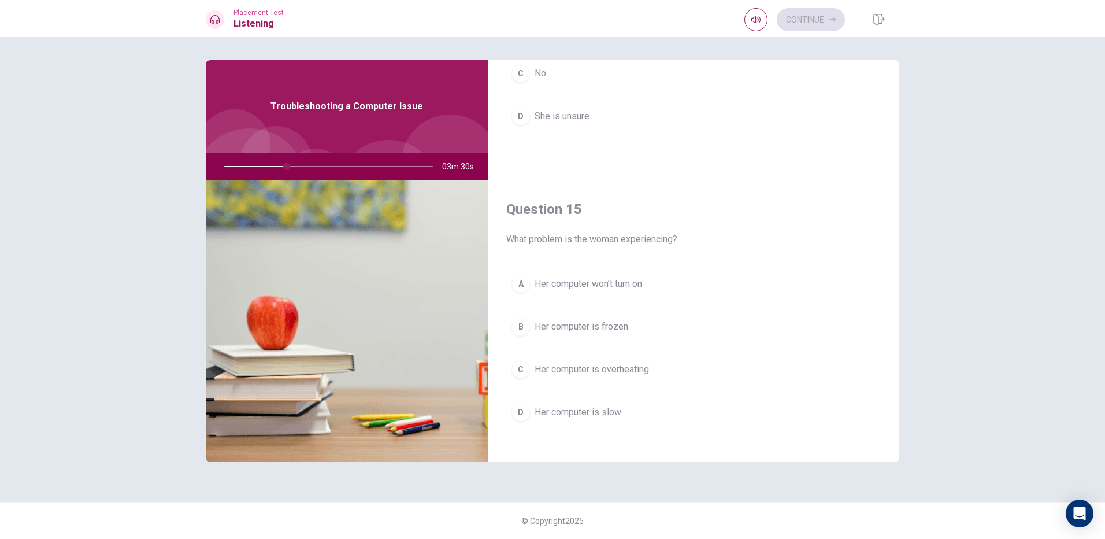
scroll to position [1078, 0]
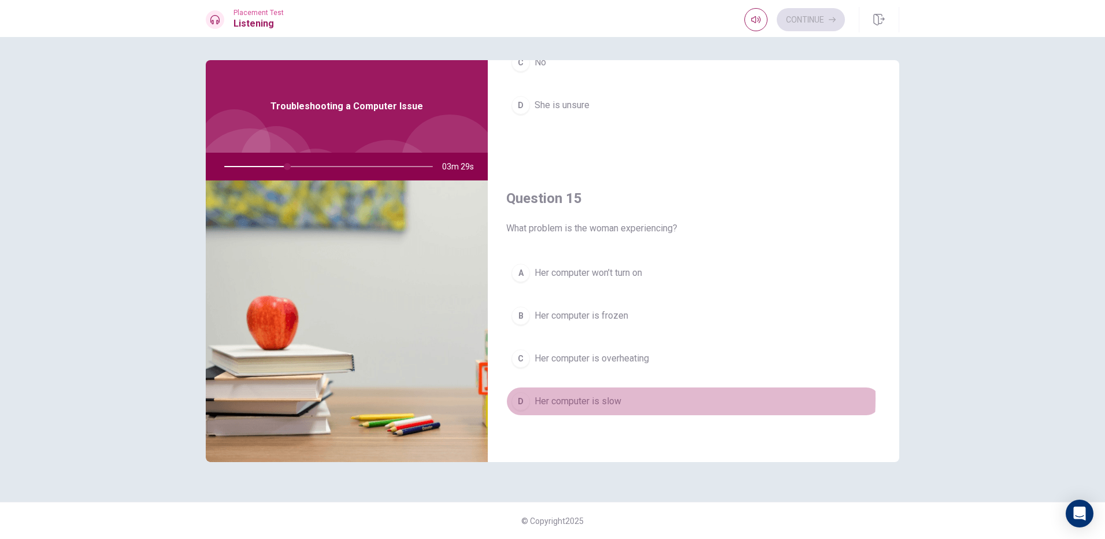
click at [600, 398] on span "Her computer is slow" at bounding box center [577, 401] width 87 height 14
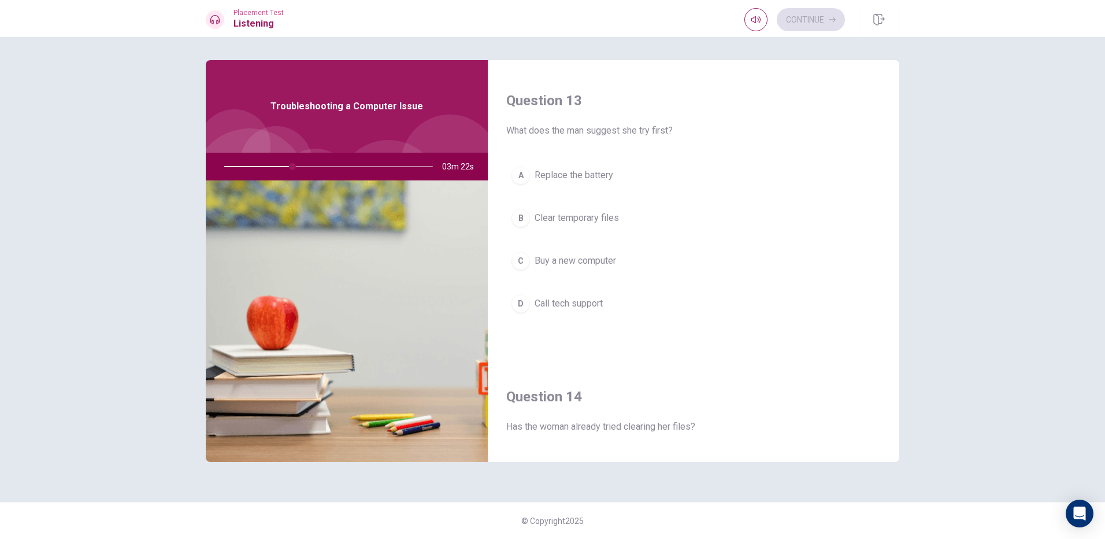
scroll to position [558, 0]
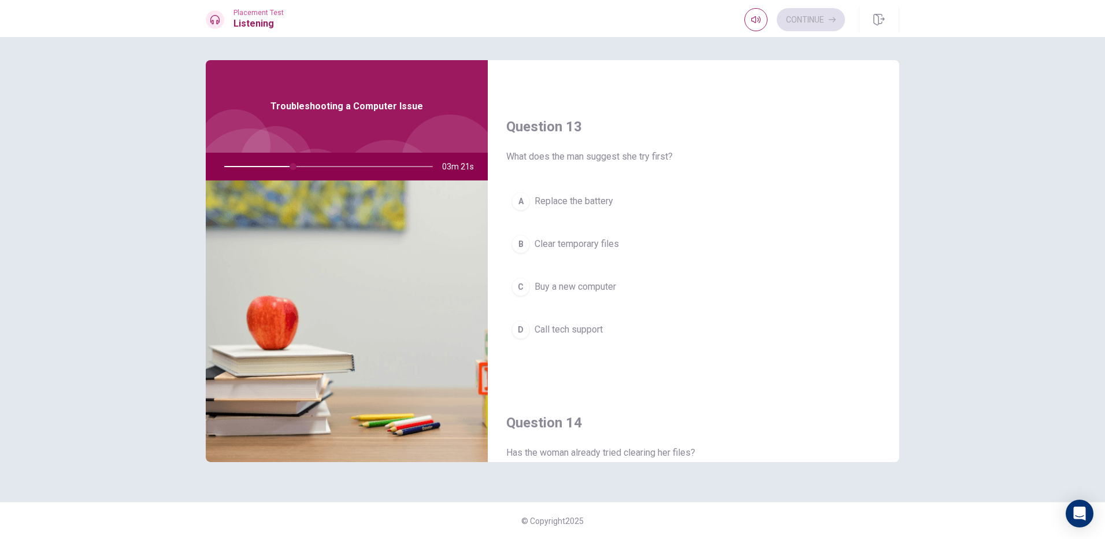
click at [586, 250] on span "Clear temporary files" at bounding box center [576, 244] width 84 height 14
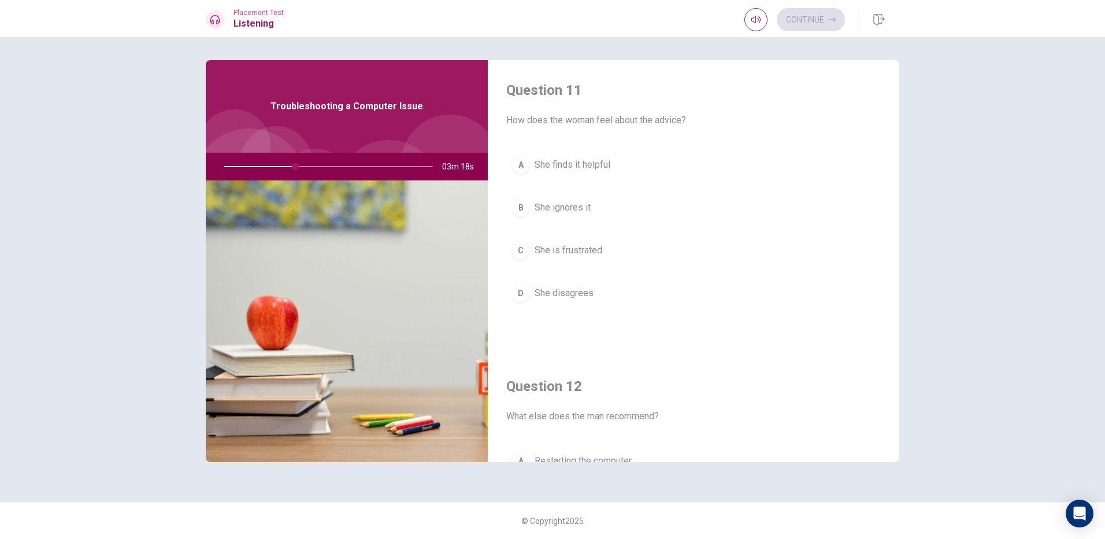
scroll to position [0, 0]
click at [585, 176] on button "A She finds it helpful" at bounding box center [693, 167] width 374 height 29
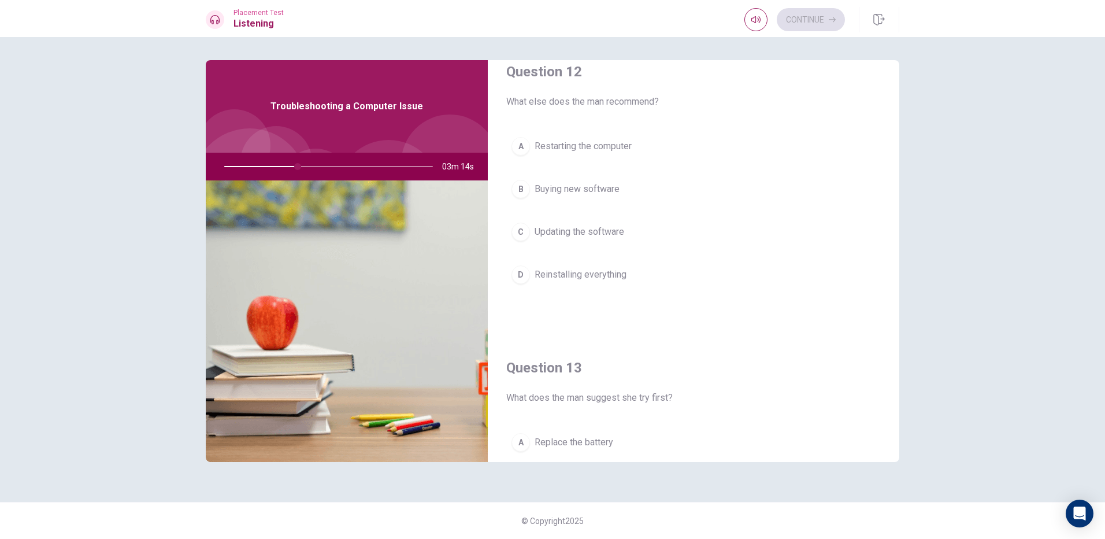
scroll to position [289, 0]
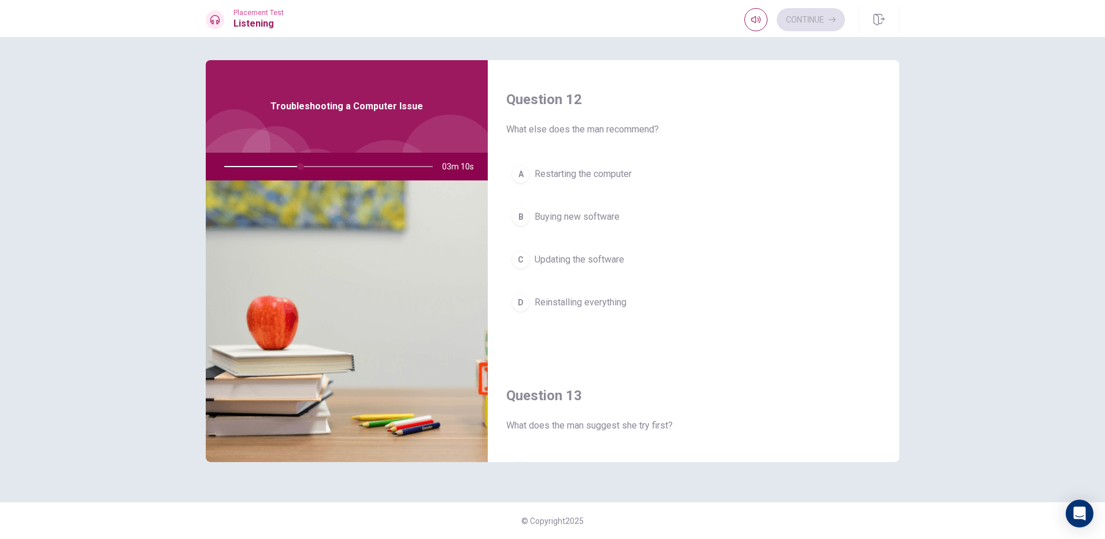
click at [597, 172] on span "Restarting the computer" at bounding box center [582, 174] width 97 height 14
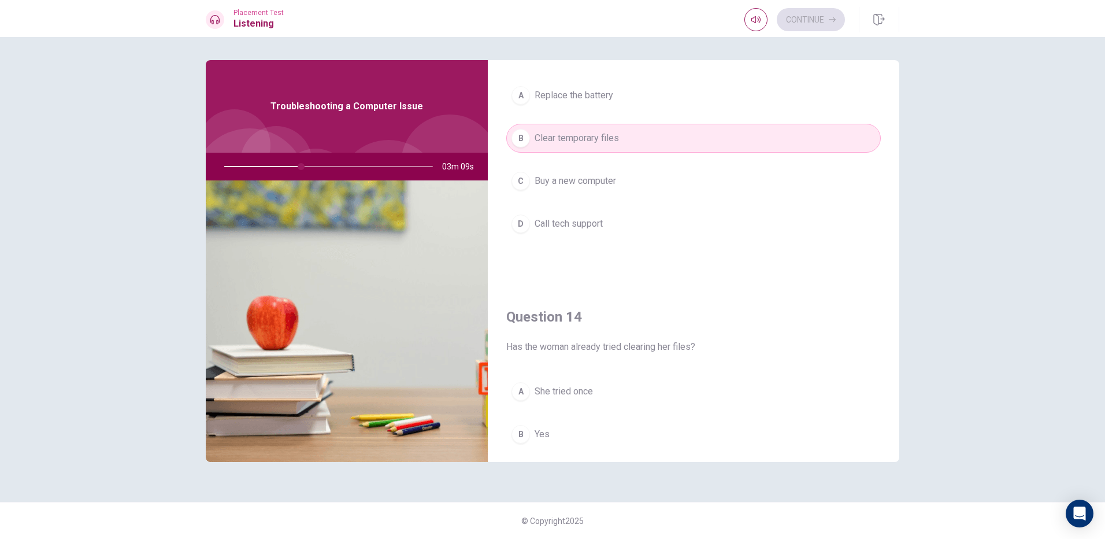
scroll to position [809, 0]
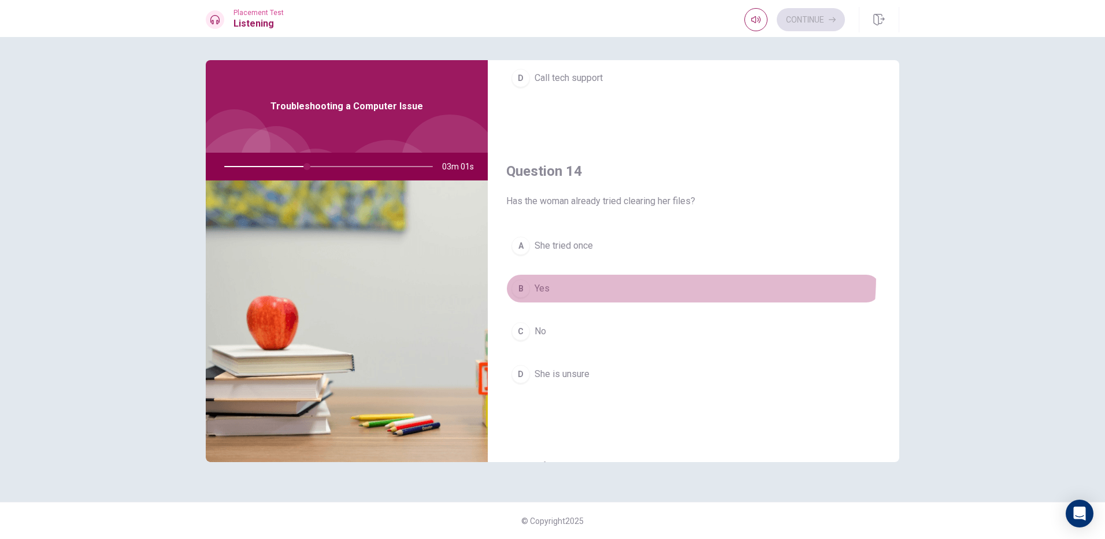
click at [568, 274] on button "B Yes" at bounding box center [693, 288] width 374 height 29
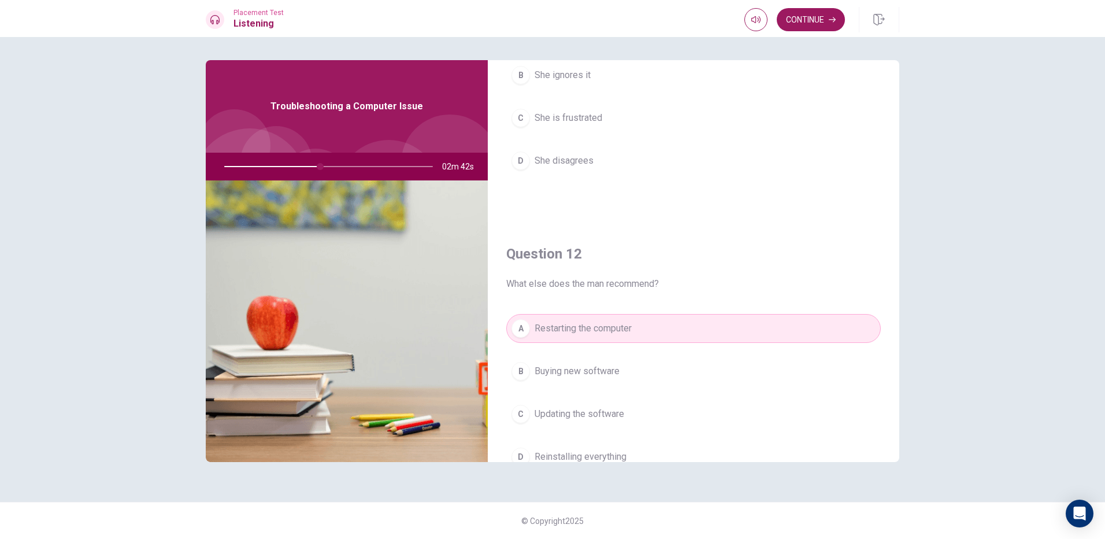
scroll to position [0, 0]
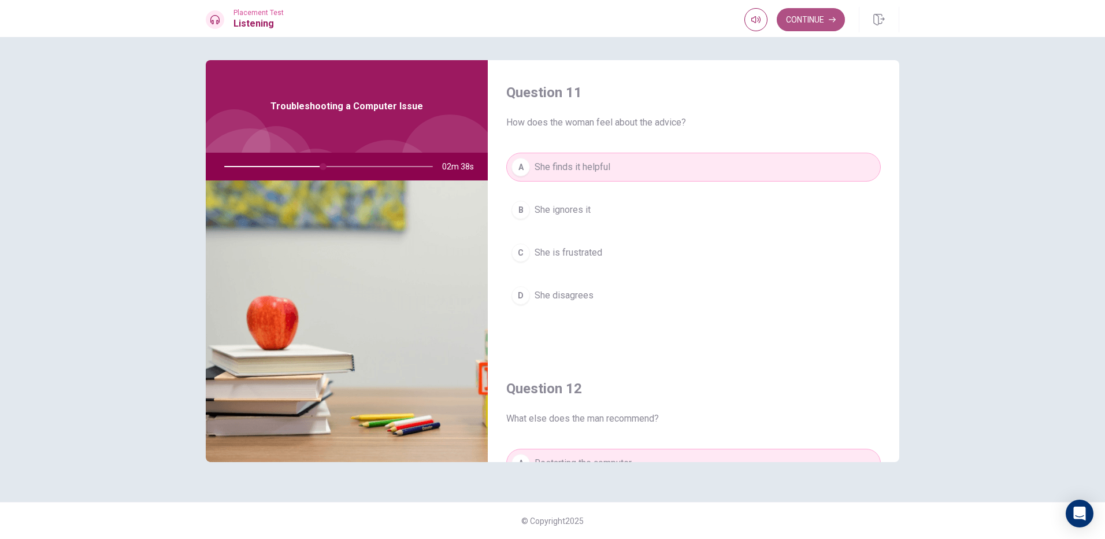
click at [809, 23] on button "Continue" at bounding box center [811, 19] width 68 height 23
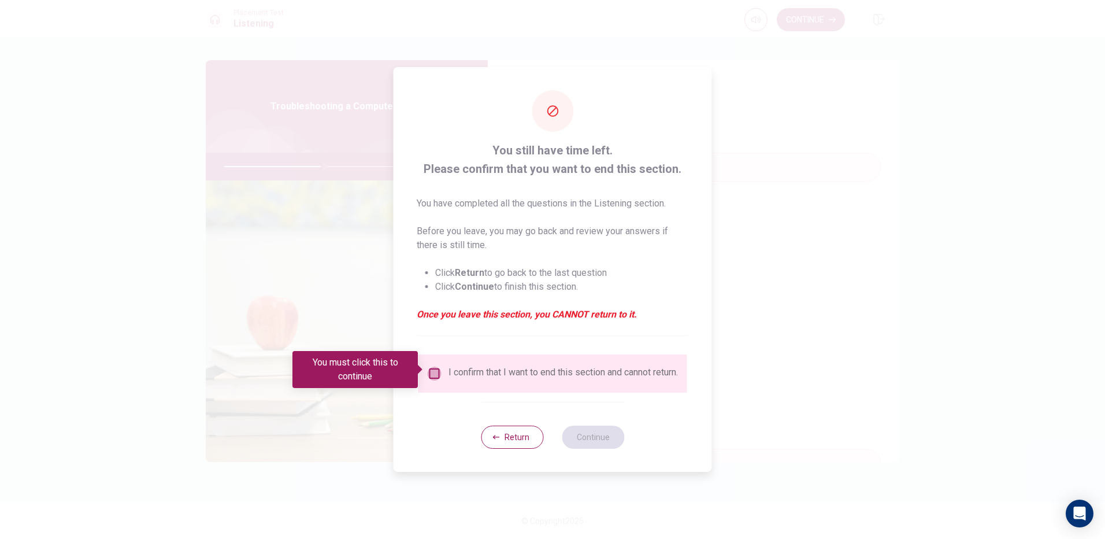
click at [430, 370] on input "You must click this to continue" at bounding box center [435, 373] width 14 height 14
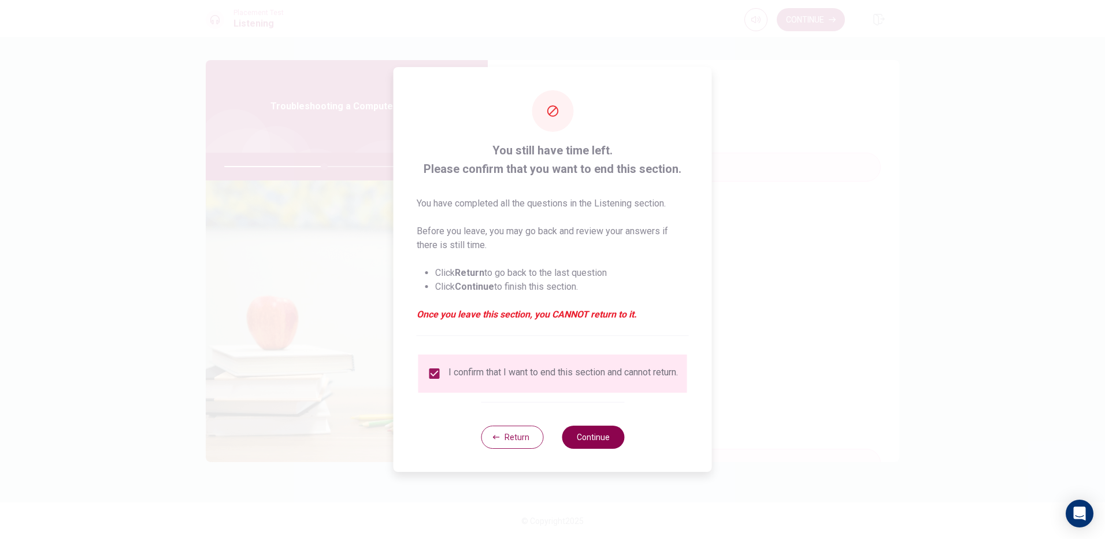
click at [587, 437] on button "Continue" at bounding box center [593, 436] width 62 height 23
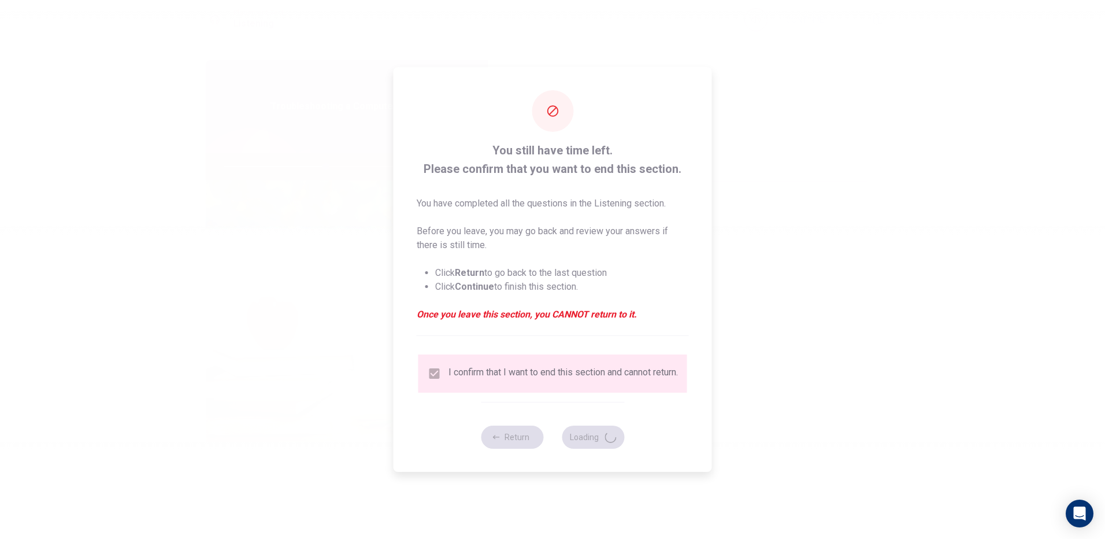
type input "49"
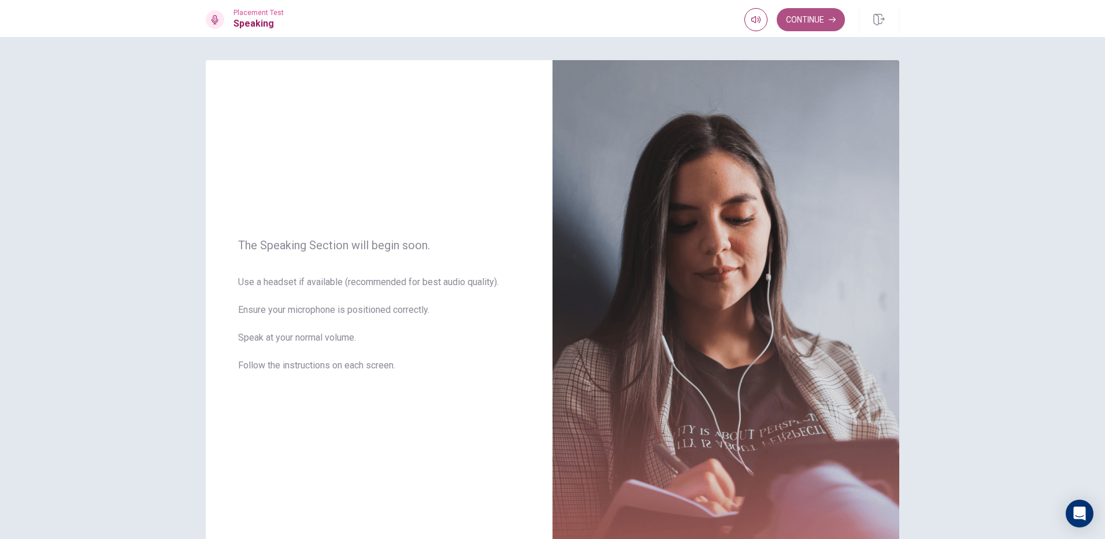
click at [813, 20] on button "Continue" at bounding box center [811, 19] width 68 height 23
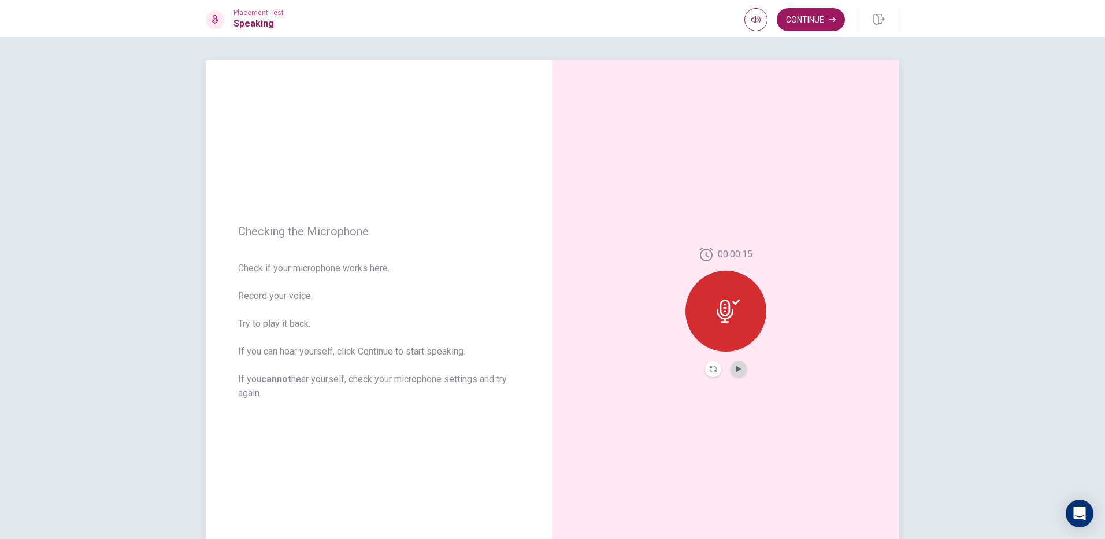
click at [737, 373] on button "Play Audio" at bounding box center [738, 369] width 16 height 16
click at [717, 299] on div at bounding box center [725, 310] width 81 height 81
click at [735, 368] on icon "Play Audio" at bounding box center [738, 368] width 7 height 7
click at [708, 364] on button "Record Again" at bounding box center [713, 369] width 16 height 16
click at [733, 309] on icon at bounding box center [725, 307] width 23 height 23
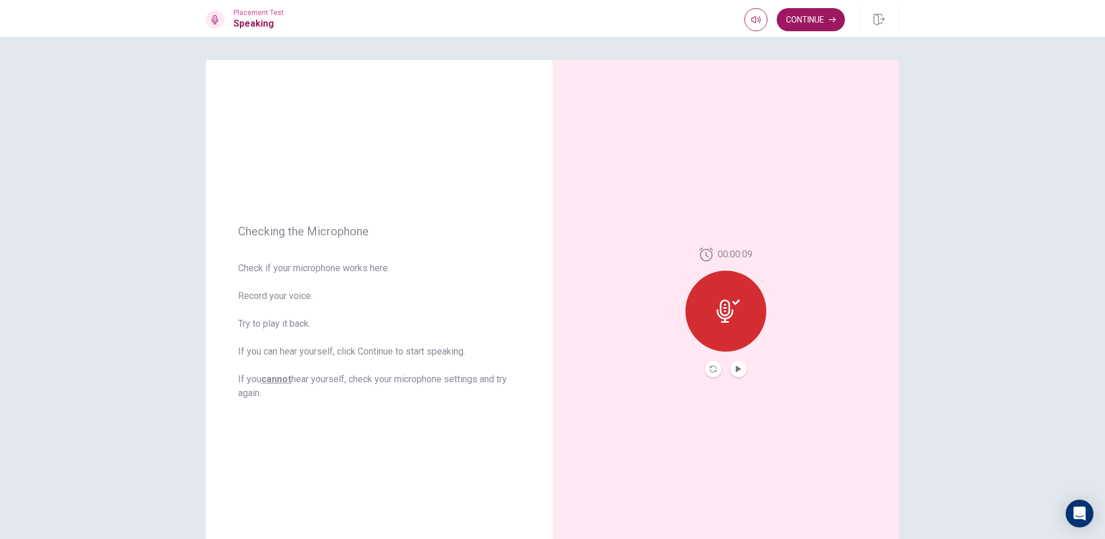
click at [726, 375] on div at bounding box center [726, 369] width 42 height 16
click at [741, 369] on button "Play Audio" at bounding box center [738, 369] width 16 height 16
click at [822, 21] on button "Continue" at bounding box center [811, 19] width 68 height 23
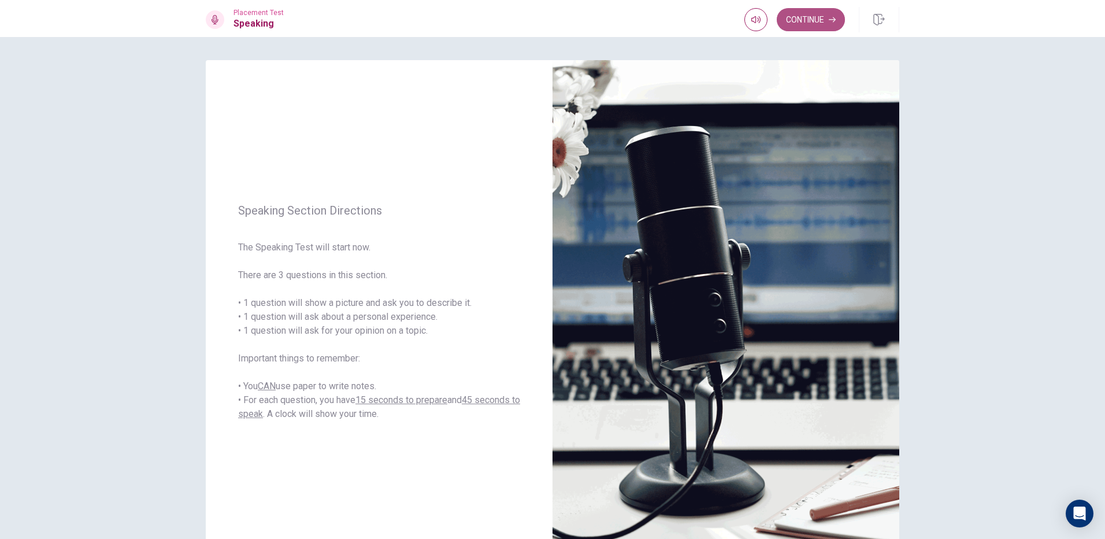
click at [822, 14] on button "Continue" at bounding box center [811, 19] width 68 height 23
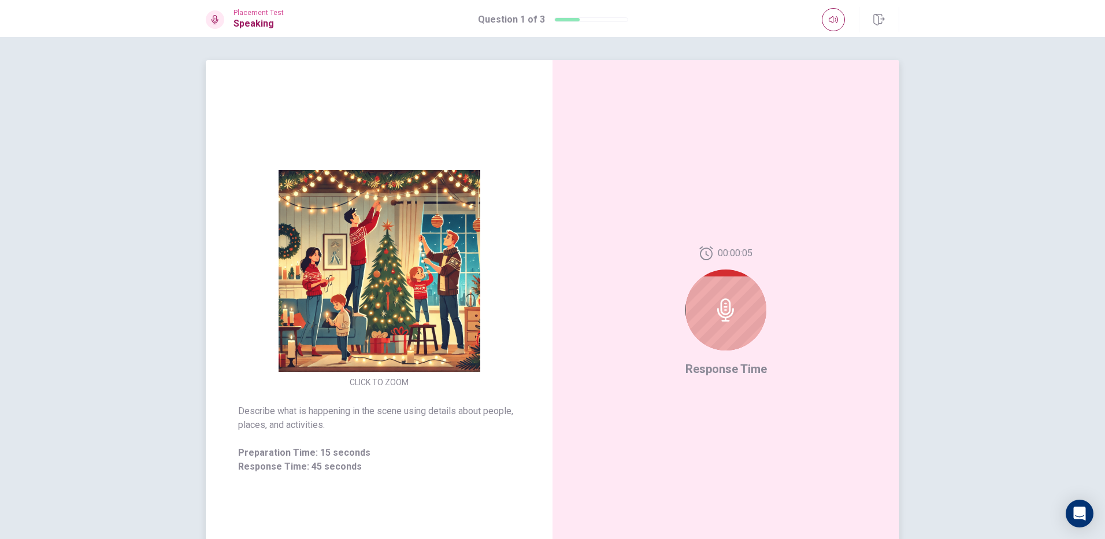
click at [730, 326] on div at bounding box center [725, 309] width 81 height 81
click at [717, 315] on icon at bounding box center [725, 309] width 17 height 23
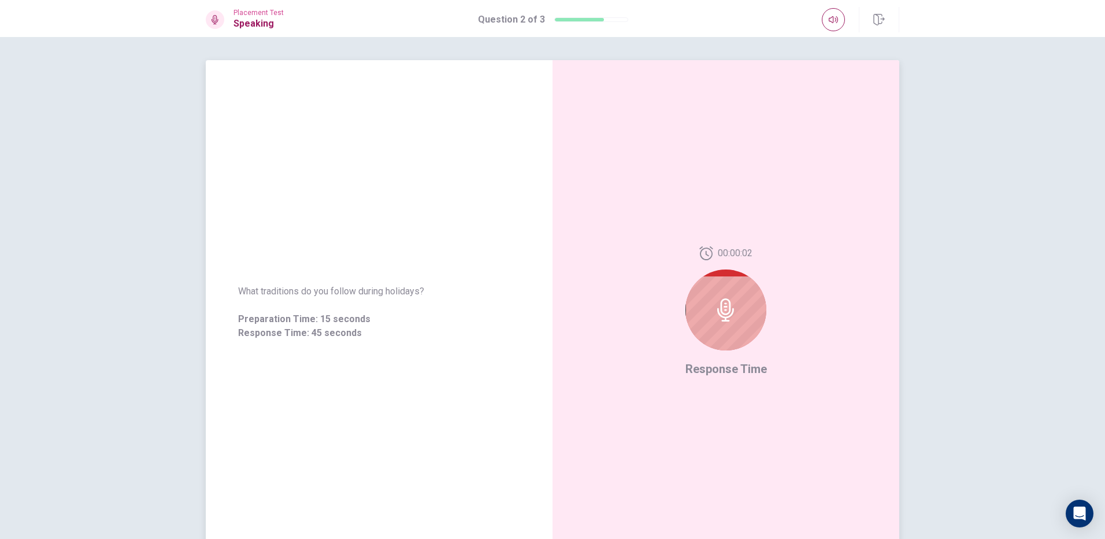
click at [721, 319] on icon at bounding box center [725, 309] width 23 height 23
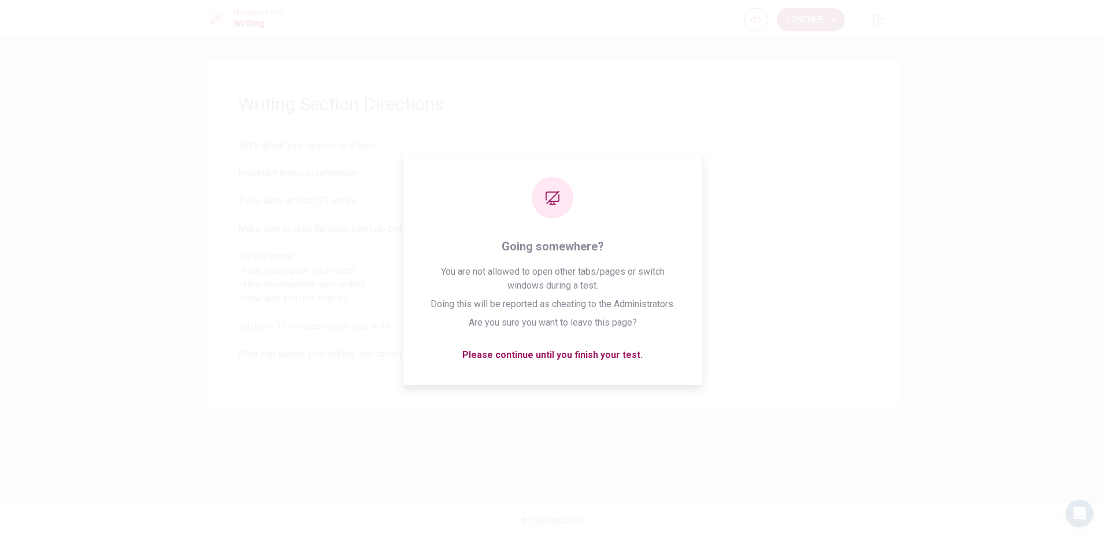
click at [807, 13] on button "Continue" at bounding box center [811, 19] width 68 height 23
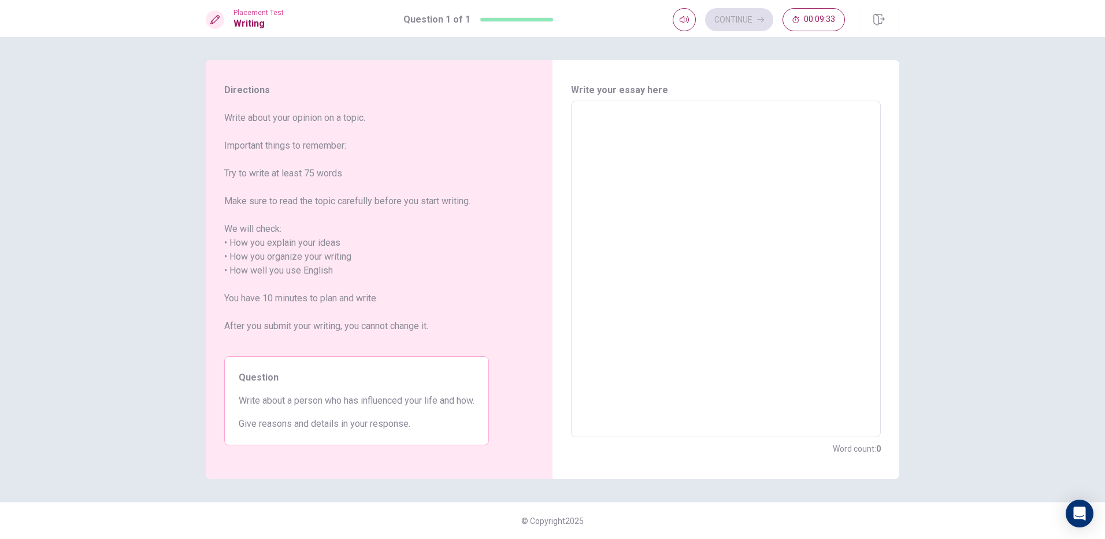
click at [578, 144] on div "x ​" at bounding box center [726, 269] width 310 height 336
type textarea "M"
type textarea "x"
type textarea "My"
type textarea "x"
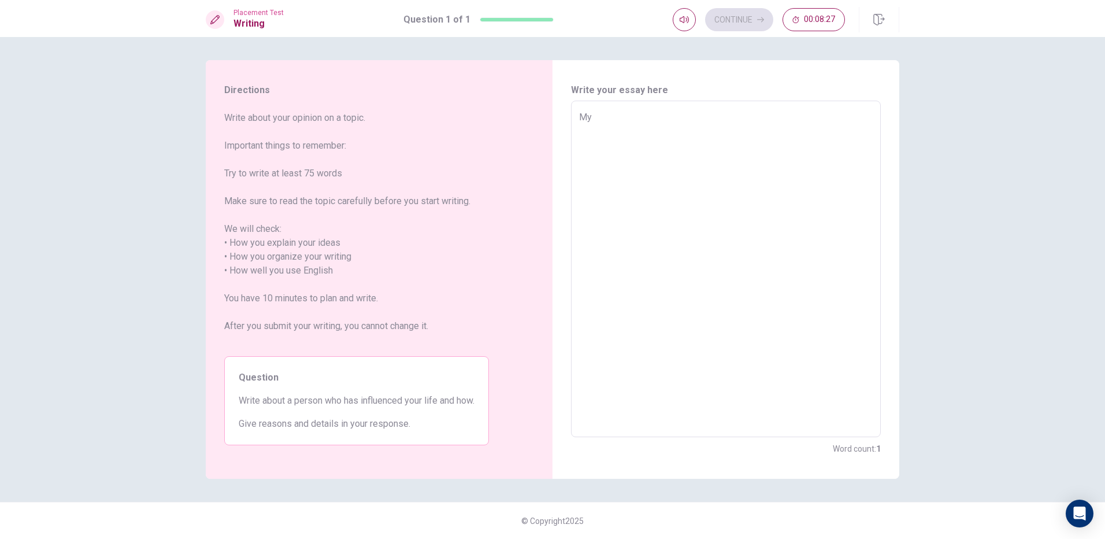
type textarea "My"
type textarea "x"
type textarea "My m"
type textarea "x"
type textarea "My mo"
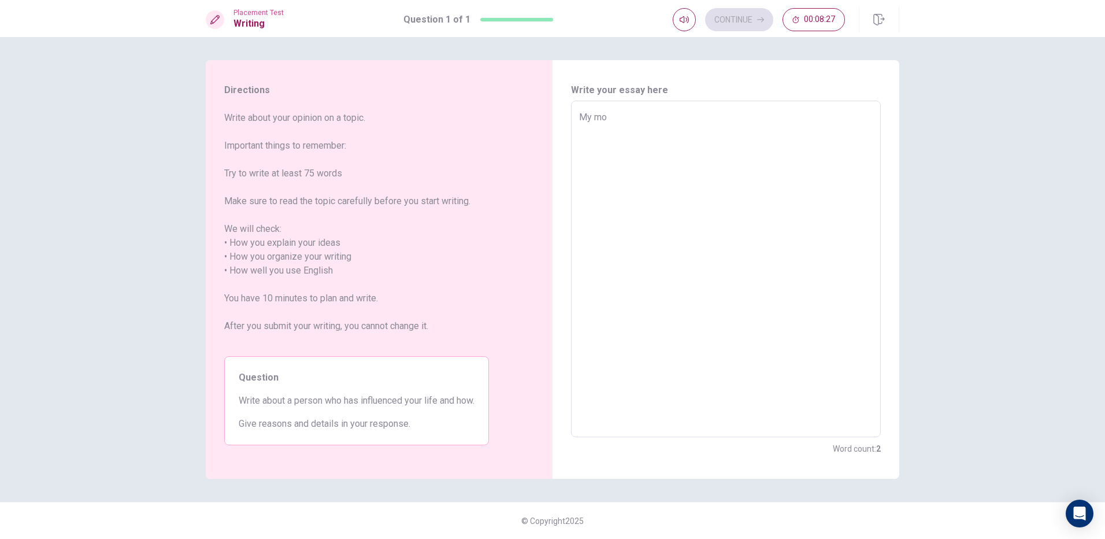
type textarea "x"
type textarea "My mot"
type textarea "x"
type textarea "My moth"
type textarea "x"
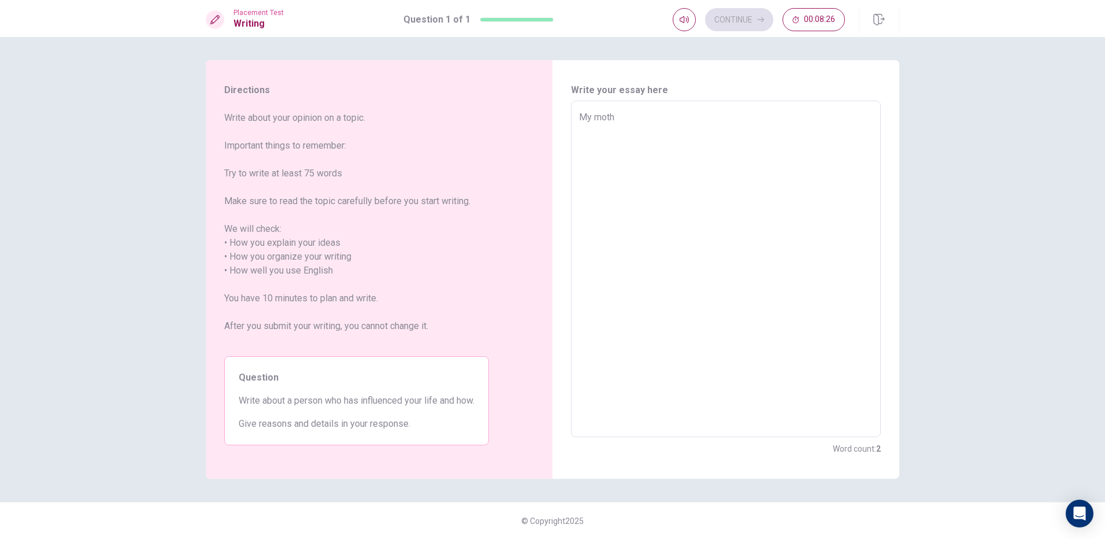
type textarea "My mothe"
type textarea "x"
type textarea "My mother"
type textarea "x"
type textarea "My mother"
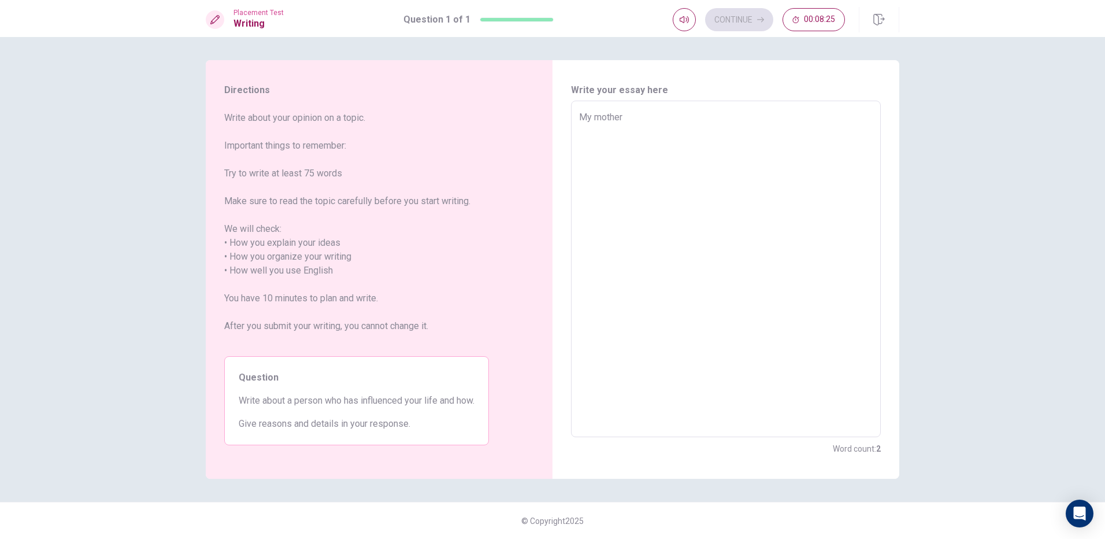
type textarea "x"
type textarea "My mother i"
type textarea "x"
type textarea "My mother is"
type textarea "x"
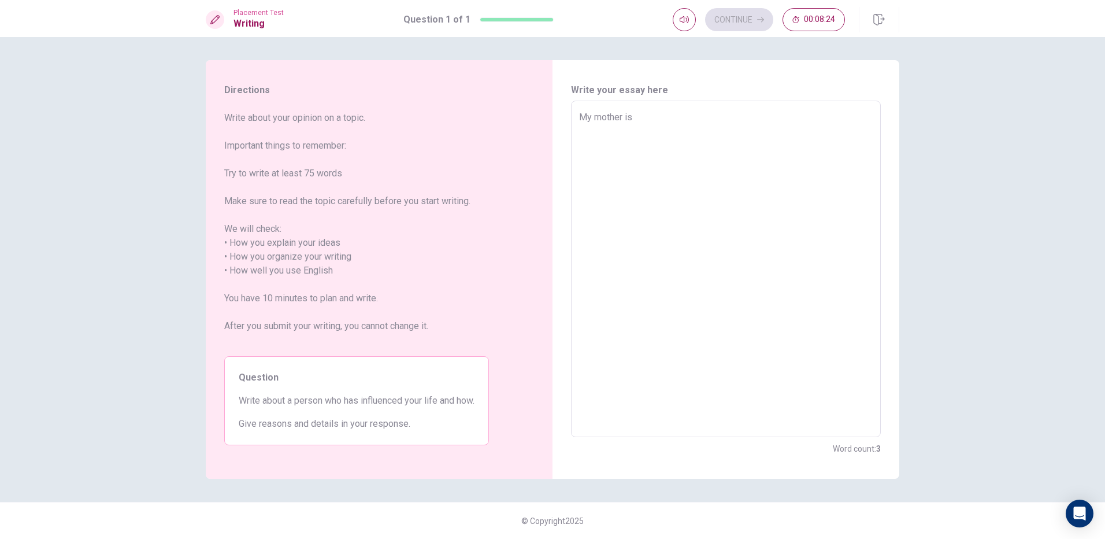
type textarea "My mother is"
type textarea "x"
type textarea "My mother is b"
type textarea "x"
type textarea "My mother is"
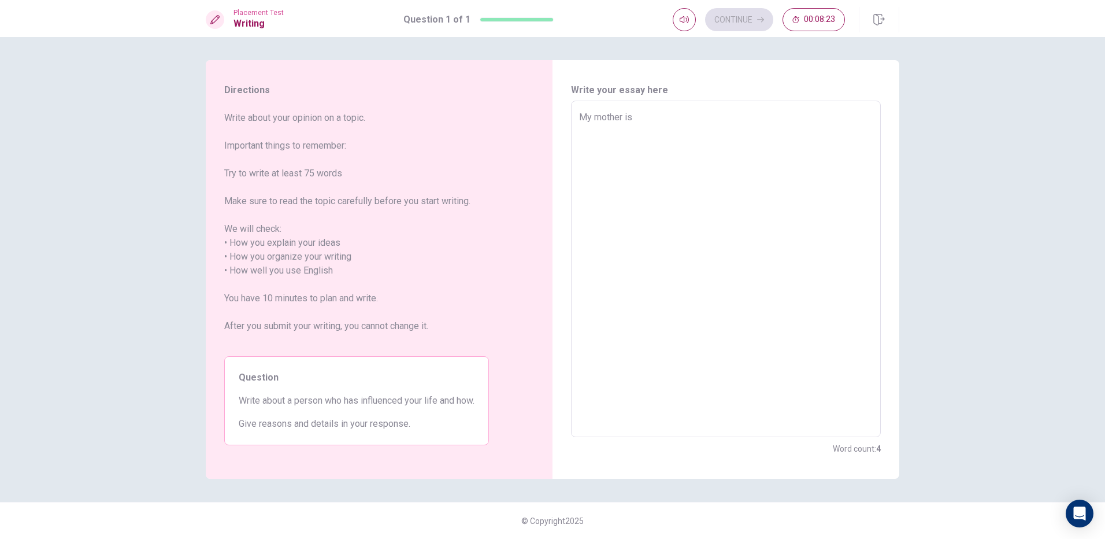
type textarea "x"
type textarea "My mother is v"
type textarea "x"
type textarea "My mother is ve"
type textarea "x"
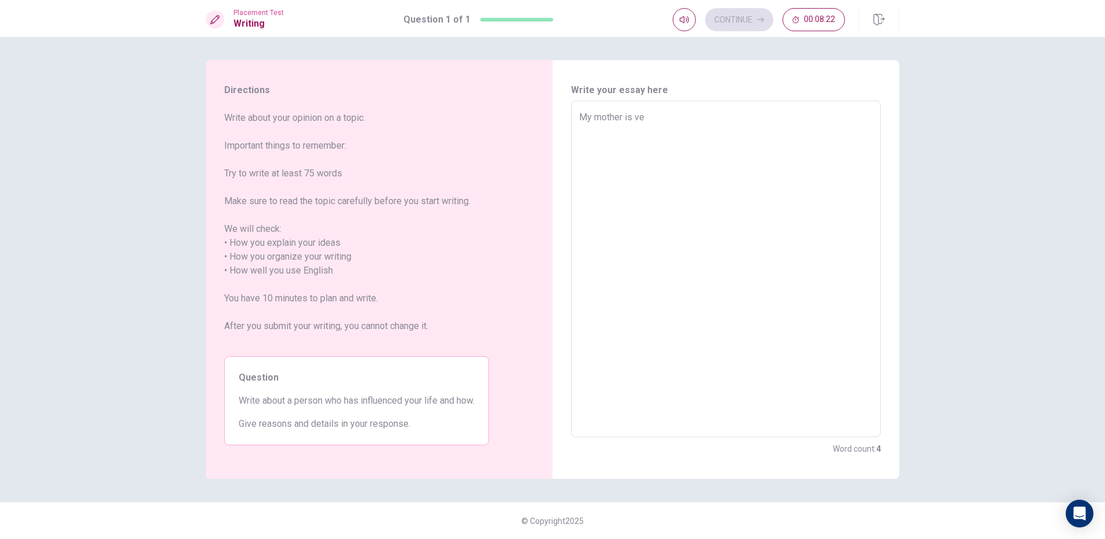
type textarea "My mother is ver"
type textarea "x"
type textarea "My mother is very"
type textarea "x"
type textarea "My mother is very"
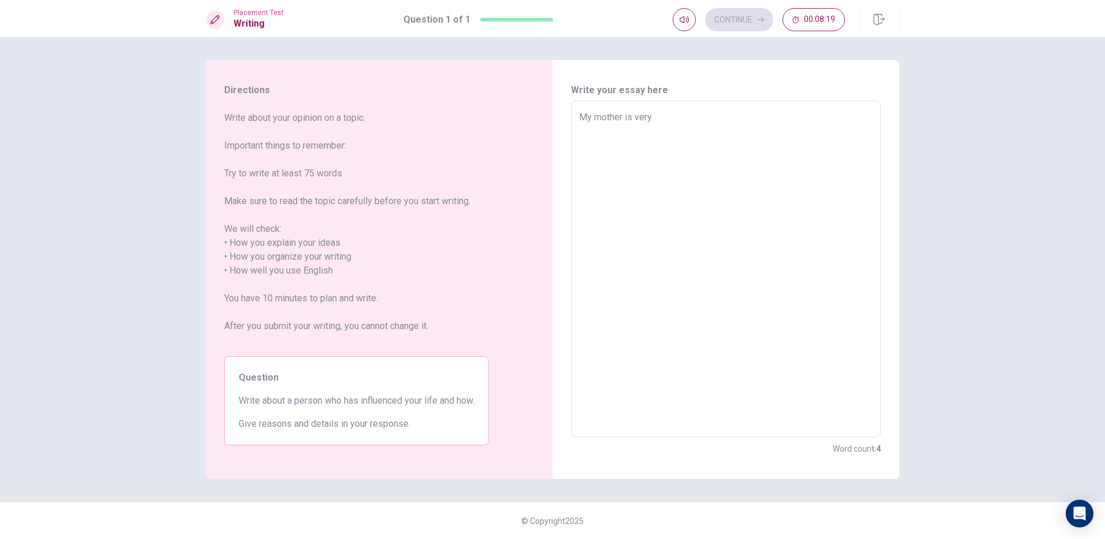
type textarea "x"
type textarea "My mother is very"
type textarea "x"
type textarea "My mother is ver"
type textarea "x"
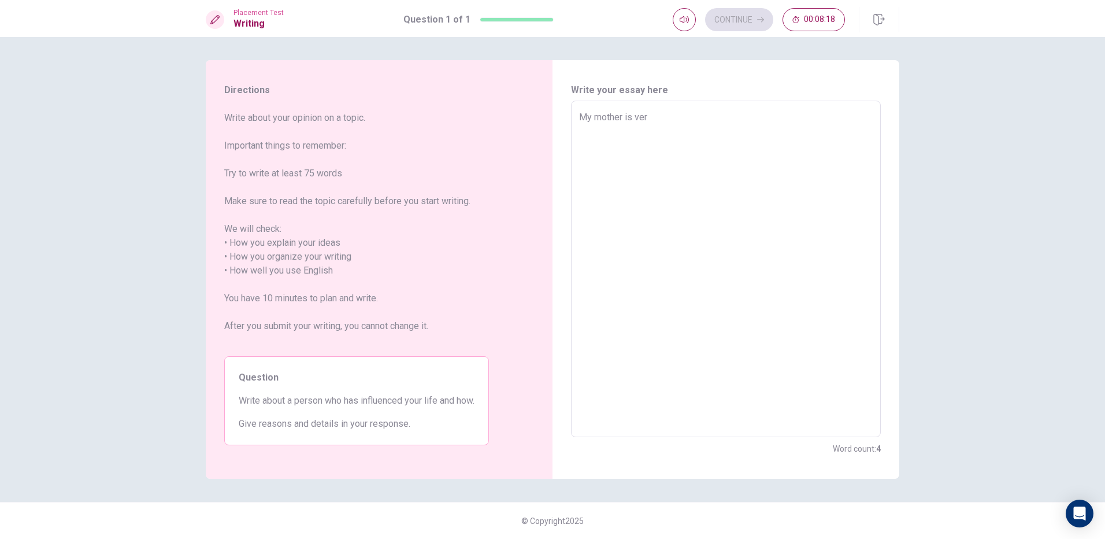
type textarea "My mother is ve"
type textarea "x"
type textarea "My mother is v"
type textarea "x"
type textarea "My mother is"
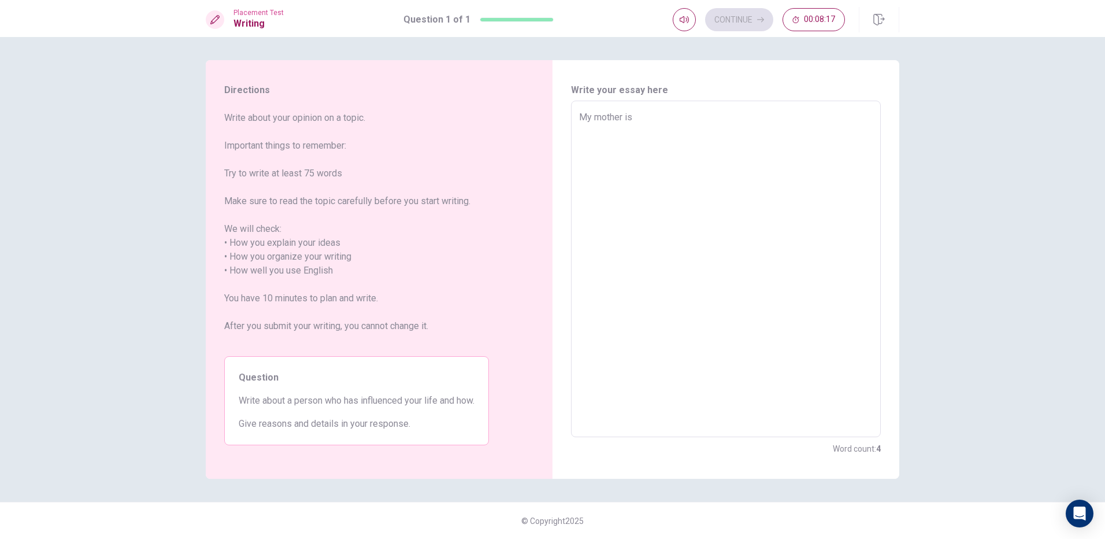
type textarea "x"
type textarea "My mother is"
type textarea "x"
type textarea "My mother i"
type textarea "x"
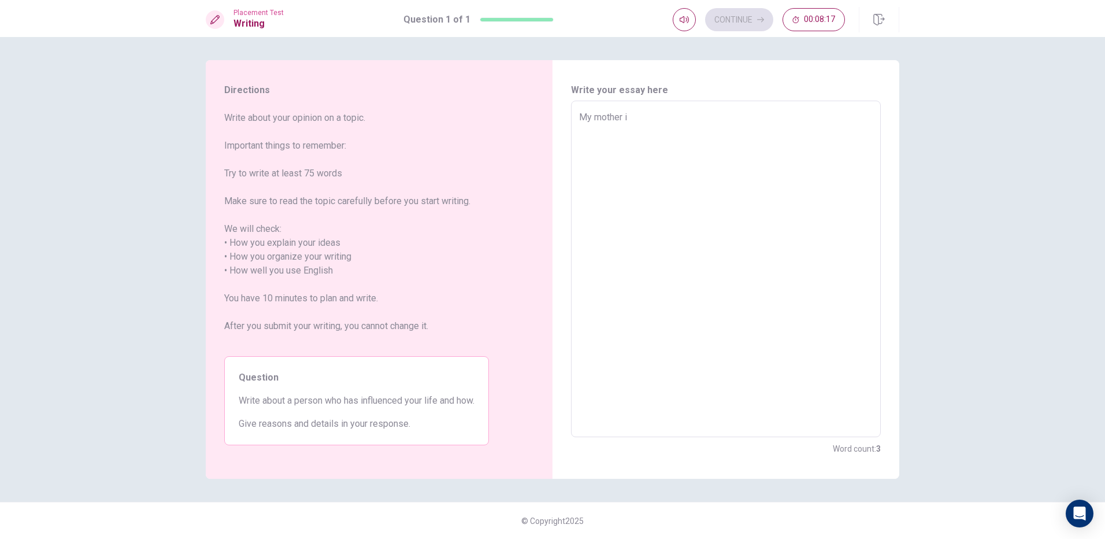
type textarea "My mother"
type textarea "x"
type textarea "My mother h"
type textarea "x"
type textarea "My mother ha"
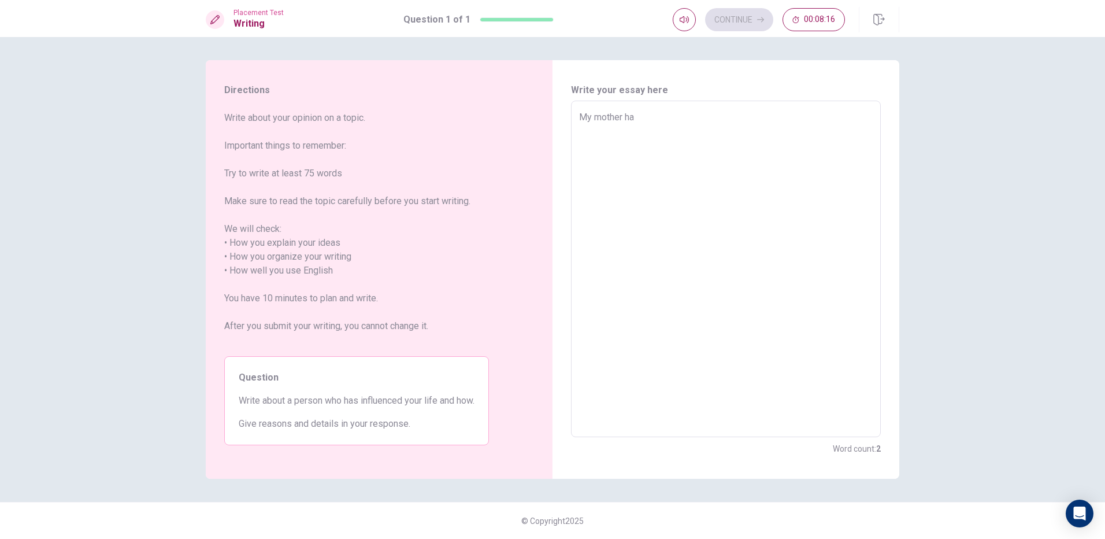
type textarea "x"
type textarea "My mother has"
type textarea "x"
type textarea "My mother has"
type textarea "x"
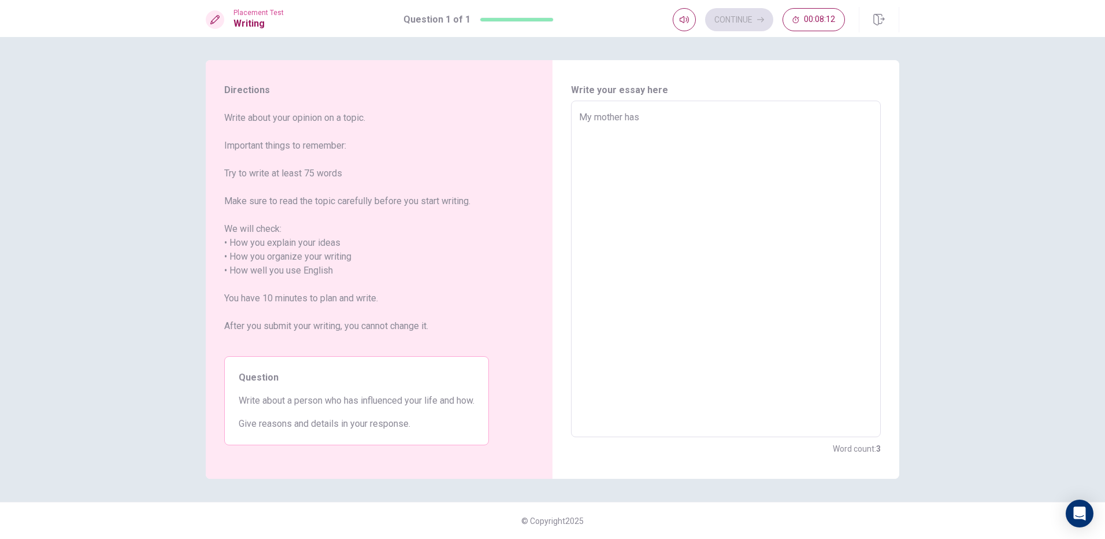
type textarea "My mother has a"
type textarea "x"
type textarea "My mother has al"
type textarea "x"
type textarea "My mother has al="
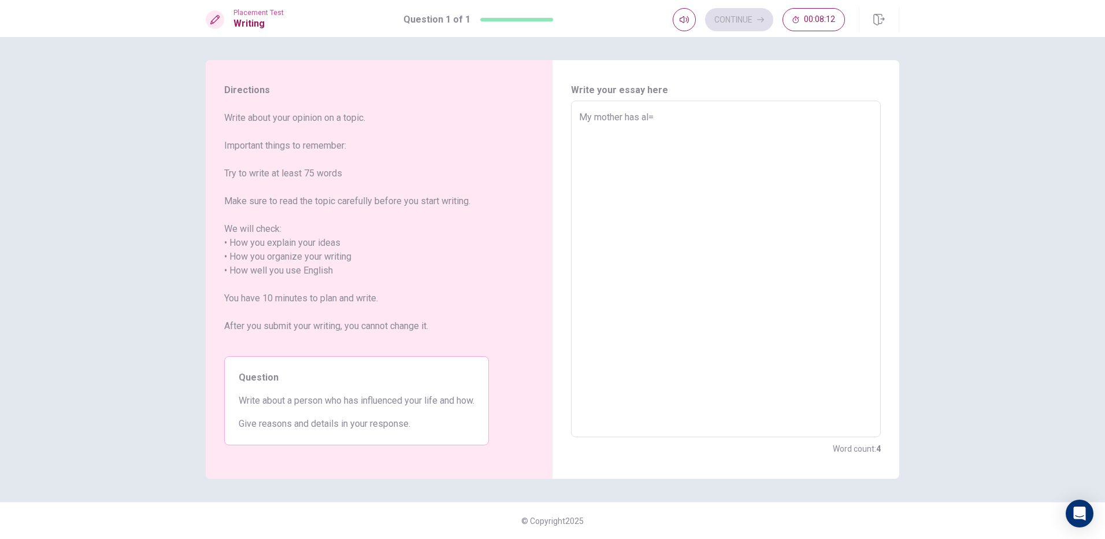
type textarea "x"
type textarea "My mother has al"
type textarea "x"
type textarea "My mother has a"
type textarea "x"
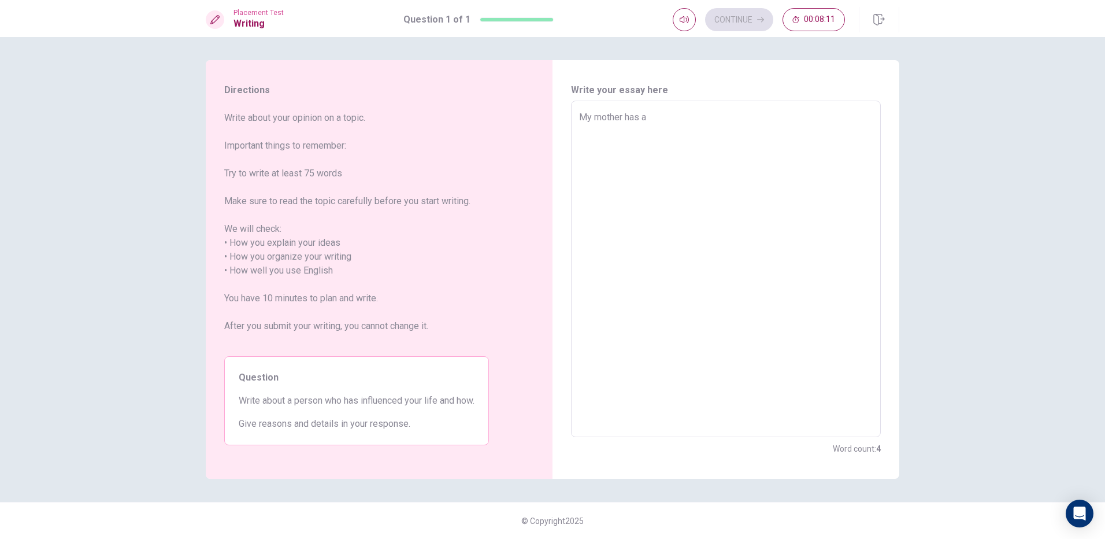
type textarea "My mother has"
type textarea "x"
type textarea "My mother has a"
type textarea "x"
type textarea "My mother has a"
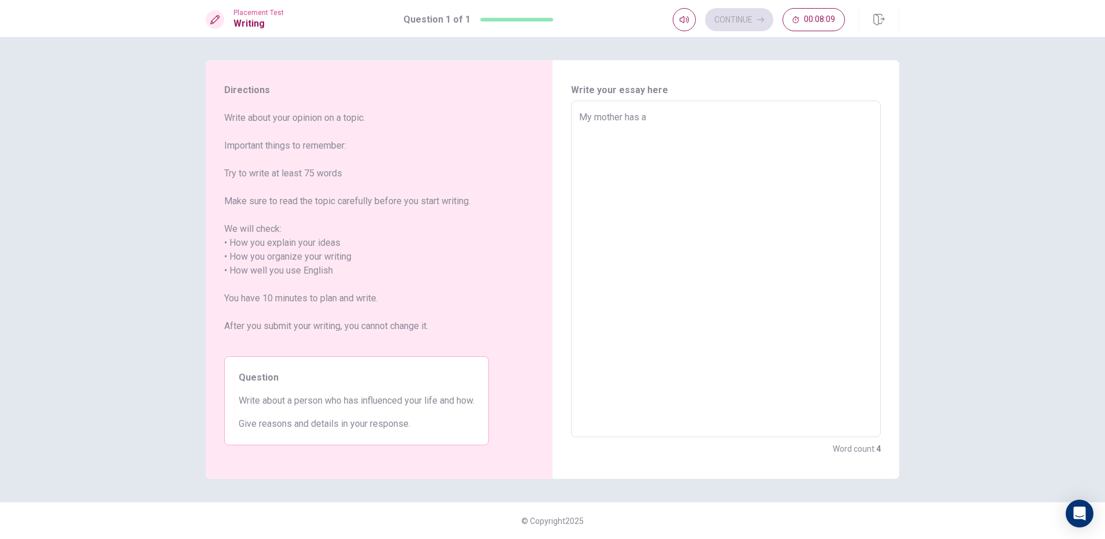
type textarea "x"
type textarea "My mother has a l"
type textarea "x"
type textarea "My mother has a lo"
type textarea "x"
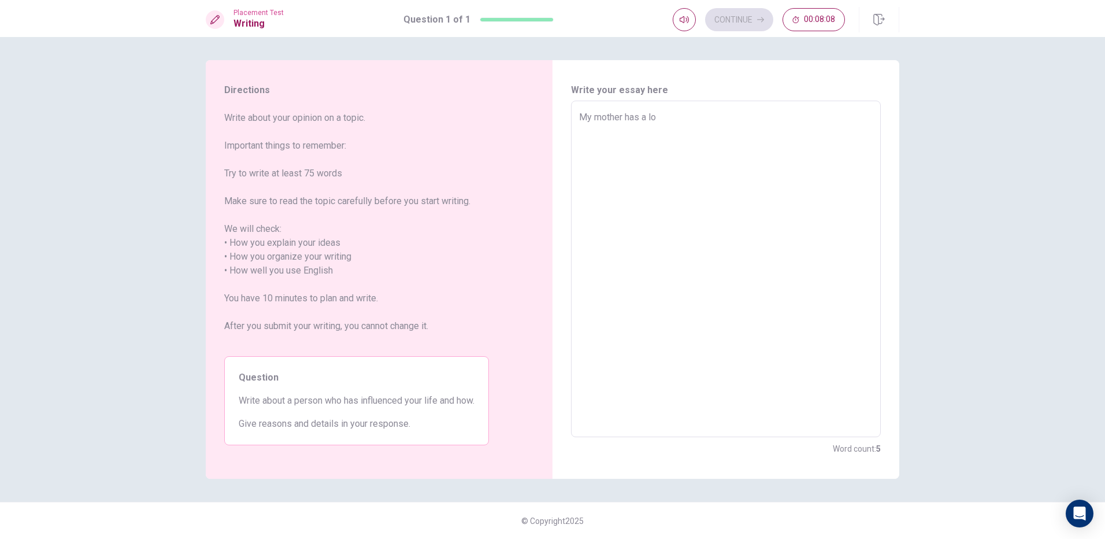
type textarea "My mother has a lot"
type textarea "x"
type textarea "My mother has a lot"
type textarea "x"
type textarea "My mother has a lot o"
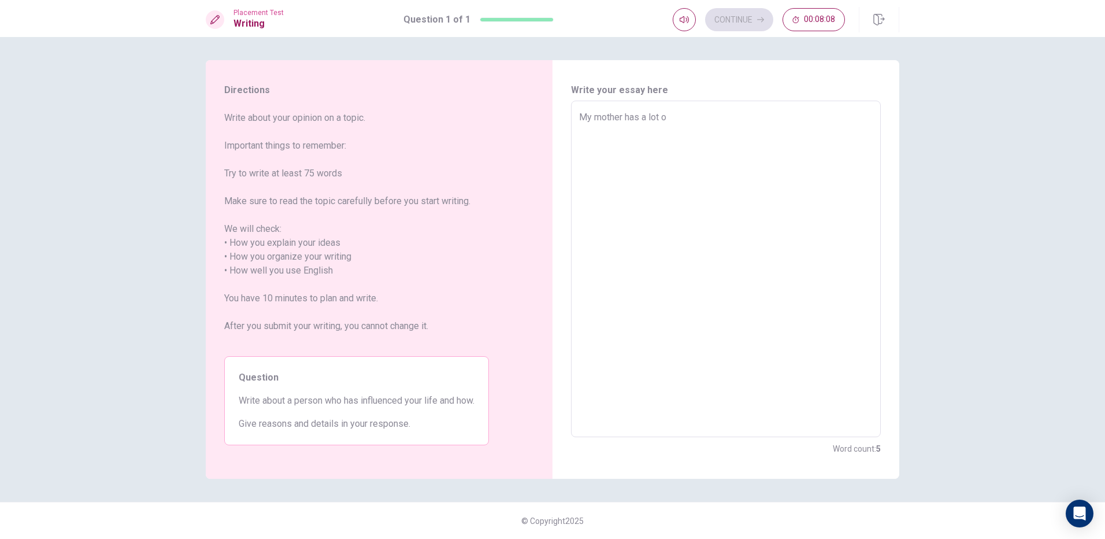
type textarea "x"
type textarea "My mother has a lot of"
type textarea "x"
type textarea "My mother has a lot of"
type textarea "x"
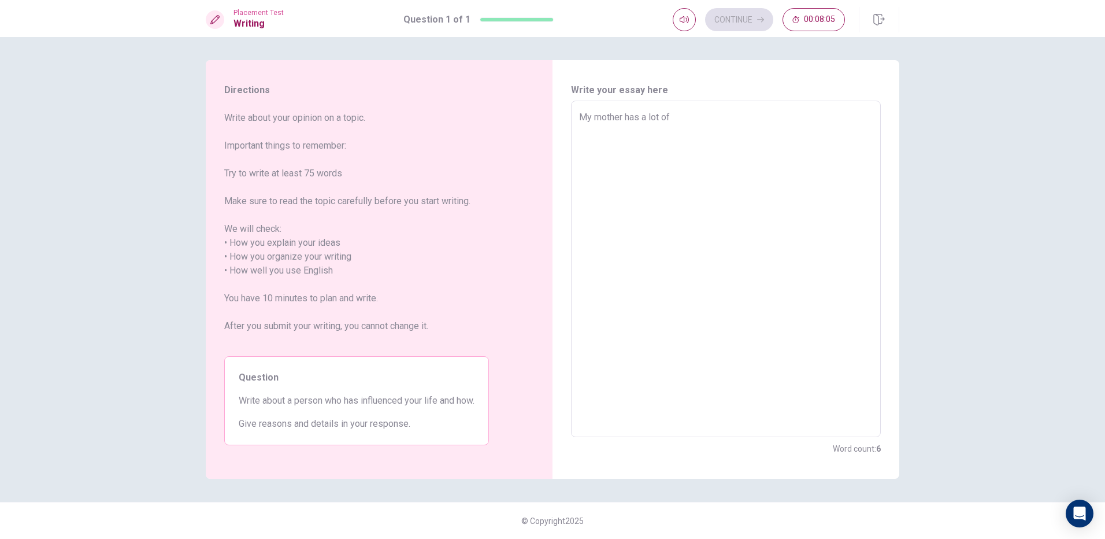
type textarea "My mother has a lot of i"
type textarea "x"
type textarea "My mother has a lot of in"
type textarea "x"
type textarea "My mother has a lot of inf"
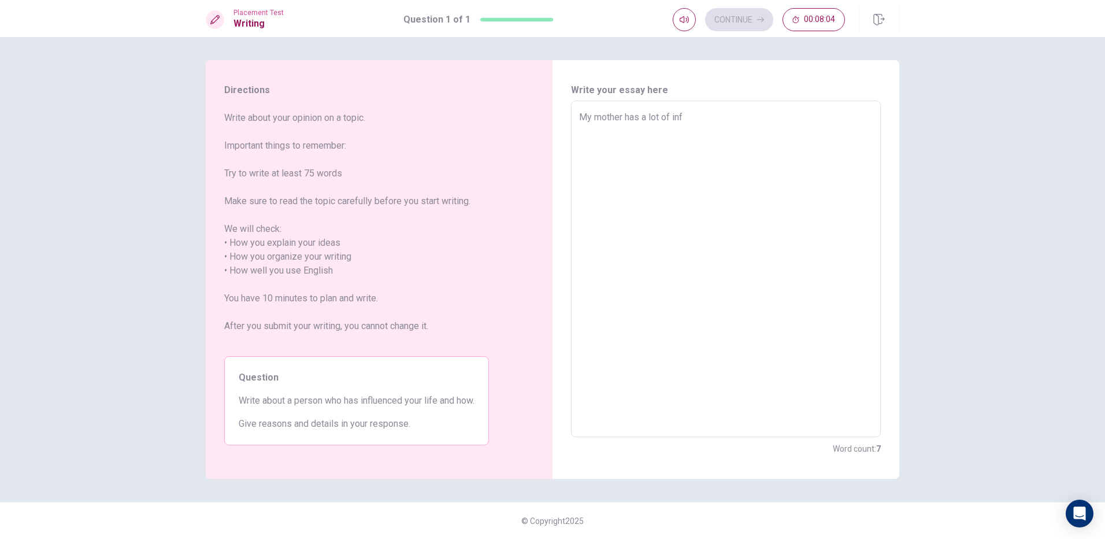
type textarea "x"
type textarea "My mother has a lot of infl"
type textarea "x"
type textarea "My mother has a lot of influ"
type textarea "x"
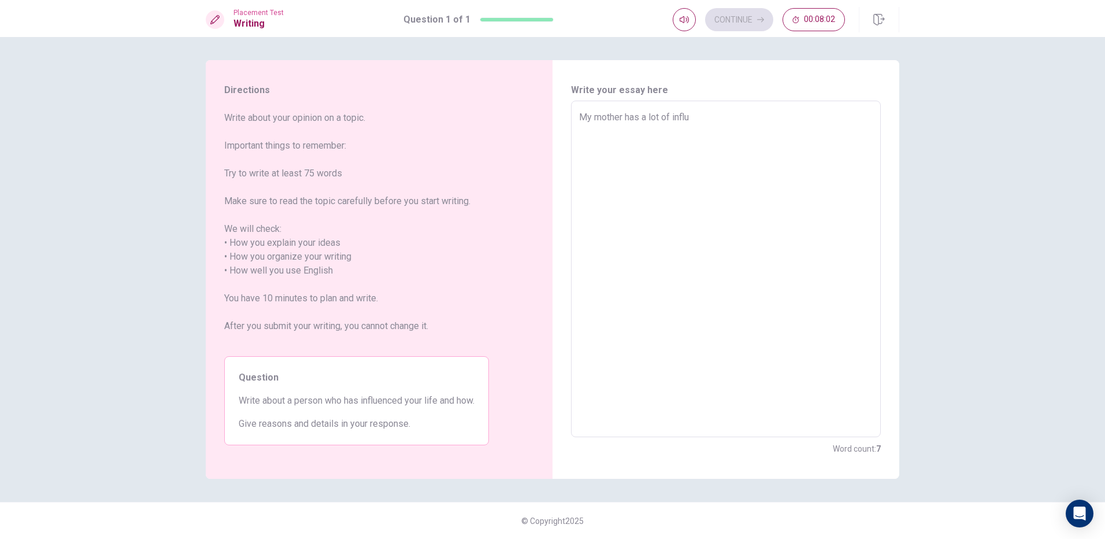
type textarea "My mother has a lot of influe"
type textarea "x"
type textarea "My mother has a lot of influen"
type textarea "x"
type textarea "My mother has a lot of influenc"
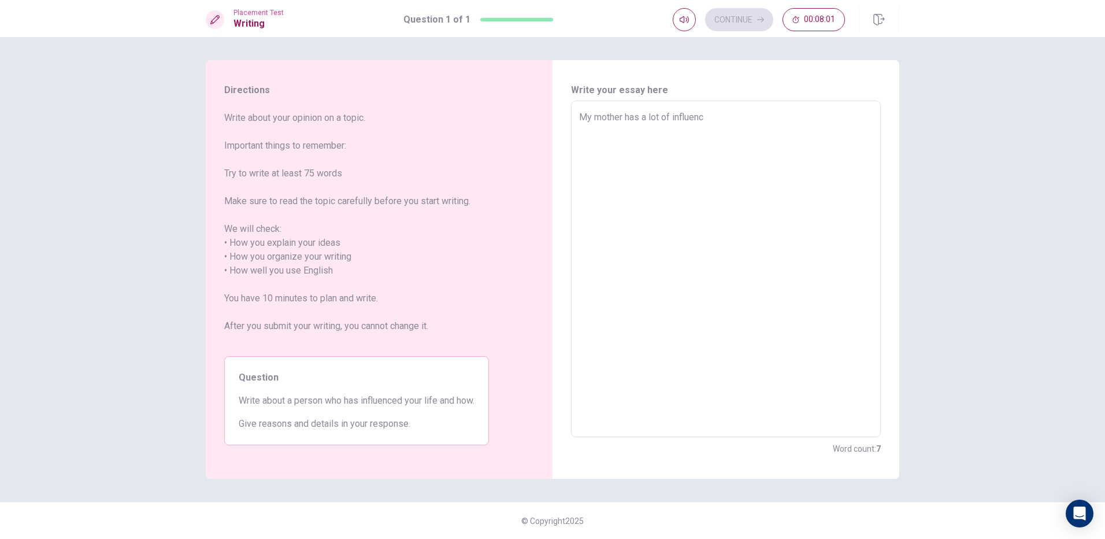
type textarea "x"
type textarea "My mother has a lot of influence"
type textarea "x"
type textarea "My mother has a lot of influenced"
type textarea "x"
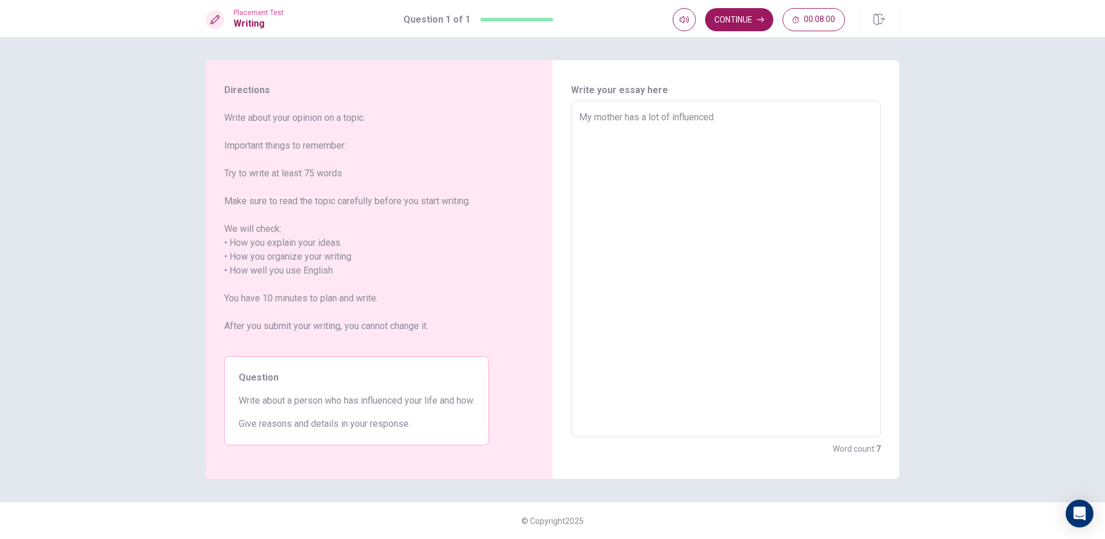
type textarea "My mother has a lot of influenced"
type textarea "x"
type textarea "My mother has a lot of influenced i"
type textarea "x"
type textarea "My mother has a lot of influenced in"
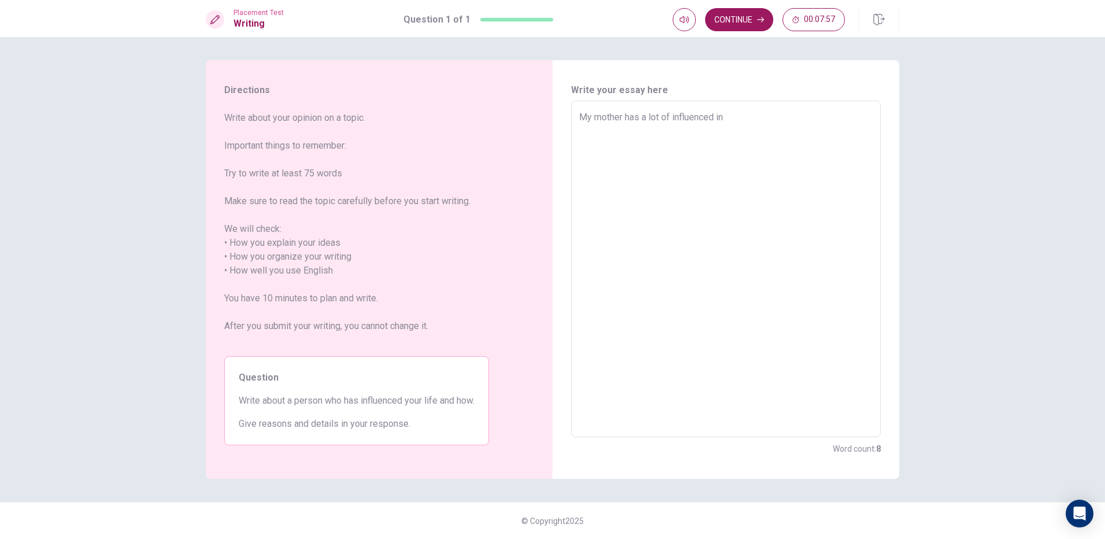
type textarea "x"
type textarea "My mother has a lot of influenced in"
type textarea "x"
type textarea "My mother has a lot of influenced in m"
type textarea "x"
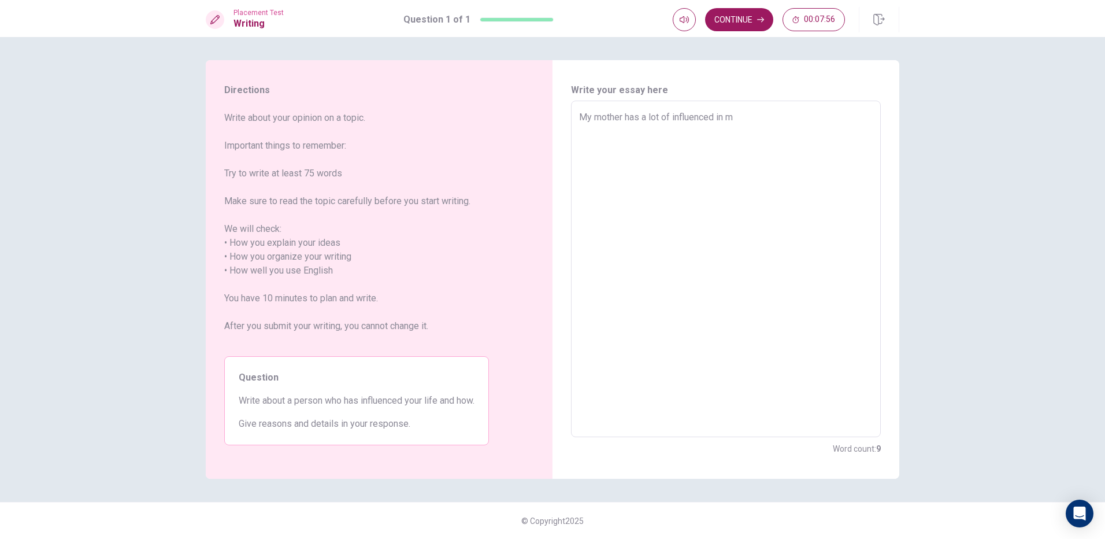
type textarea "My mother has a lot of influenced in my"
type textarea "x"
type textarea "My mother has a lot of influenced in my"
type textarea "x"
type textarea "My mother has a lot of influenced in my l"
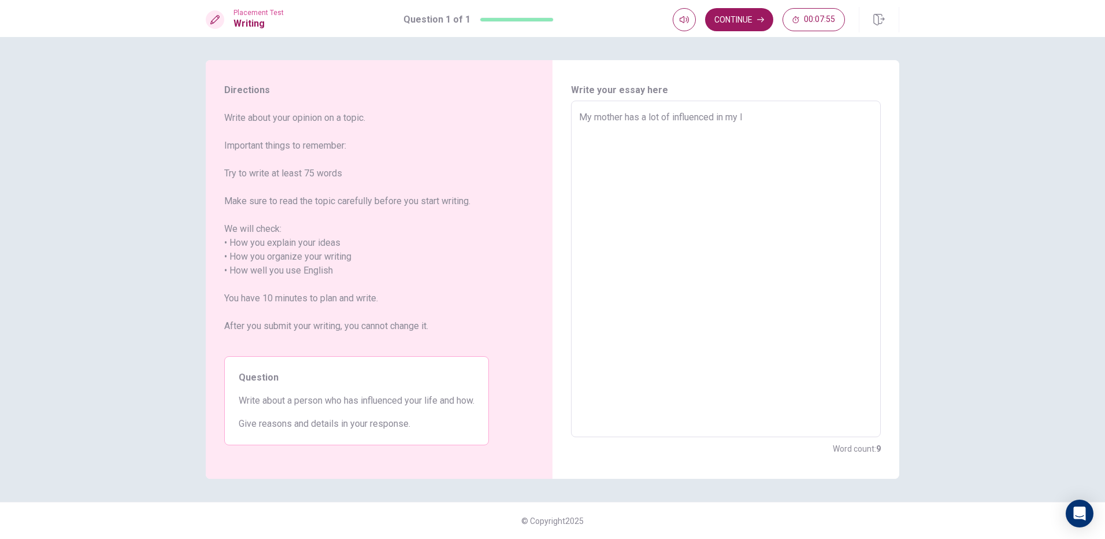
type textarea "x"
type textarea "My mother has a lot of influenced in my li"
type textarea "x"
type textarea "My mother has a lot of influenced in my lie"
type textarea "x"
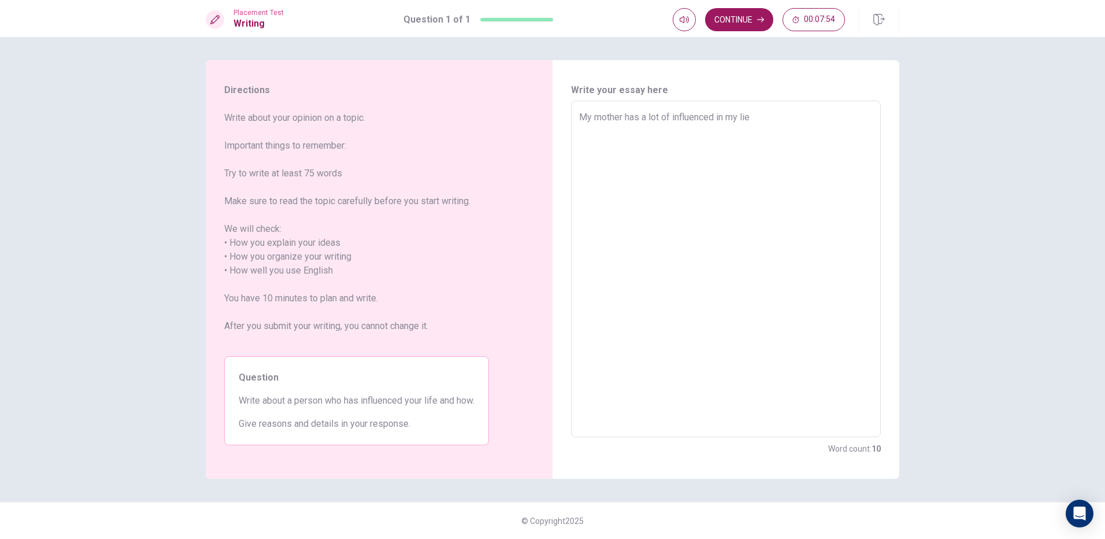
type textarea "My mother has a lot of influenced in my li"
type textarea "x"
type textarea "My mother has a lot of influenced in my lif"
type textarea "x"
type textarea "My mother has a lot of influenced in my life"
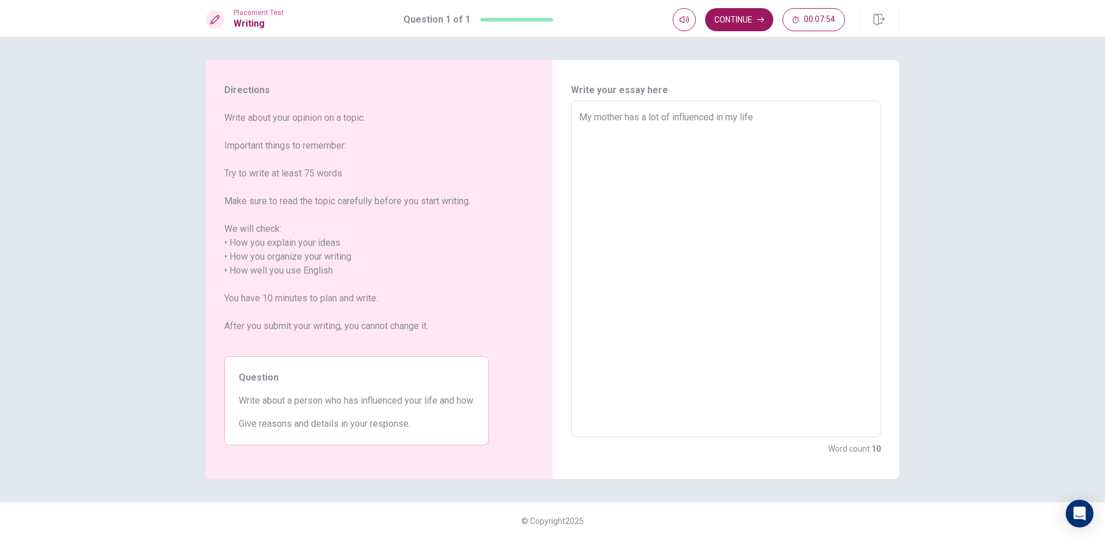
type textarea "x"
type textarea "My mother has a lot of influenced in my life"
type textarea "x"
type textarea "My mother has a lot of influenced in my life"
type textarea "x"
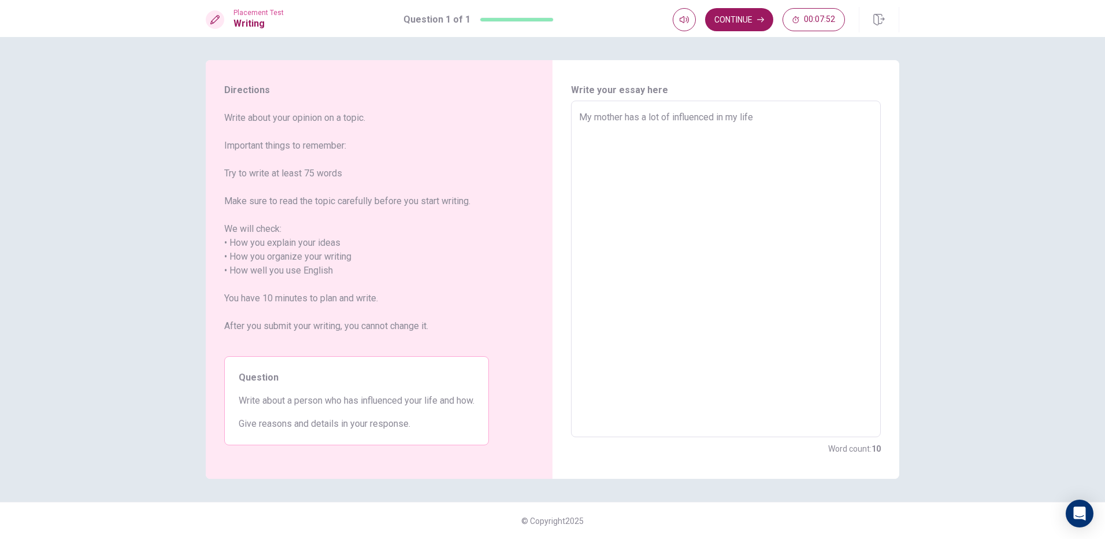
type textarea "My mother has a lot of influenced in my life."
type textarea "x"
type textarea "My mother has a lot of influenced in my life.W"
type textarea "x"
type textarea "My mother has a lot of influenced in my life.WH"
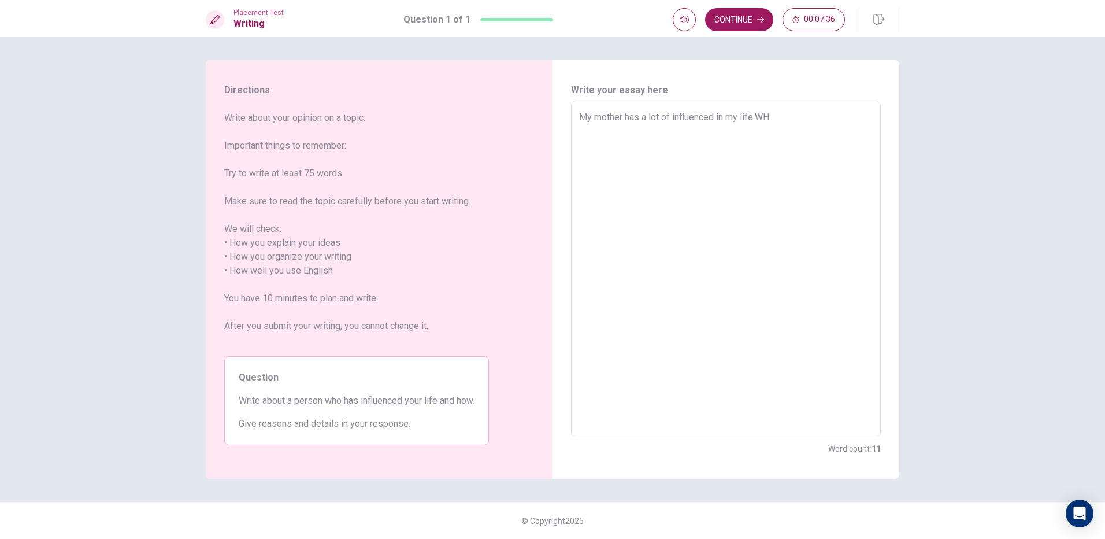
type textarea "x"
type textarea "My mother has a lot of influenced in my life.W"
type textarea "x"
type textarea "My mother has a lot of influenced in my life.Wh"
type textarea "x"
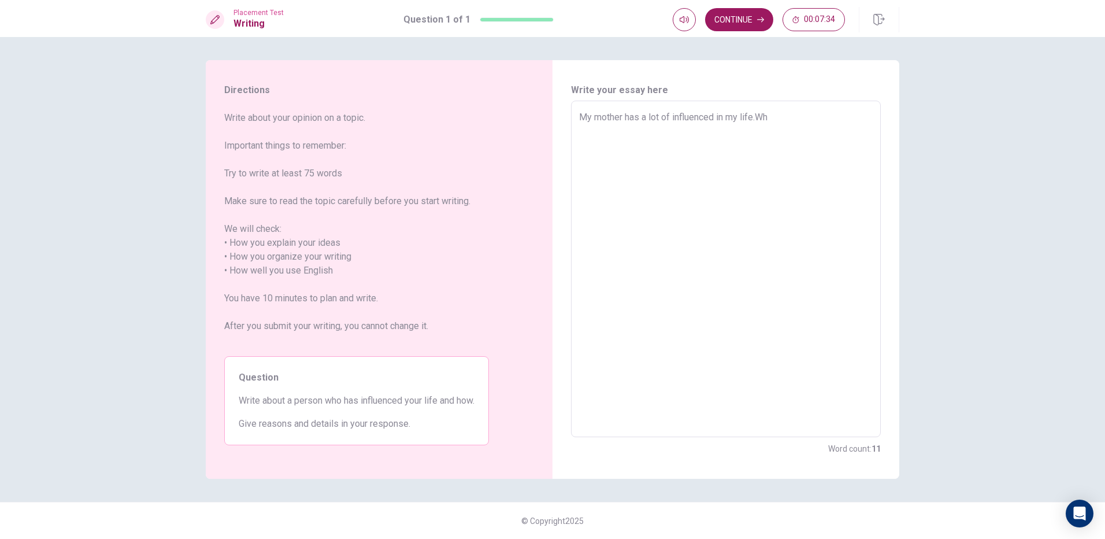
type textarea "My mother has a lot of influenced in my life.Whe"
type textarea "x"
type textarea "My mother has a lot of influenced in my life.When"
type textarea "x"
type textarea "My mother has a lot of influenced in my life.When"
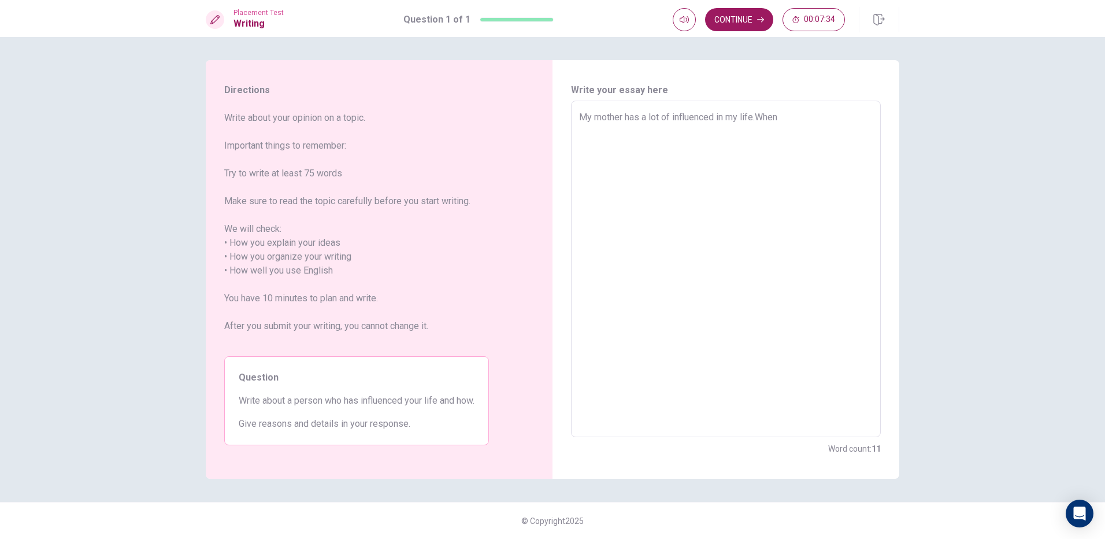
type textarea "x"
type textarea "My mother has a lot of influenced in my life.When i"
type textarea "x"
type textarea "My mother has a lot of influenced in my life.When i"
type textarea "x"
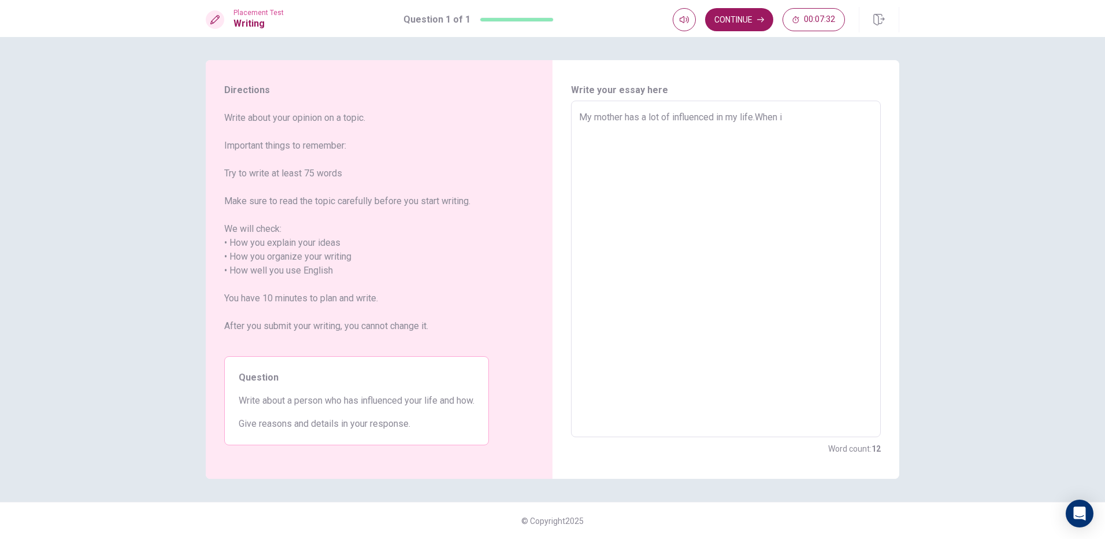
type textarea "My mother has a lot of influenced in my life.When i m"
type textarea "x"
type textarea "My mother has a lot of influenced in my life.When i ma"
type textarea "x"
type textarea "My mother has a lot of influenced in my life.When i m"
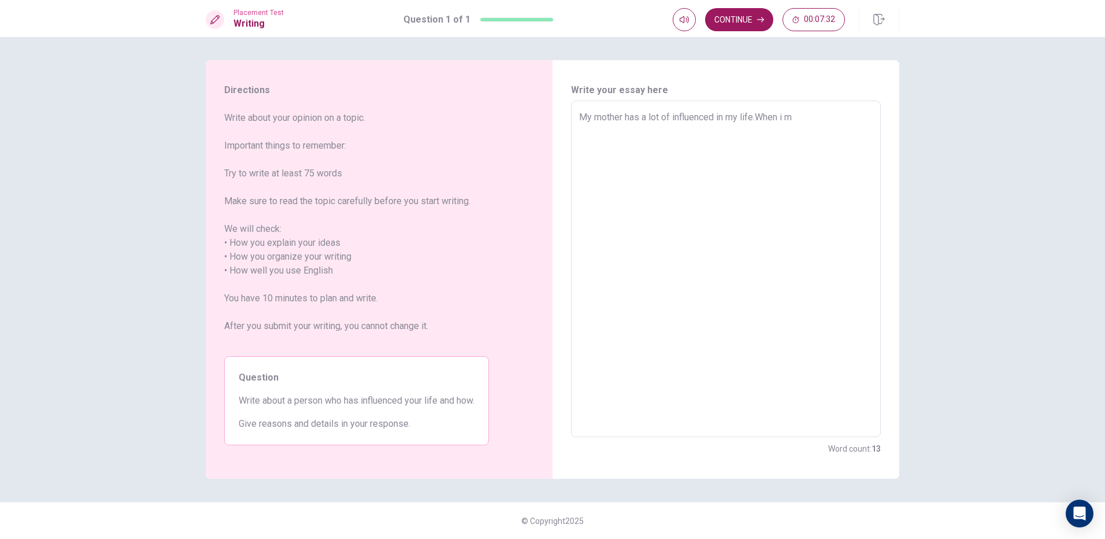
type textarea "x"
type textarea "My mother has a lot of influenced in my life.When i"
type textarea "x"
type textarea "My mother has a lot of influenced in my life.When i"
type textarea "x"
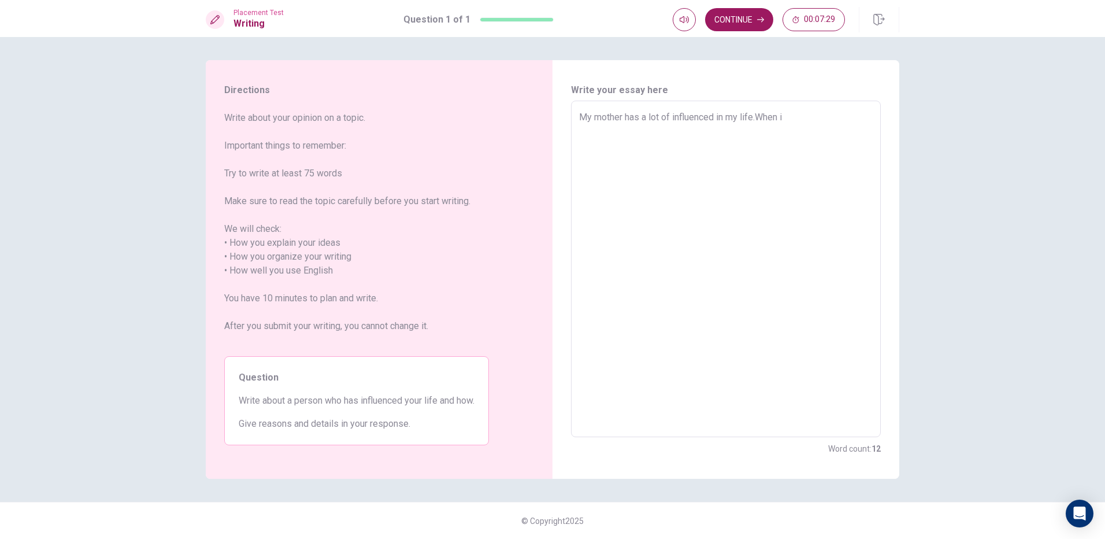
type textarea "My mother has a lot of influenced in my life.When i;"
type textarea "x"
type textarea "My mother has a lot of influenced in my life.When i"
type textarea "x"
type textarea "My mother has a lot of influenced in my life.When i'"
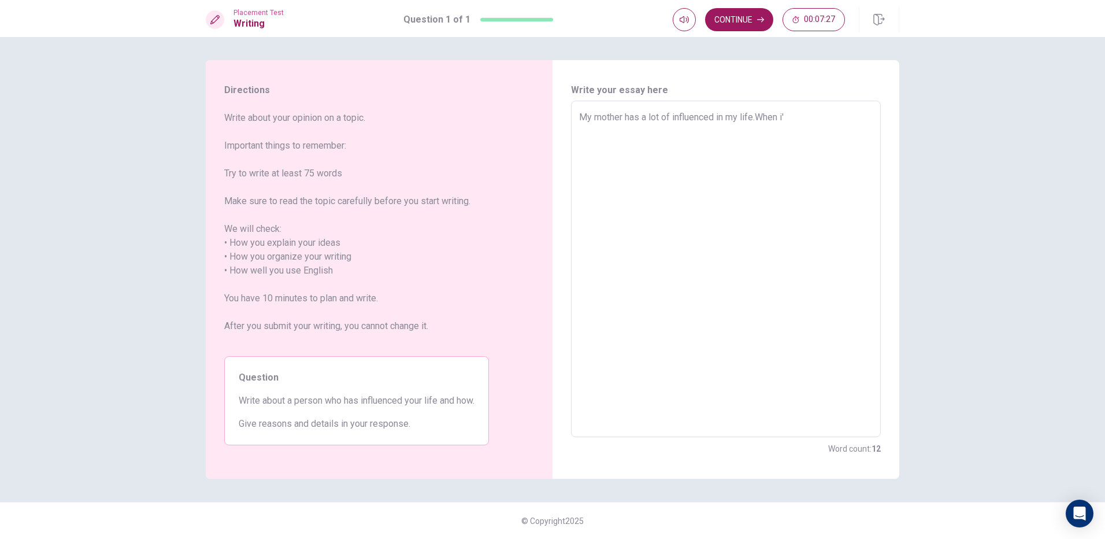
type textarea "x"
type textarea "My mother has a lot of influenced in my life.When i'm"
type textarea "x"
type textarea "My mother has a lot of influenced in my life.When i'"
type textarea "x"
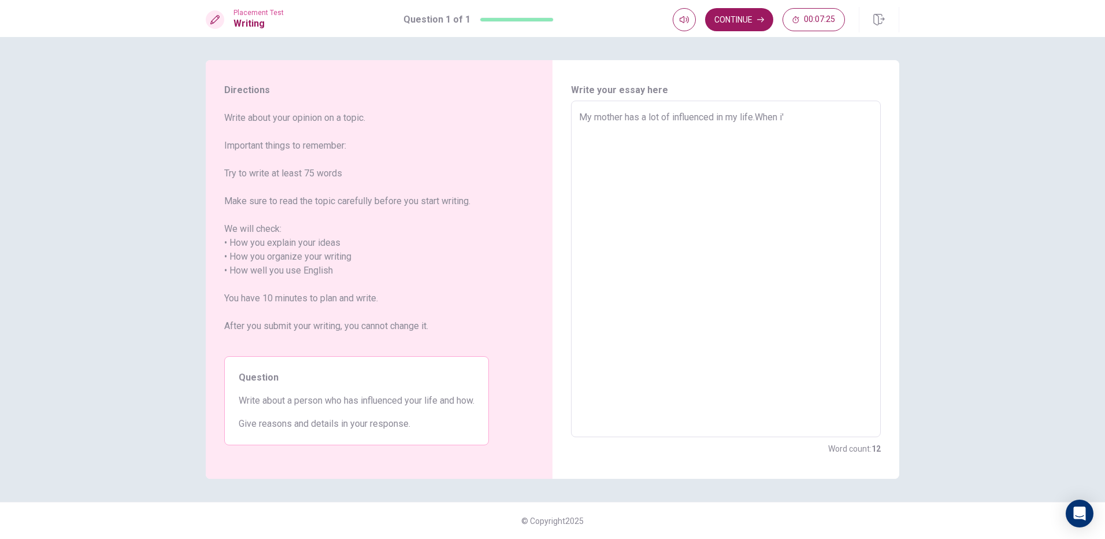
type textarea "My mother has a lot of influenced in my life.When i"
type textarea "x"
type textarea "My mother has a lot of influenced in my life.When"
type textarea "x"
type textarea "My mother has a lot of influenced in my life.When I"
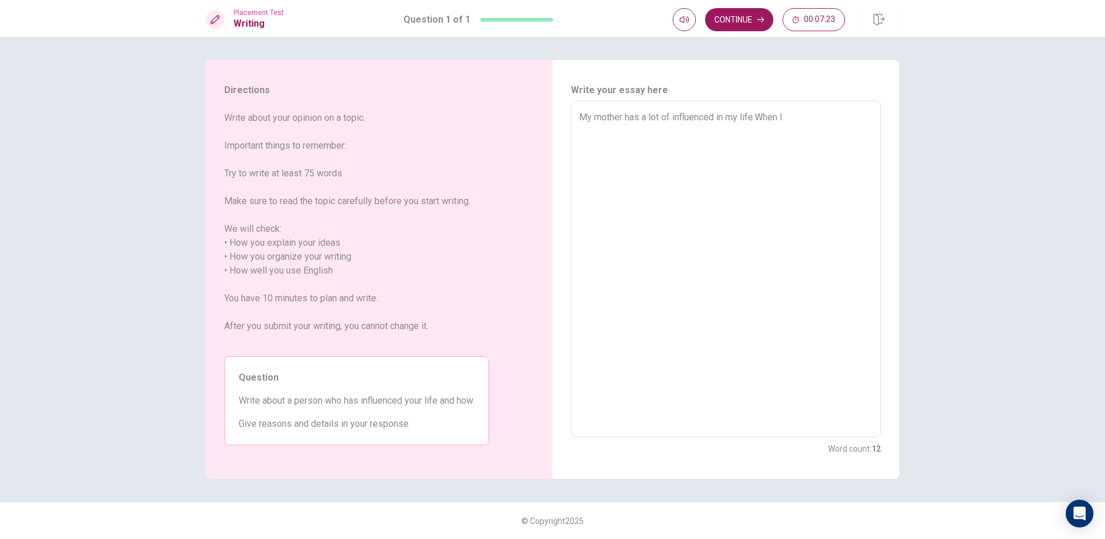
type textarea "x"
type textarea "My mother has a lot of influenced in my life.When I'"
type textarea "x"
type textarea "My mother has a lot of influenced in my life.When I'm"
type textarea "x"
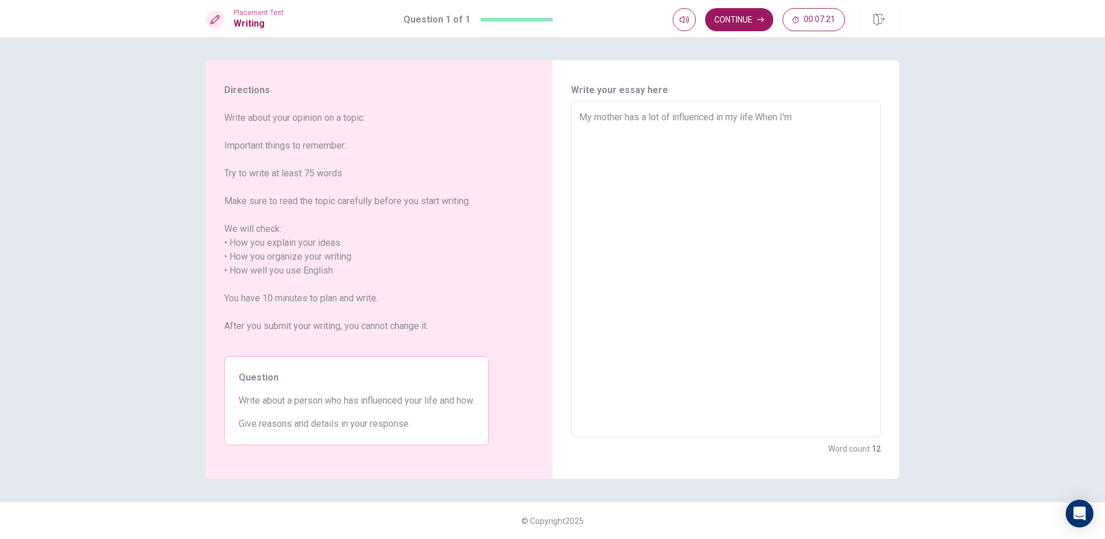
type textarea "My mother has a lot of influenced in my life.When I'm"
type textarea "x"
type textarea "My mother has a lot of influenced in my life.When I'm a"
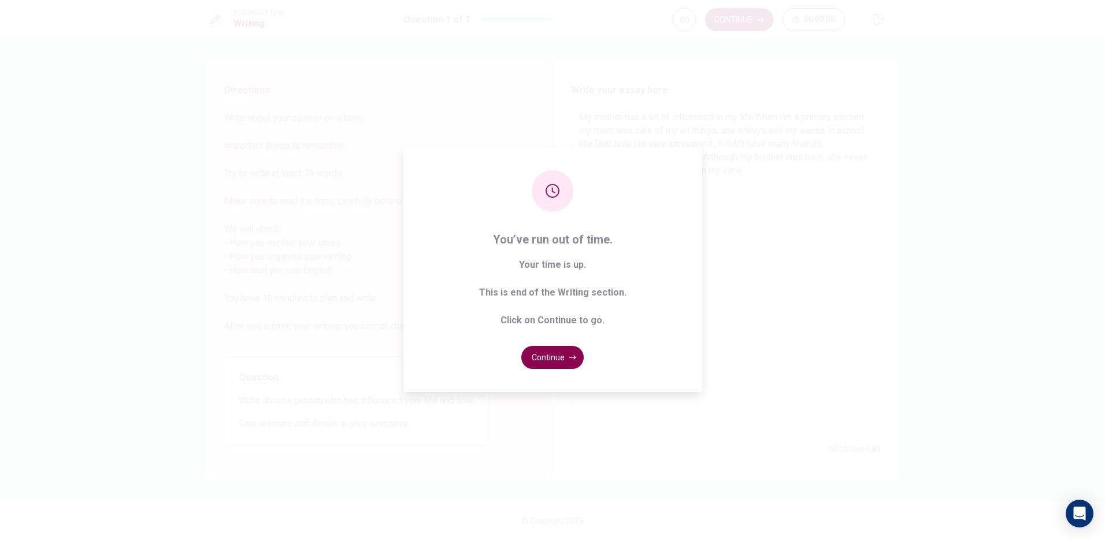
click at [541, 356] on button "Continue" at bounding box center [552, 357] width 62 height 23
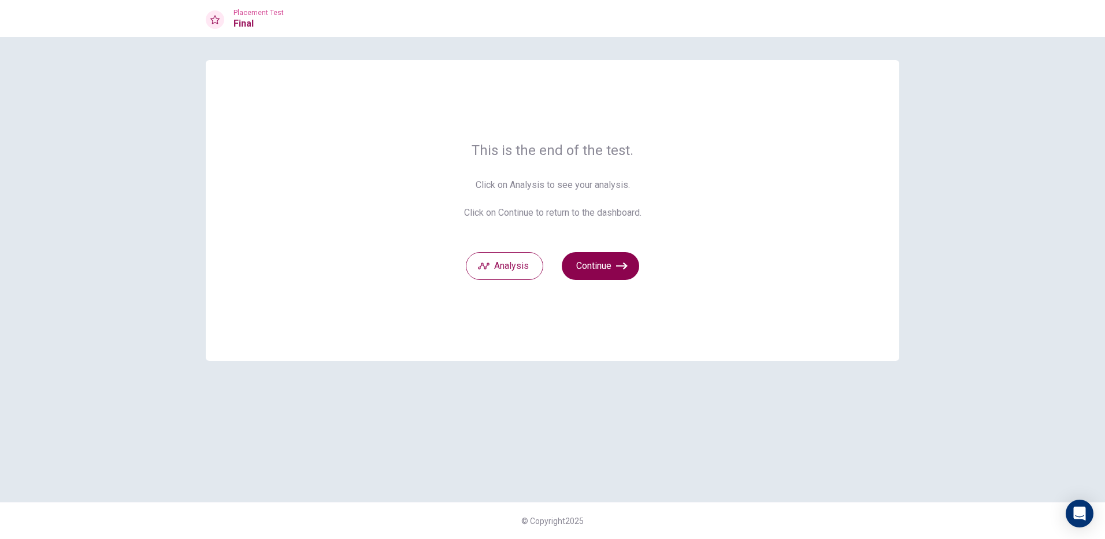
click at [608, 271] on button "Continue" at bounding box center [600, 266] width 77 height 28
